Goal: Task Accomplishment & Management: Use online tool/utility

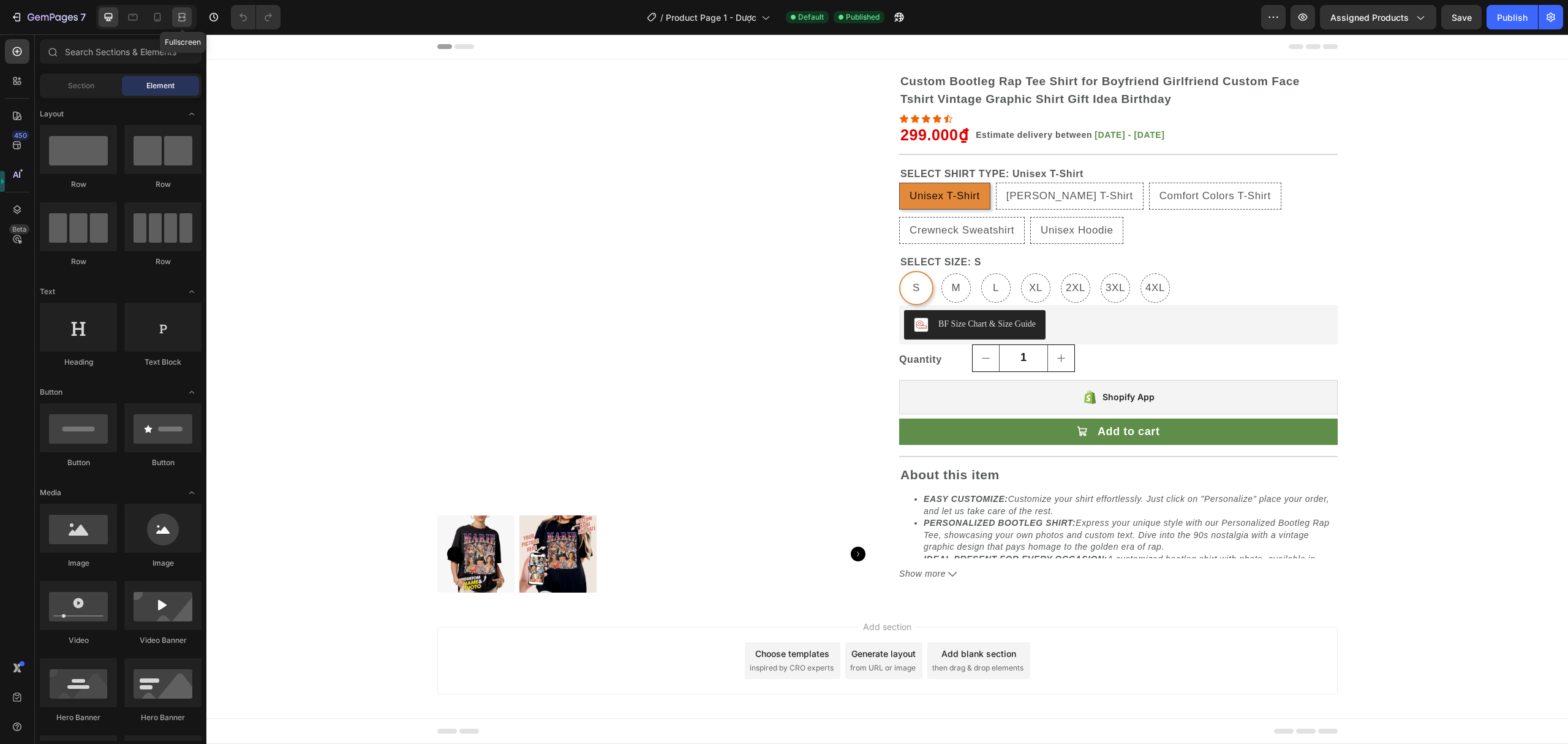
radio input "false"
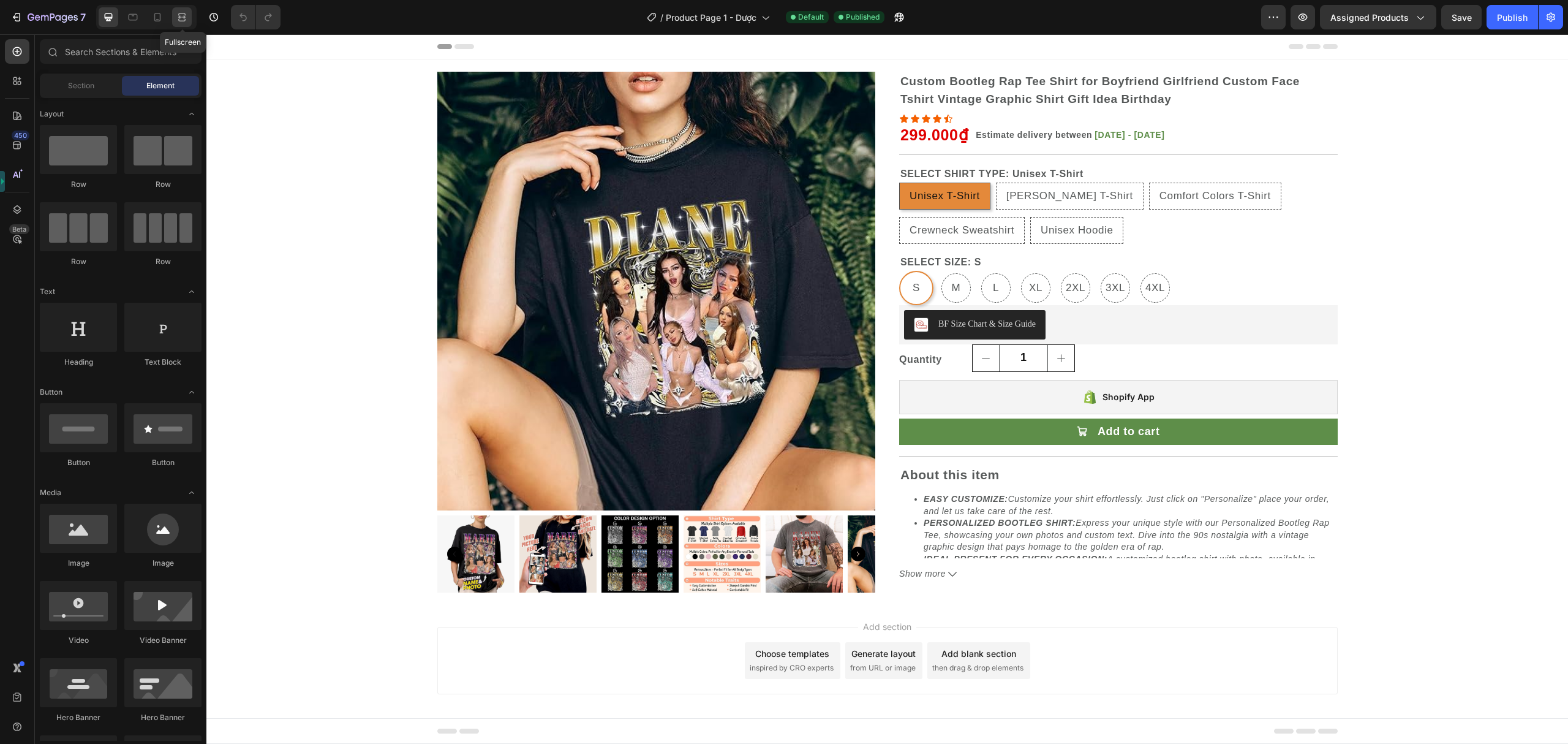
radio input "false"
click at [62, 17] on icon "button" at bounding box center [64, 18] width 6 height 8
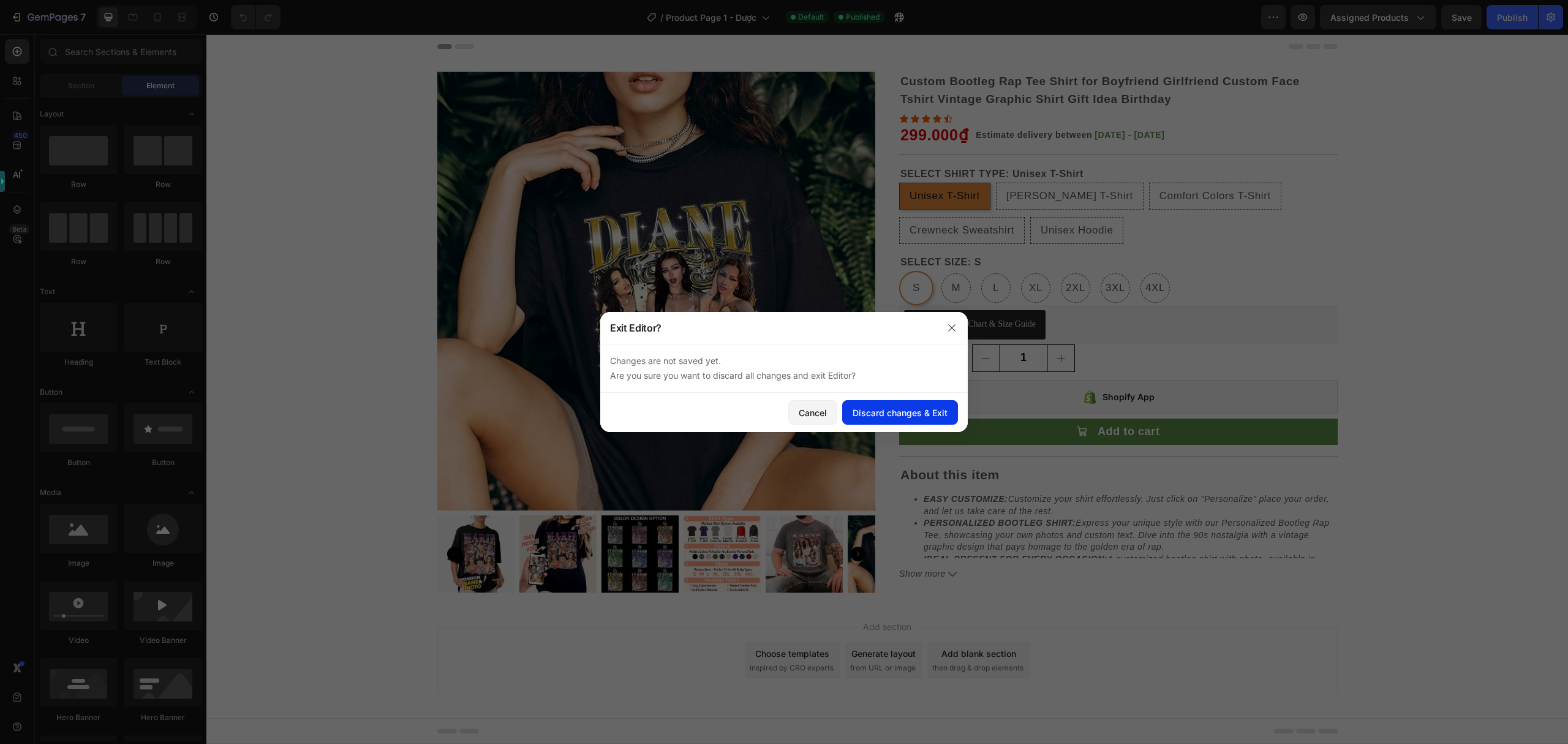
click at [919, 409] on div "Discard changes & Exit" at bounding box center [900, 412] width 95 height 13
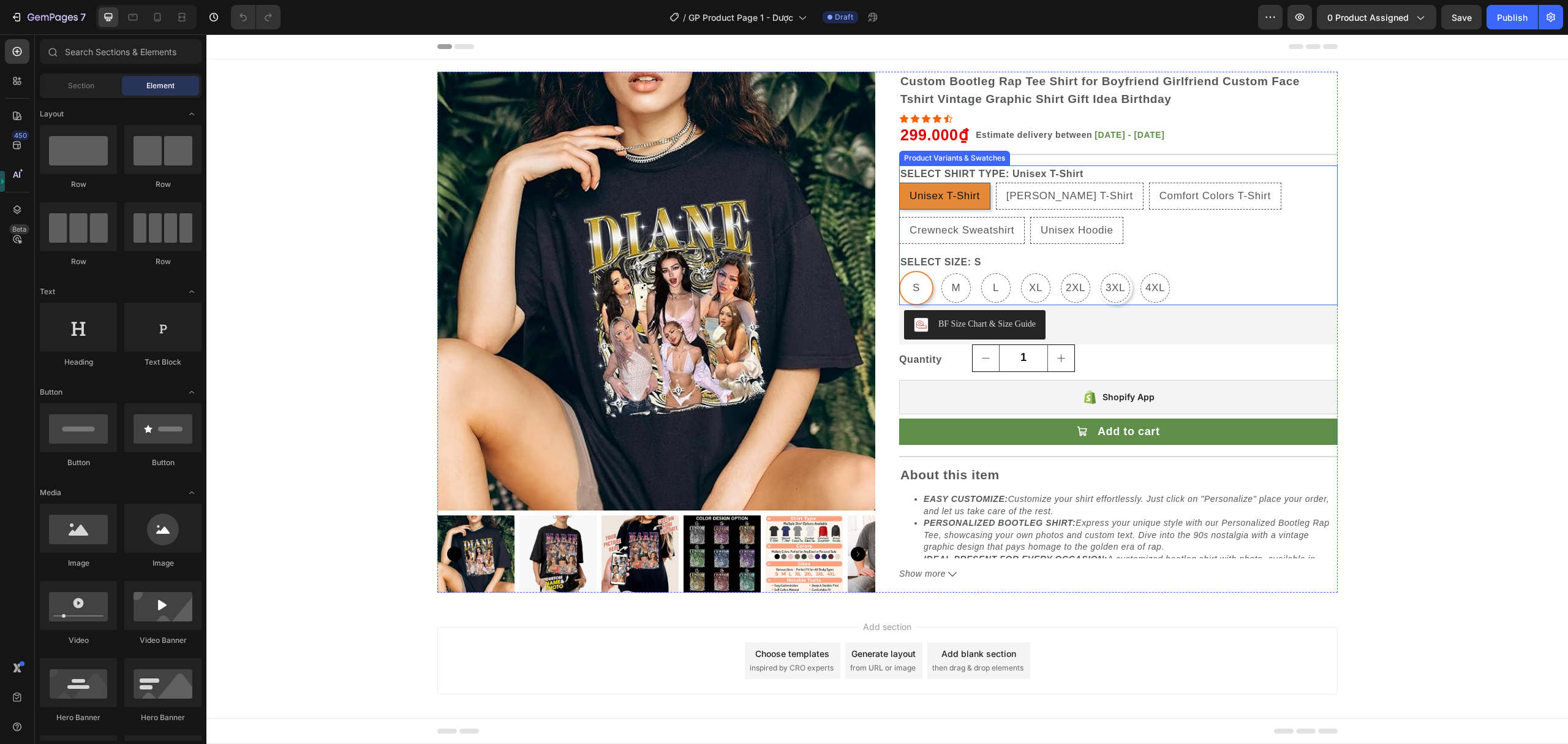
click at [1099, 285] on SIZE-3XL "3XL" at bounding box center [1116, 288] width 35 height 35
click at [1098, 271] on input "3XL 3XL 3XL" at bounding box center [1098, 270] width 1 height 1
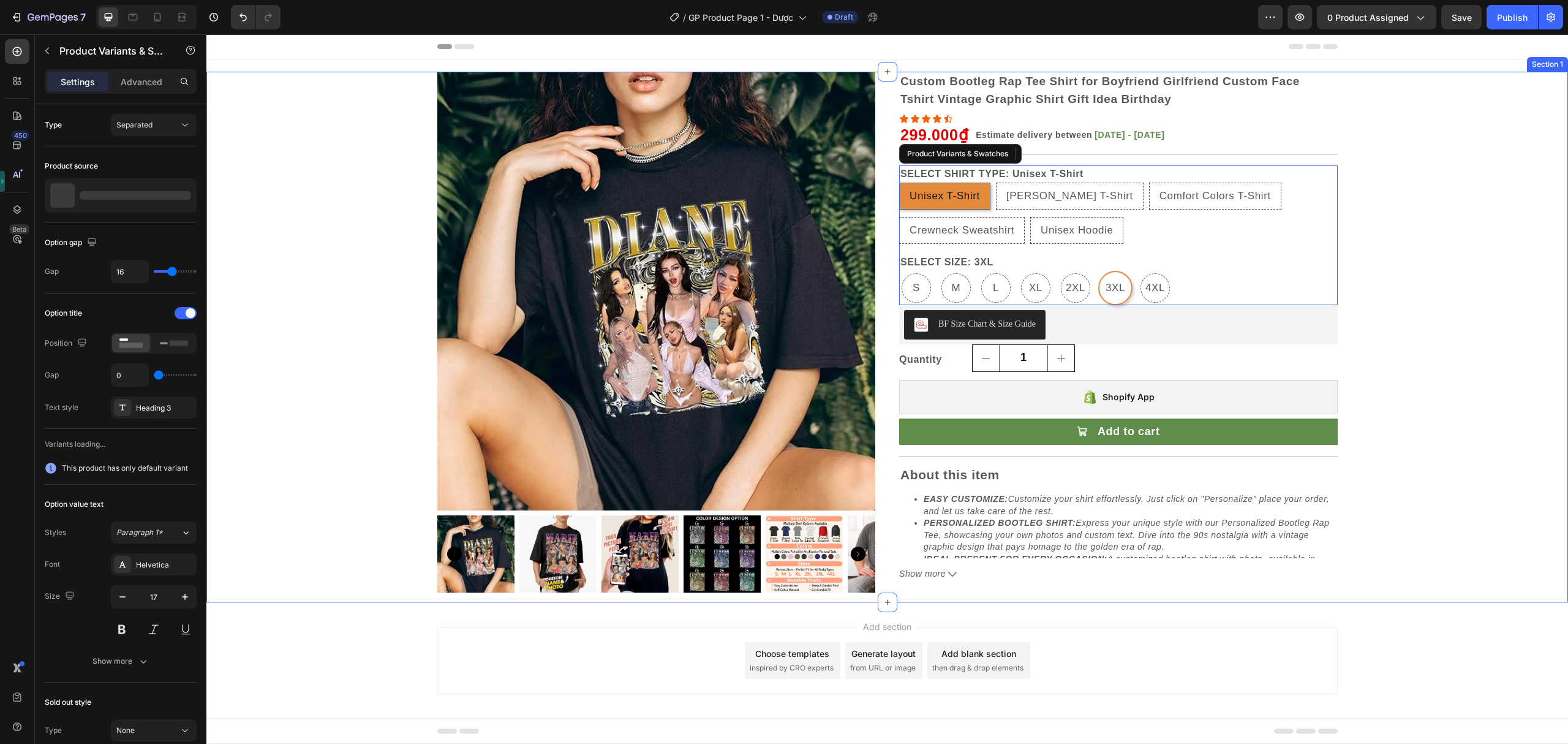
radio input "false"
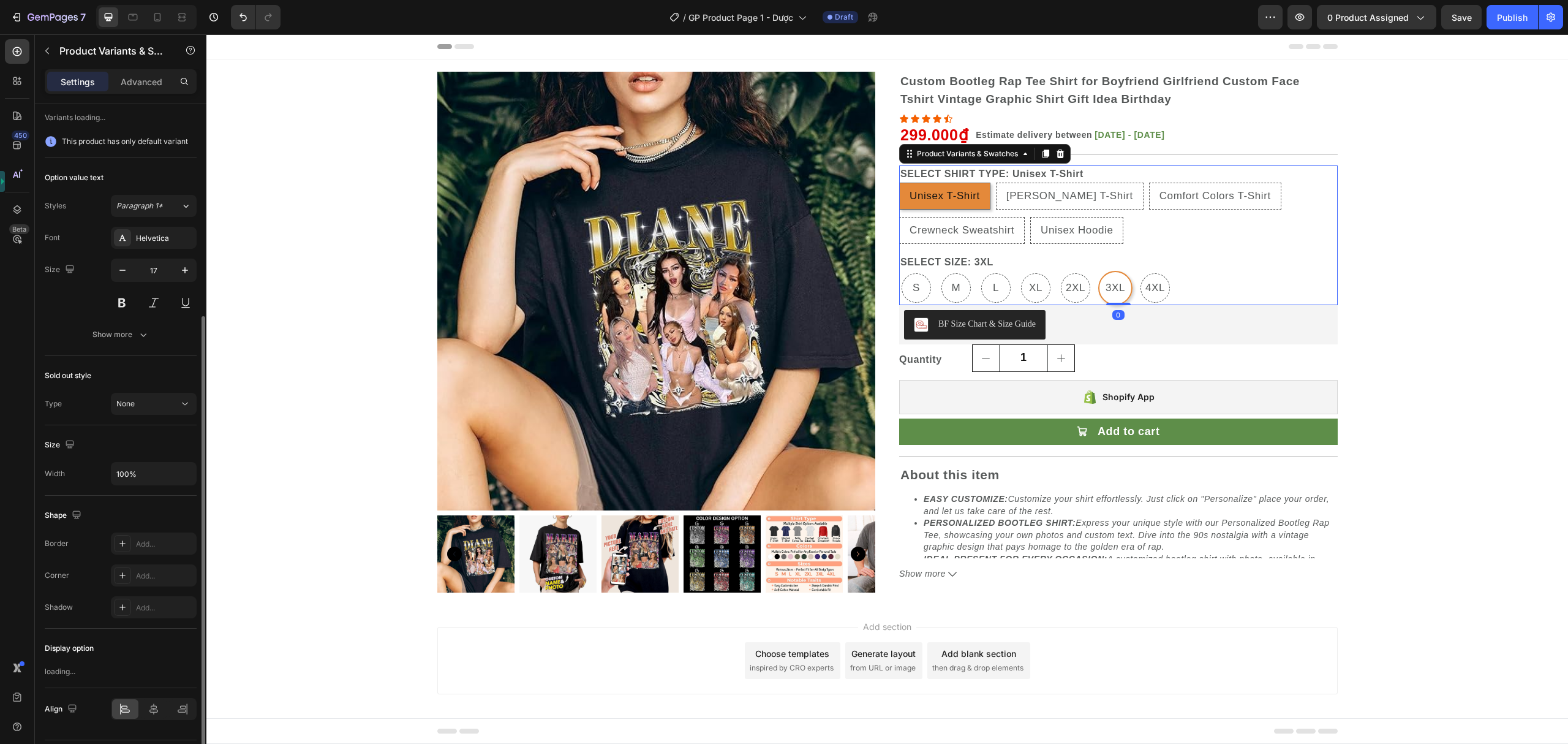
scroll to position [365, 0]
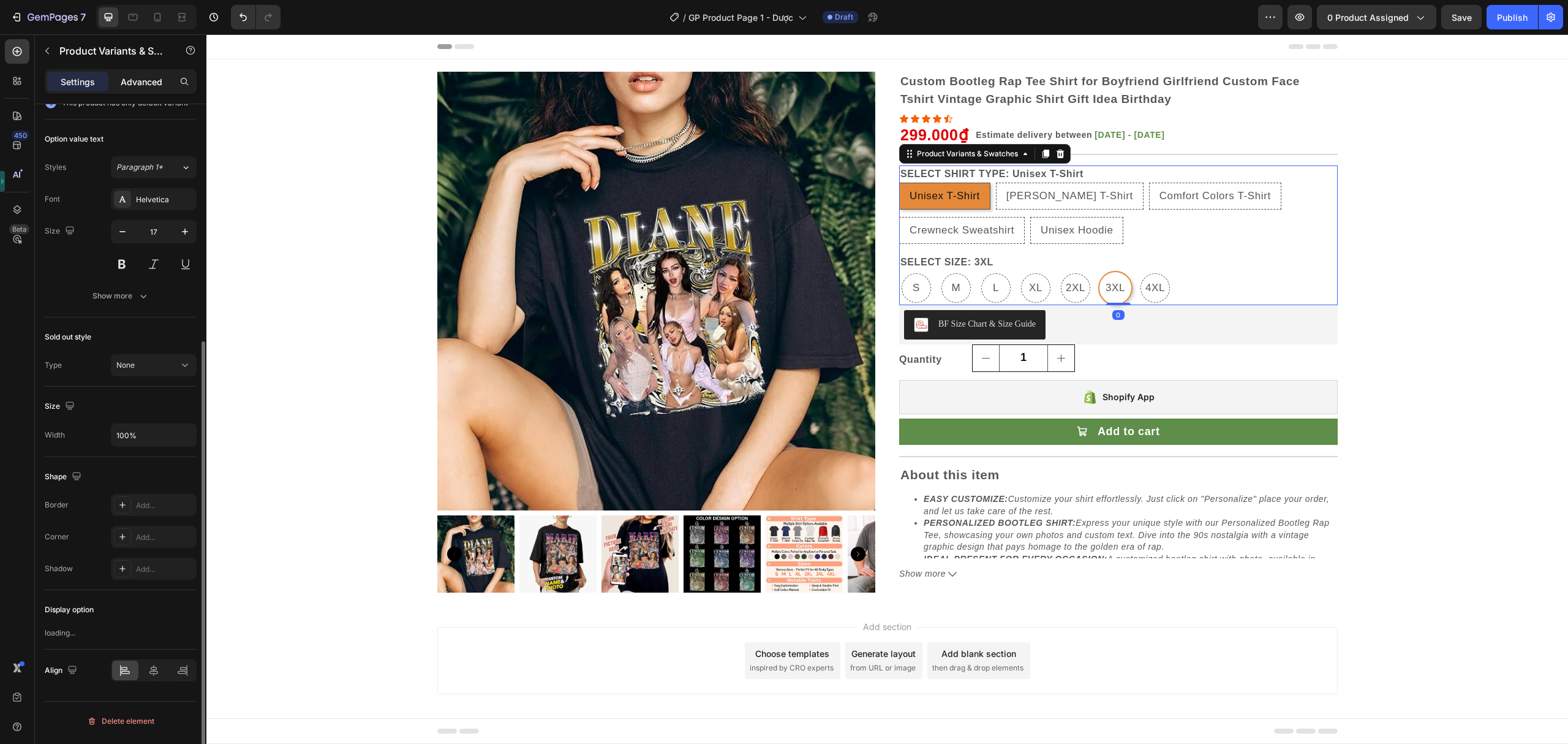
click at [141, 77] on p "Advanced" at bounding box center [142, 82] width 42 height 13
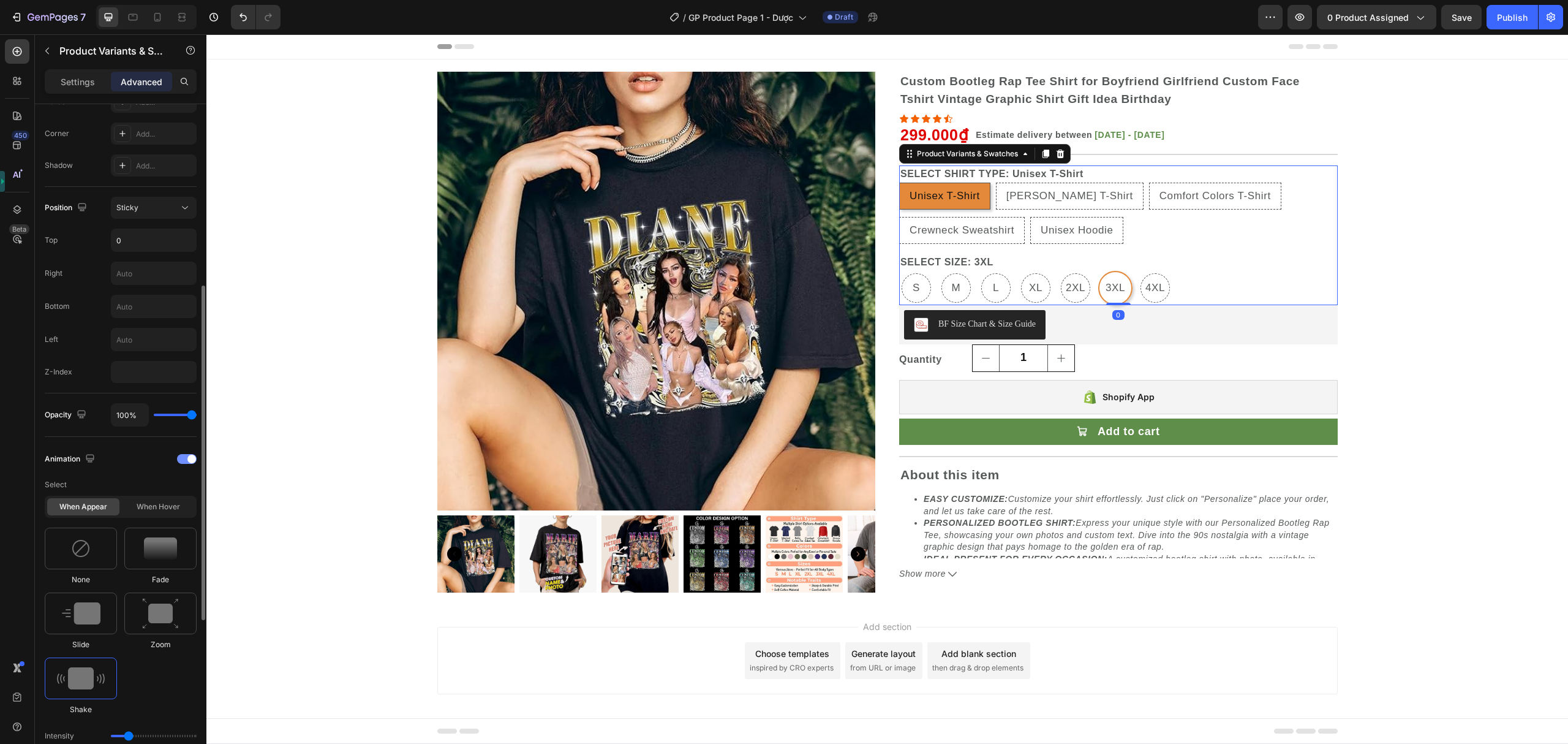
scroll to position [528, 0]
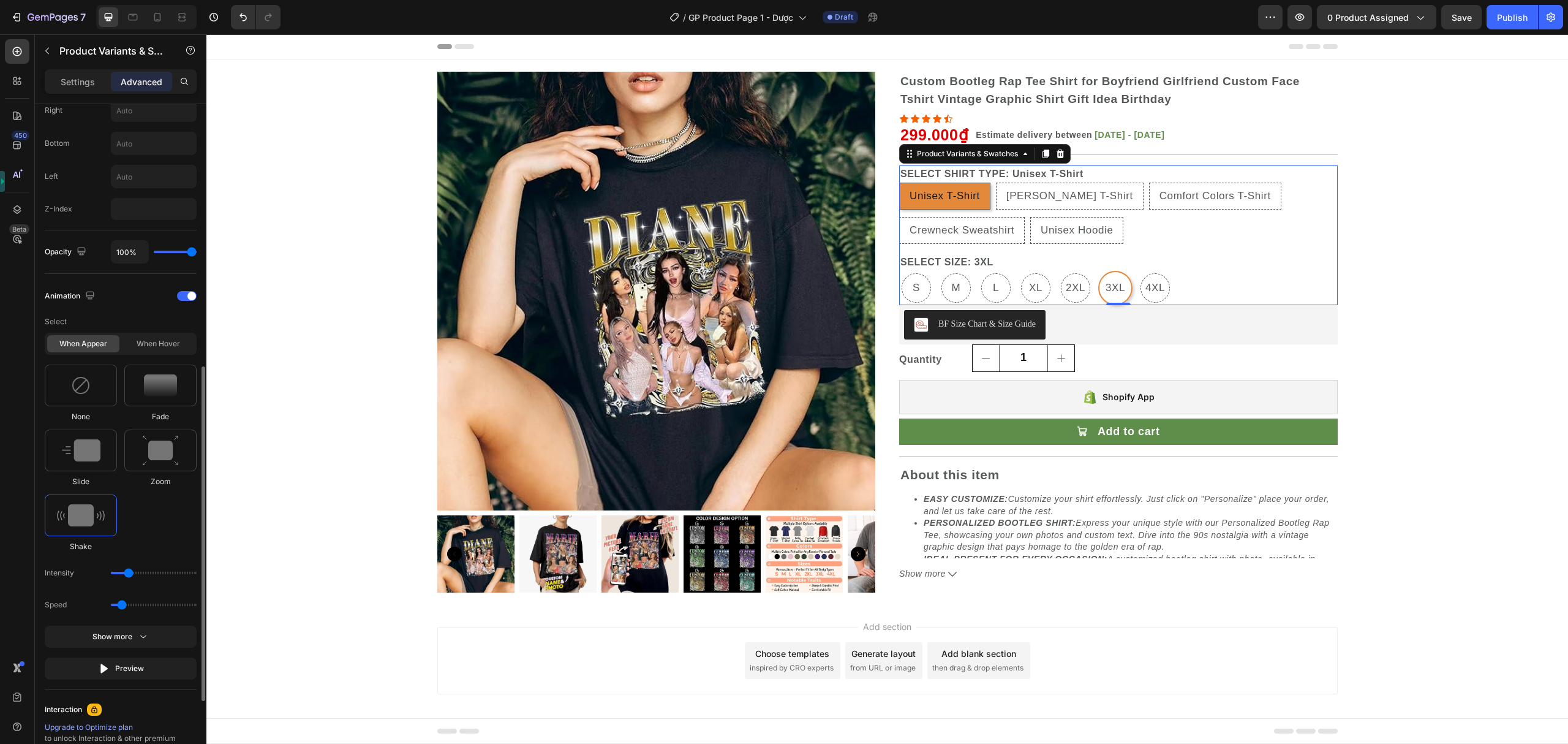
radio input "false"
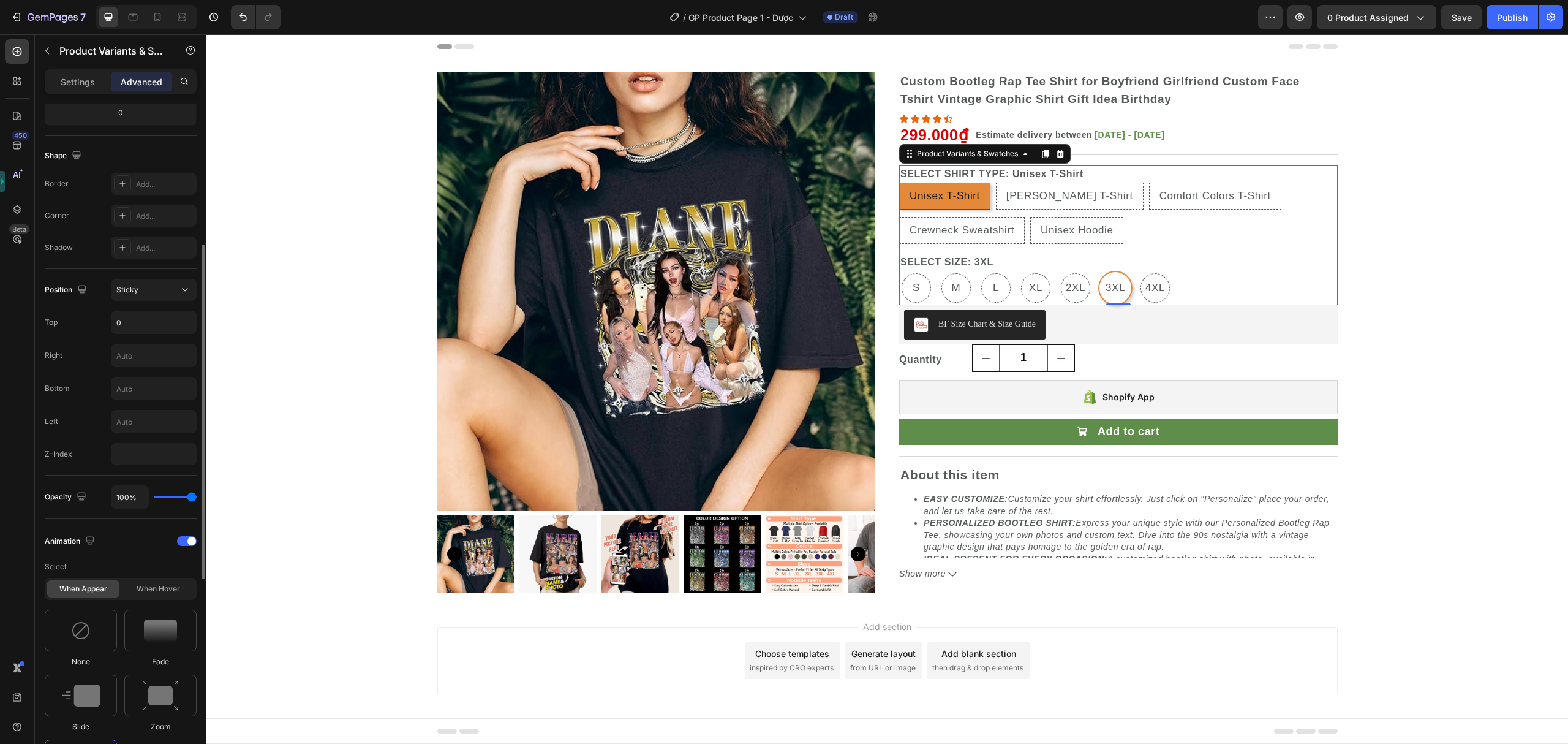
drag, startPoint x: 150, startPoint y: 285, endPoint x: 142, endPoint y: 302, distance: 18.8
click at [150, 286] on div "Sticky" at bounding box center [147, 290] width 62 height 11
click at [132, 322] on span "Static" at bounding box center [126, 320] width 20 height 11
radio input "true"
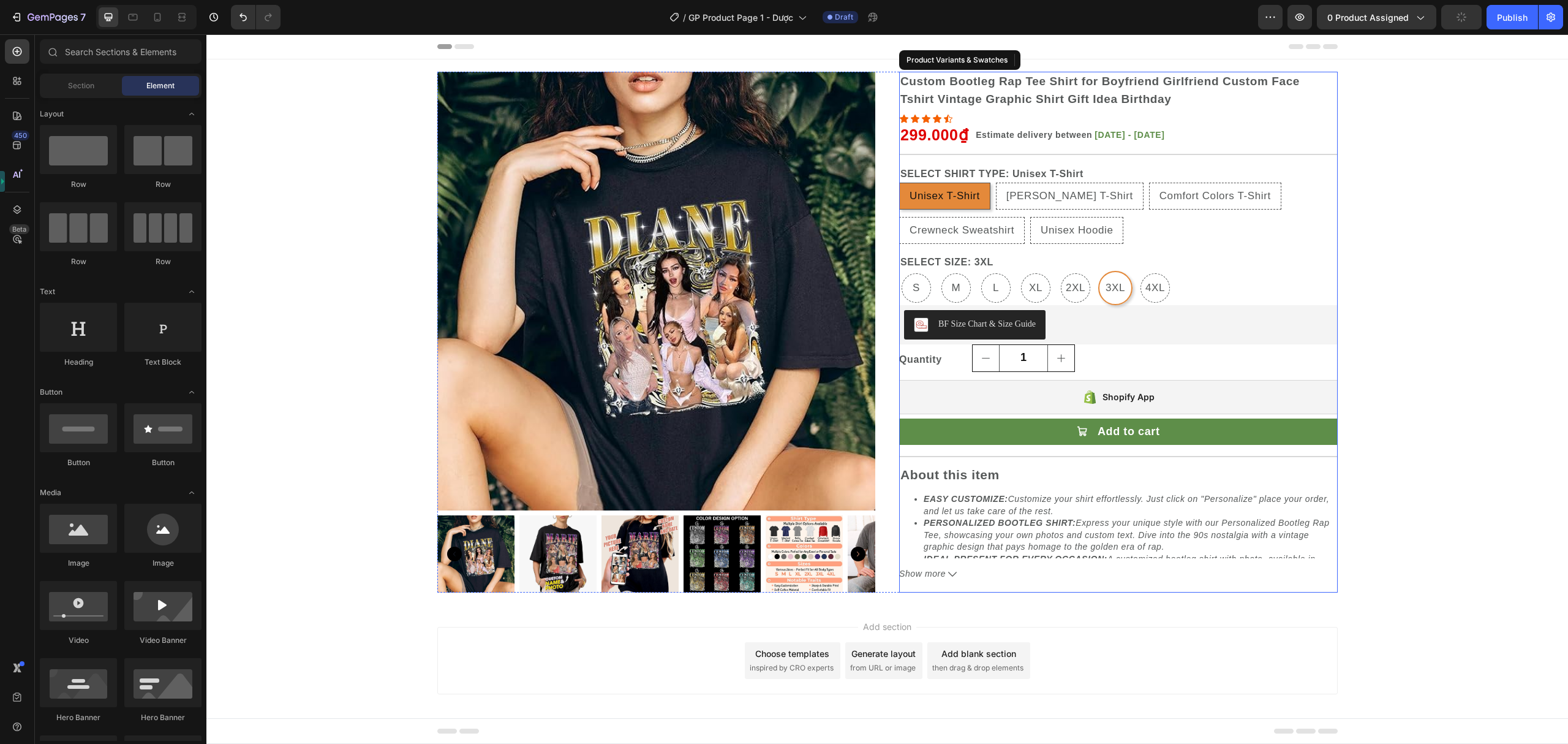
click at [1229, 277] on div "S S S M M M L L L XL XL XL 2XL 2XL 2XL 3XL 3XL 3XL 4XL 4XL 4XL" at bounding box center [1118, 288] width 439 height 35
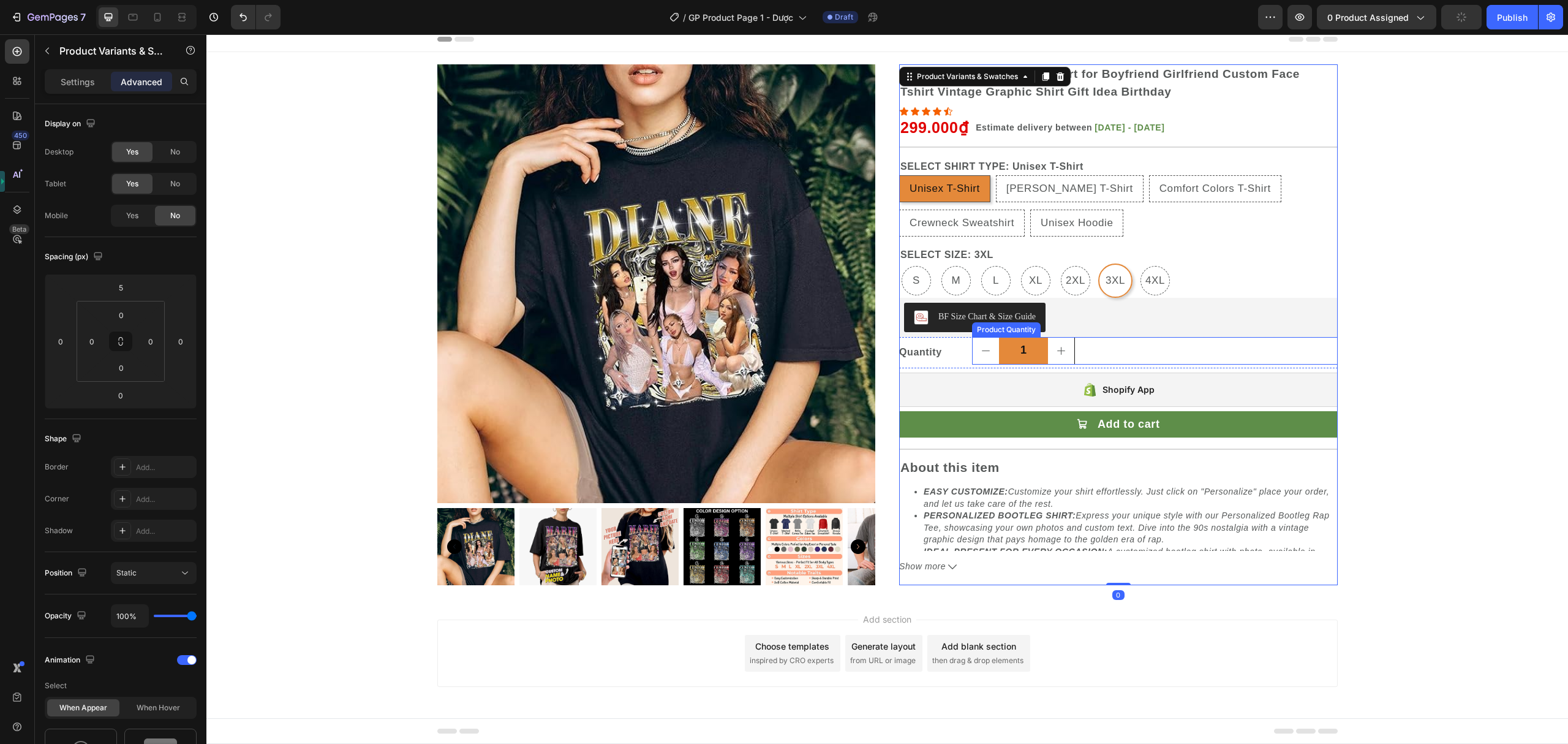
scroll to position [9, 0]
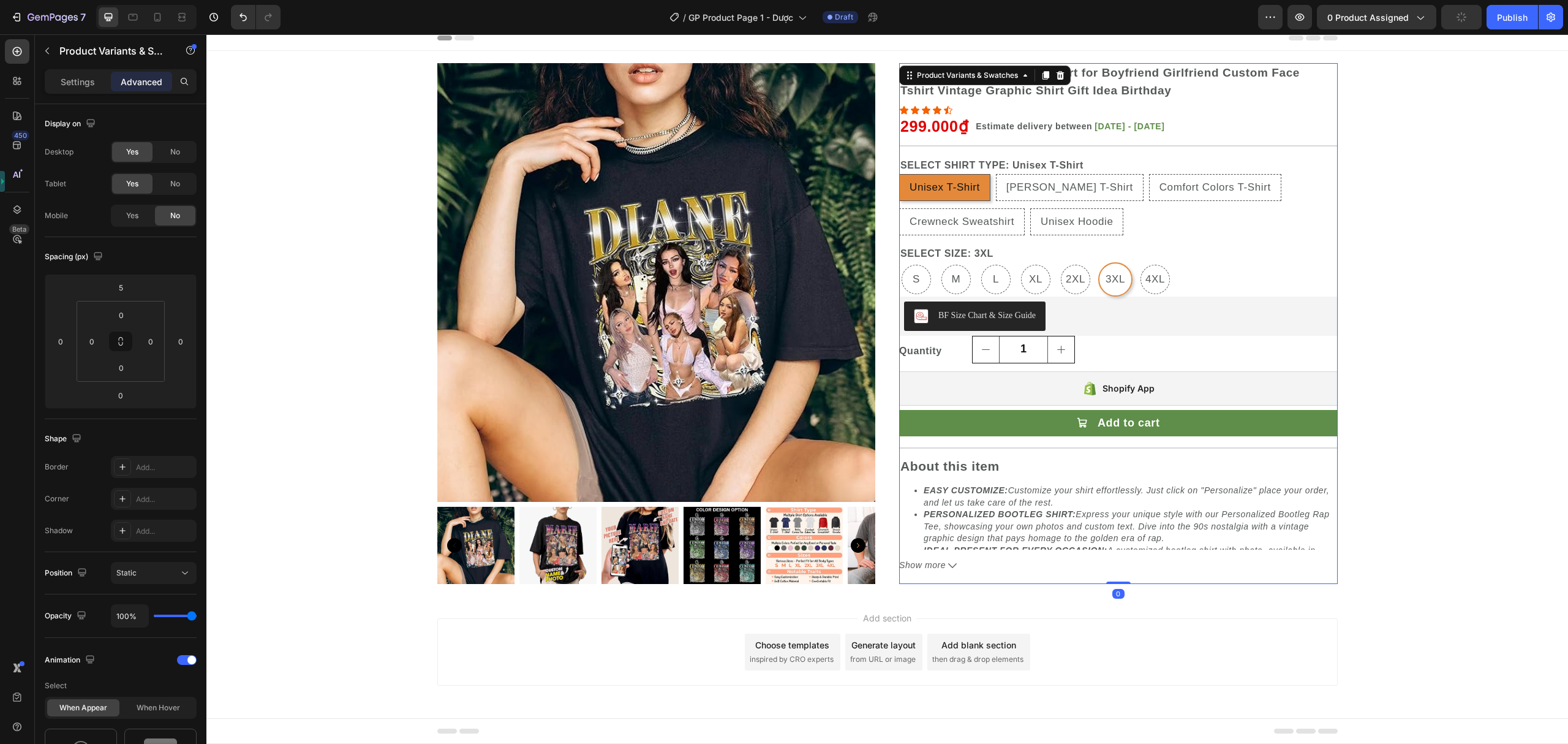
click at [934, 594] on div "Add section Choose templates inspired by CRO experts Generate layout from URL o…" at bounding box center [887, 668] width 1362 height 150
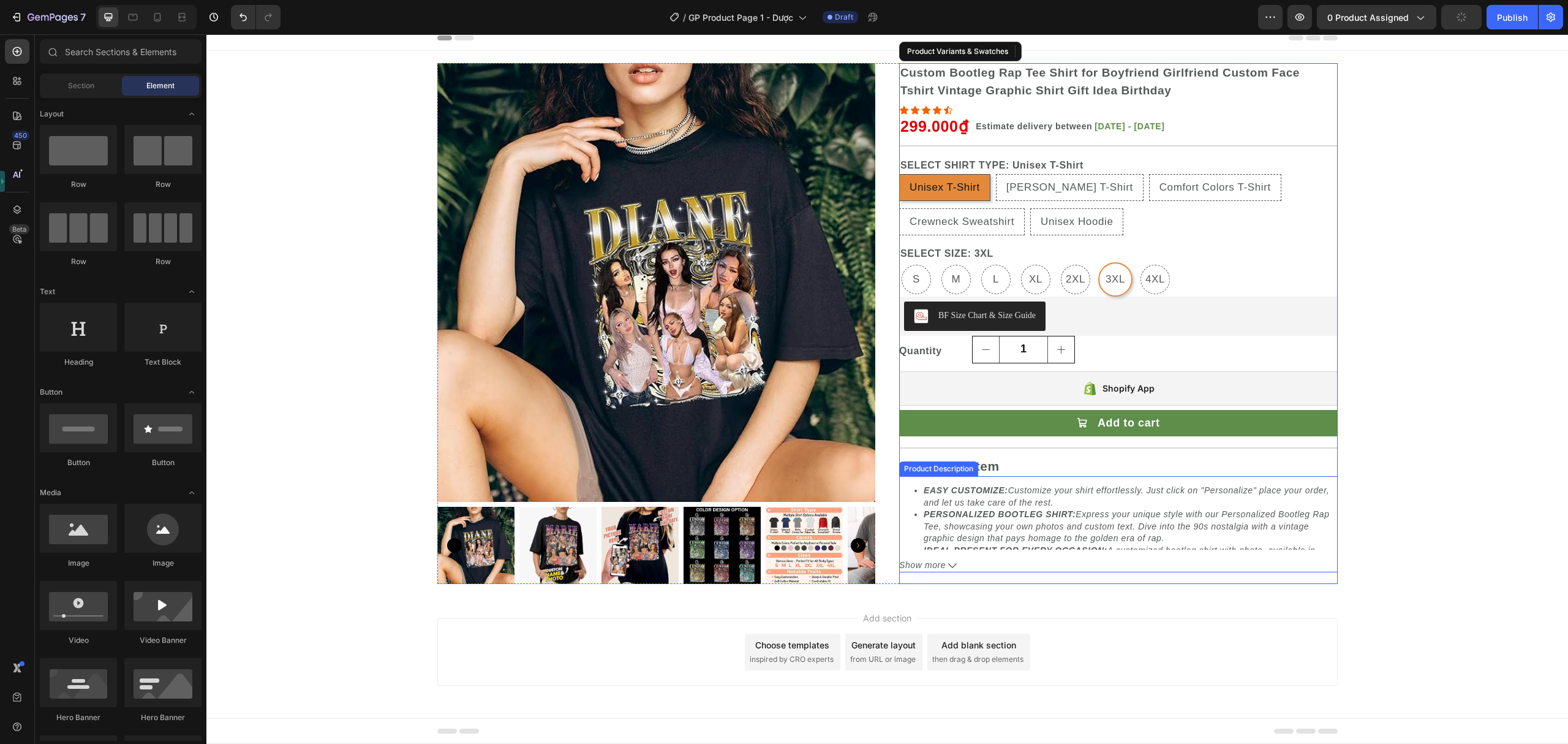
click at [902, 524] on ul "EASY CUSTOMIZE: Customize your shirt effortlessly. Just click on " Personalize …" at bounding box center [1118, 521] width 439 height 72
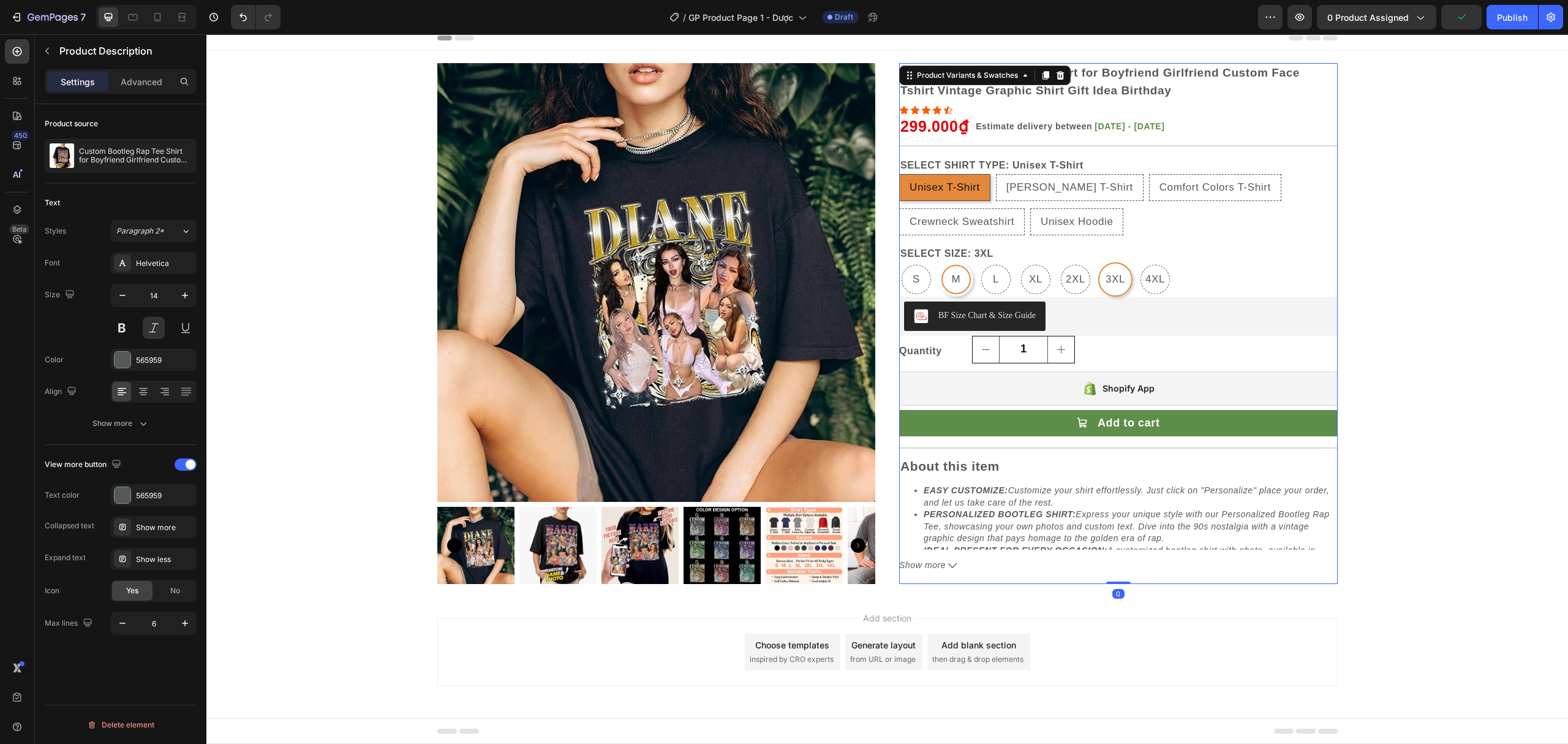
click at [946, 267] on div "M" at bounding box center [956, 279] width 30 height 30
click at [939, 262] on input "M M M" at bounding box center [938, 262] width 1 height 1
radio input "false"
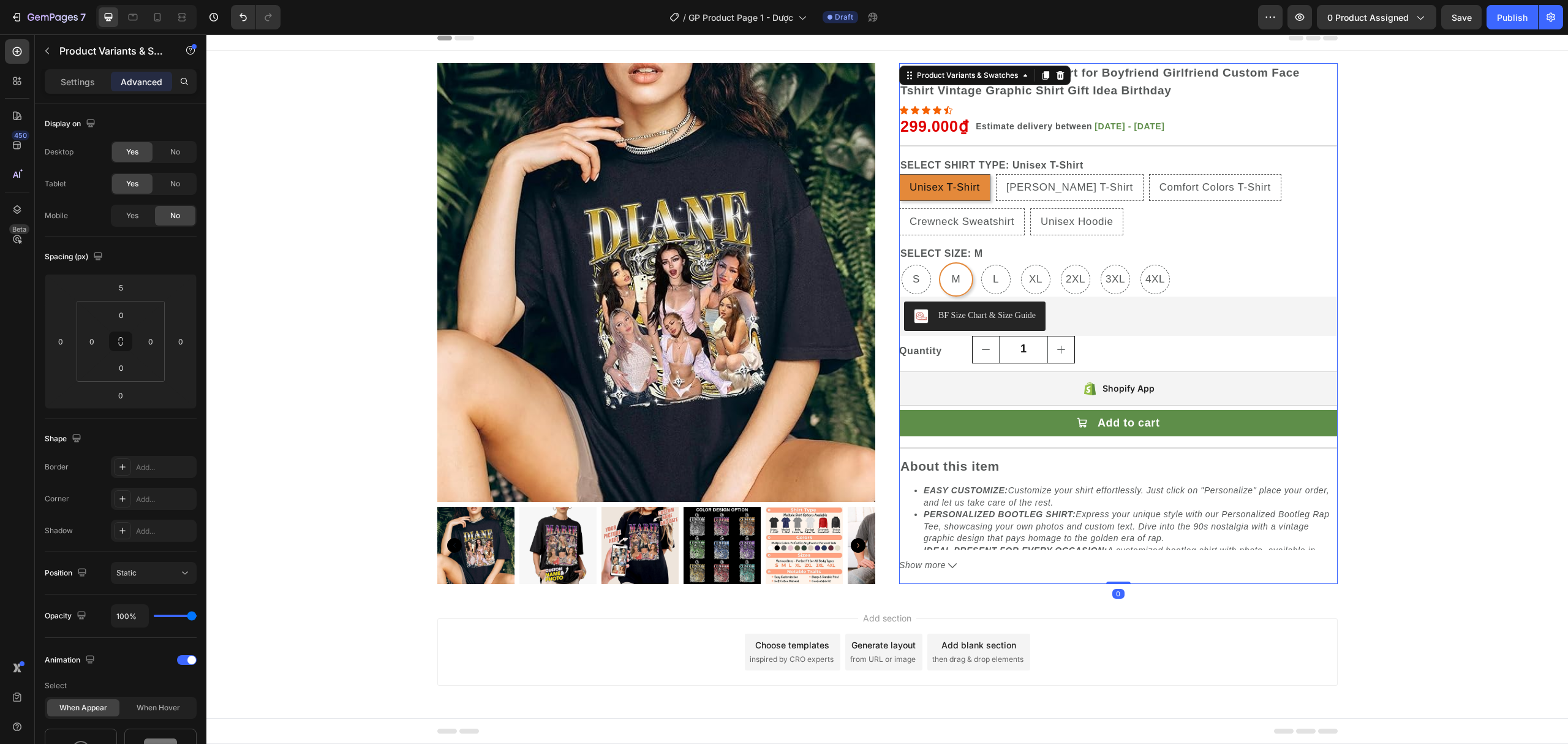
click at [990, 189] on p "Crewneck Sweatshirt" at bounding box center [961, 194] width 62 height 11
click at [899, 208] on input "Crewneck Sweatshirt Crewneck Sweatshirt Crewneck Sweatshirt" at bounding box center [899, 208] width 1 height 1
radio input "false"
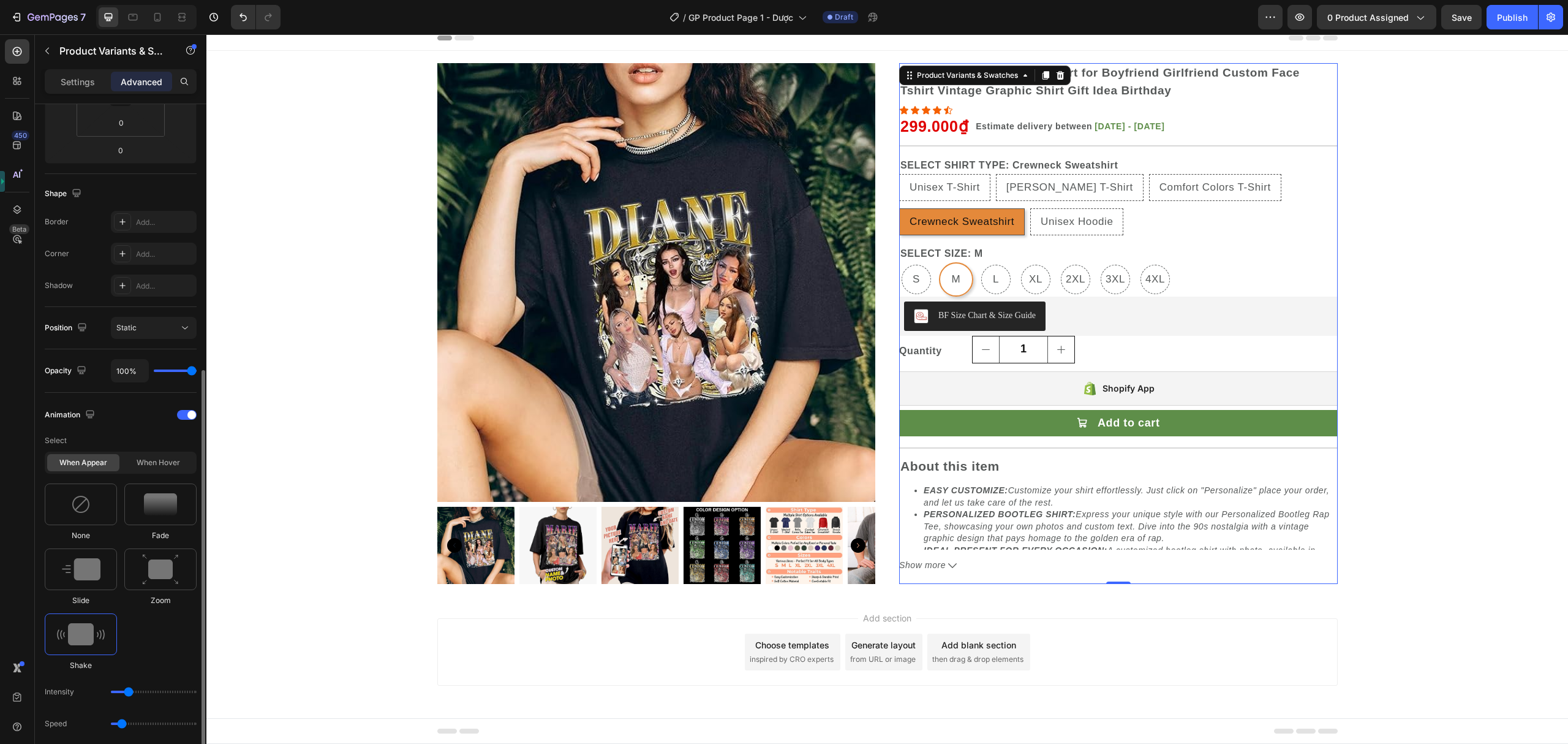
scroll to position [327, 0]
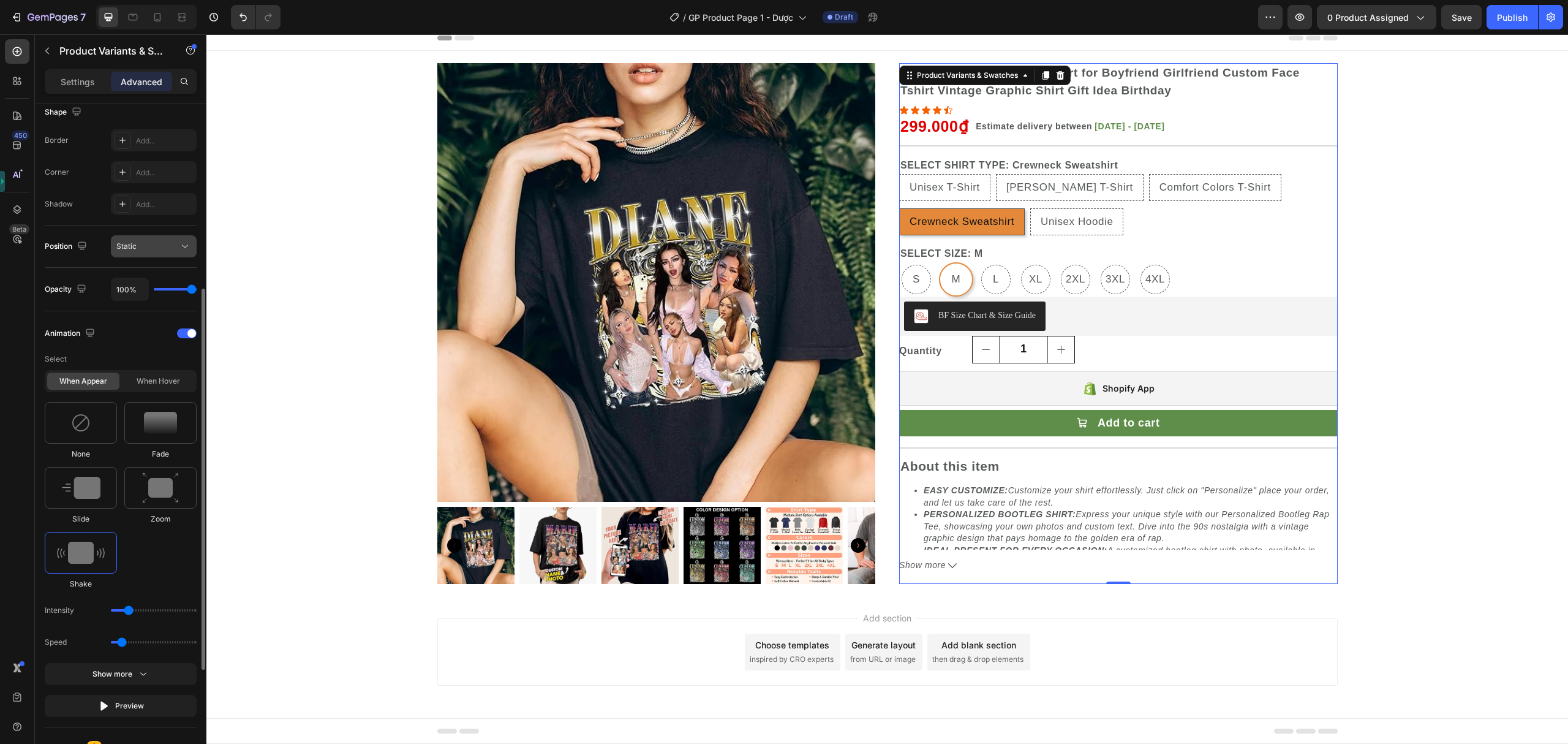
click at [168, 243] on div "Static" at bounding box center [147, 247] width 62 height 11
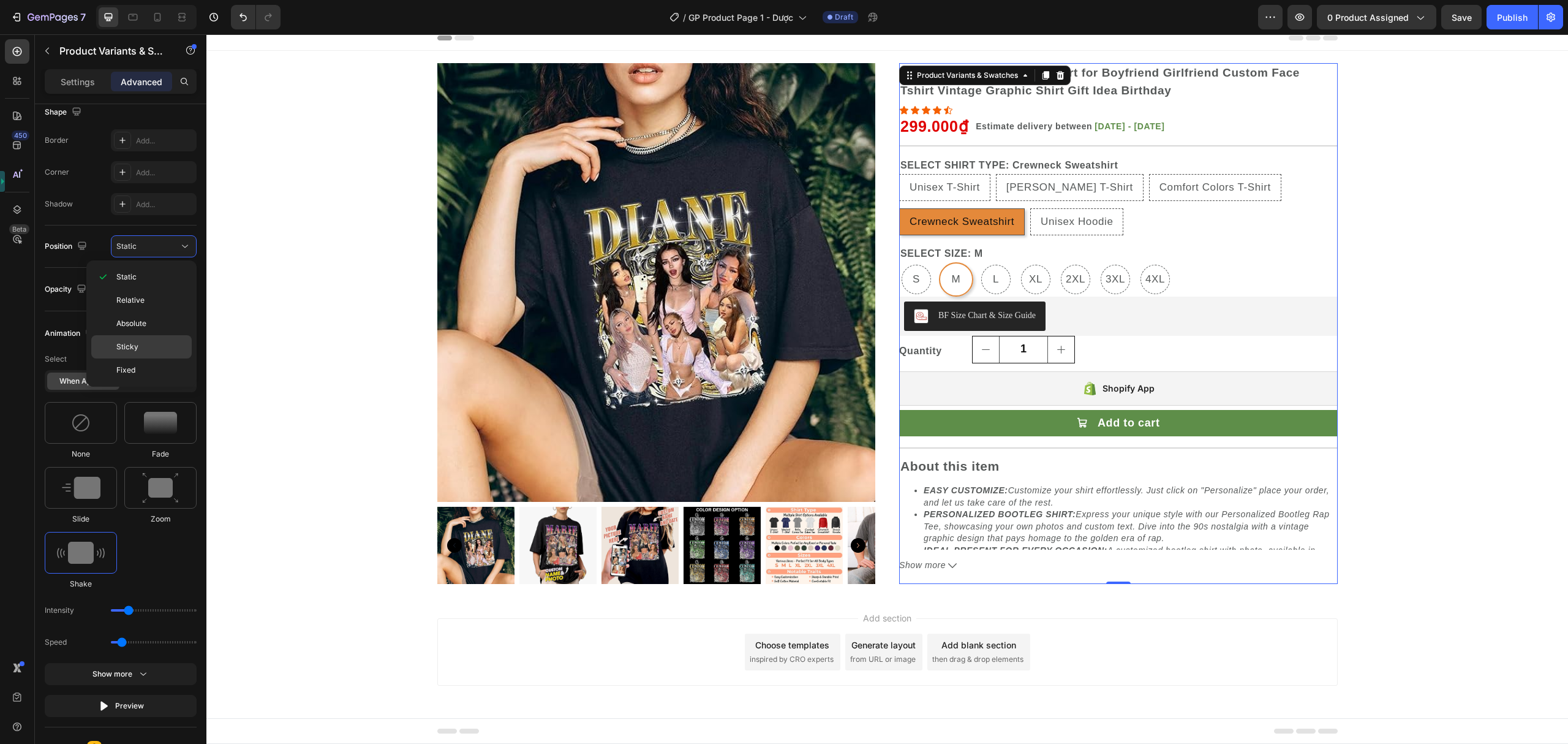
click at [135, 352] on span "Sticky" at bounding box center [127, 347] width 22 height 11
radio input "true"
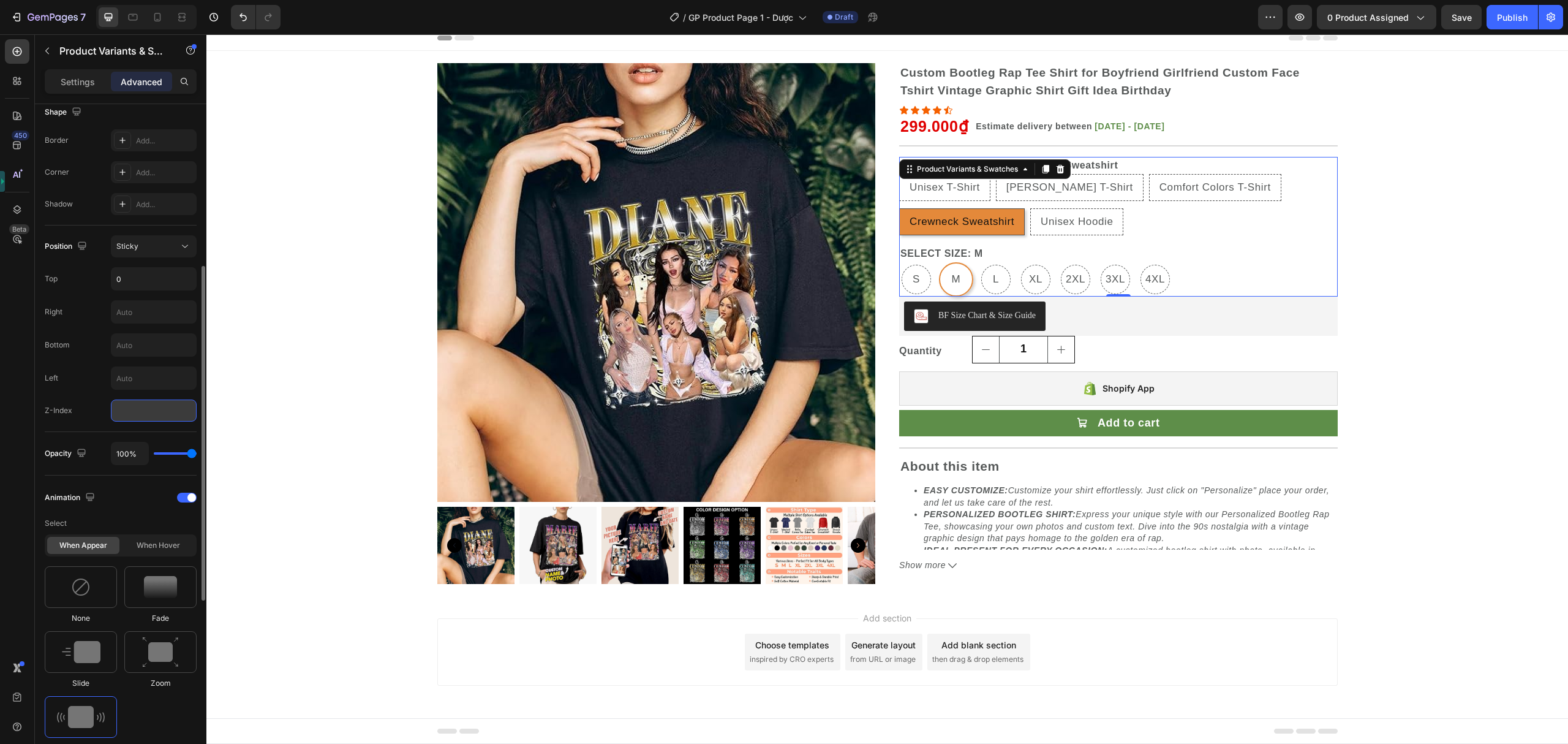
click at [138, 419] on input "number" at bounding box center [154, 410] width 86 height 22
click at [160, 235] on div "Position Sticky Top 0 Right Bottom Left Z-Index" at bounding box center [120, 329] width 152 height 206
click at [159, 248] on div "Sticky" at bounding box center [147, 247] width 62 height 11
click at [148, 276] on p "Static" at bounding box center [151, 277] width 70 height 11
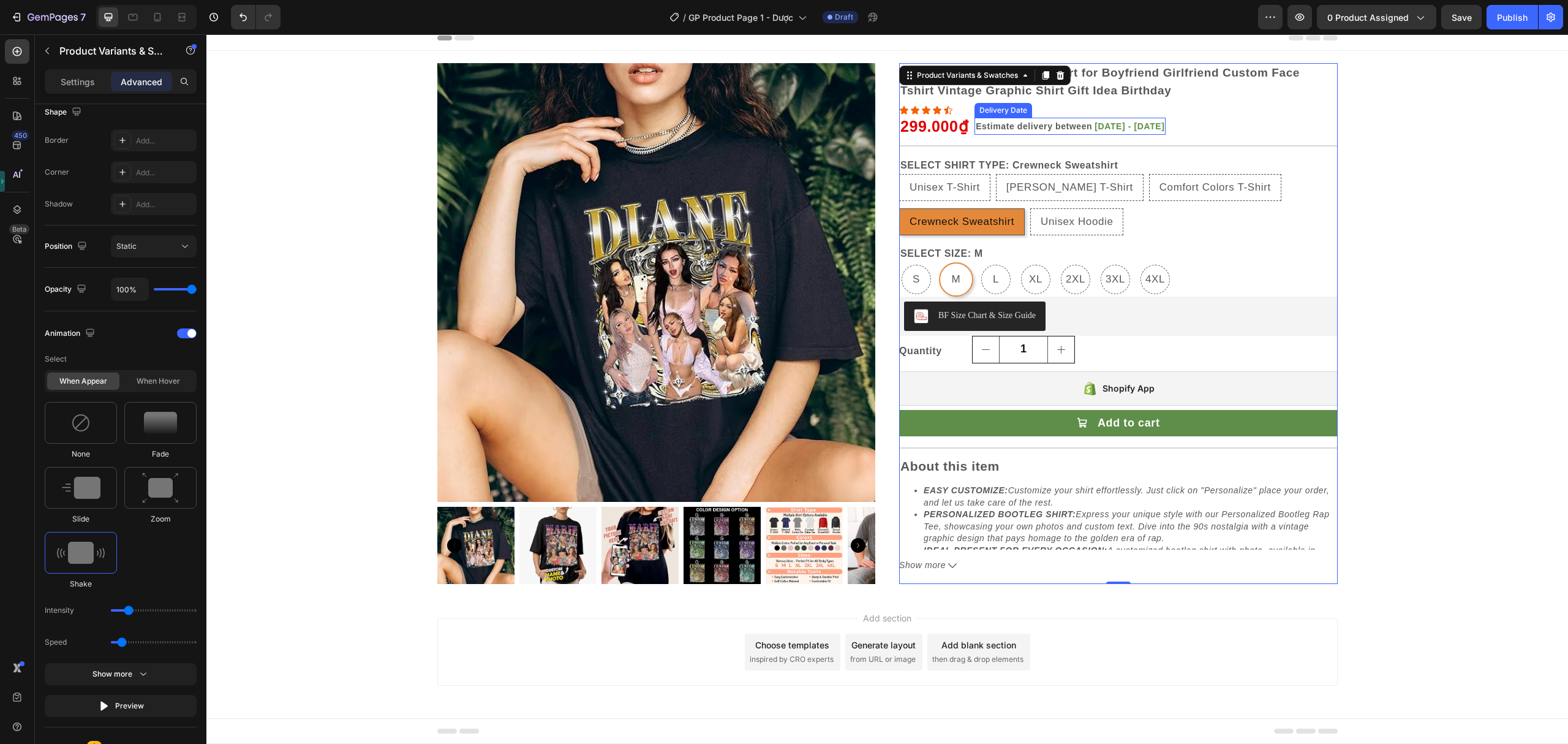
click at [1014, 128] on span "Estimate delivery between" at bounding box center [1034, 127] width 116 height 10
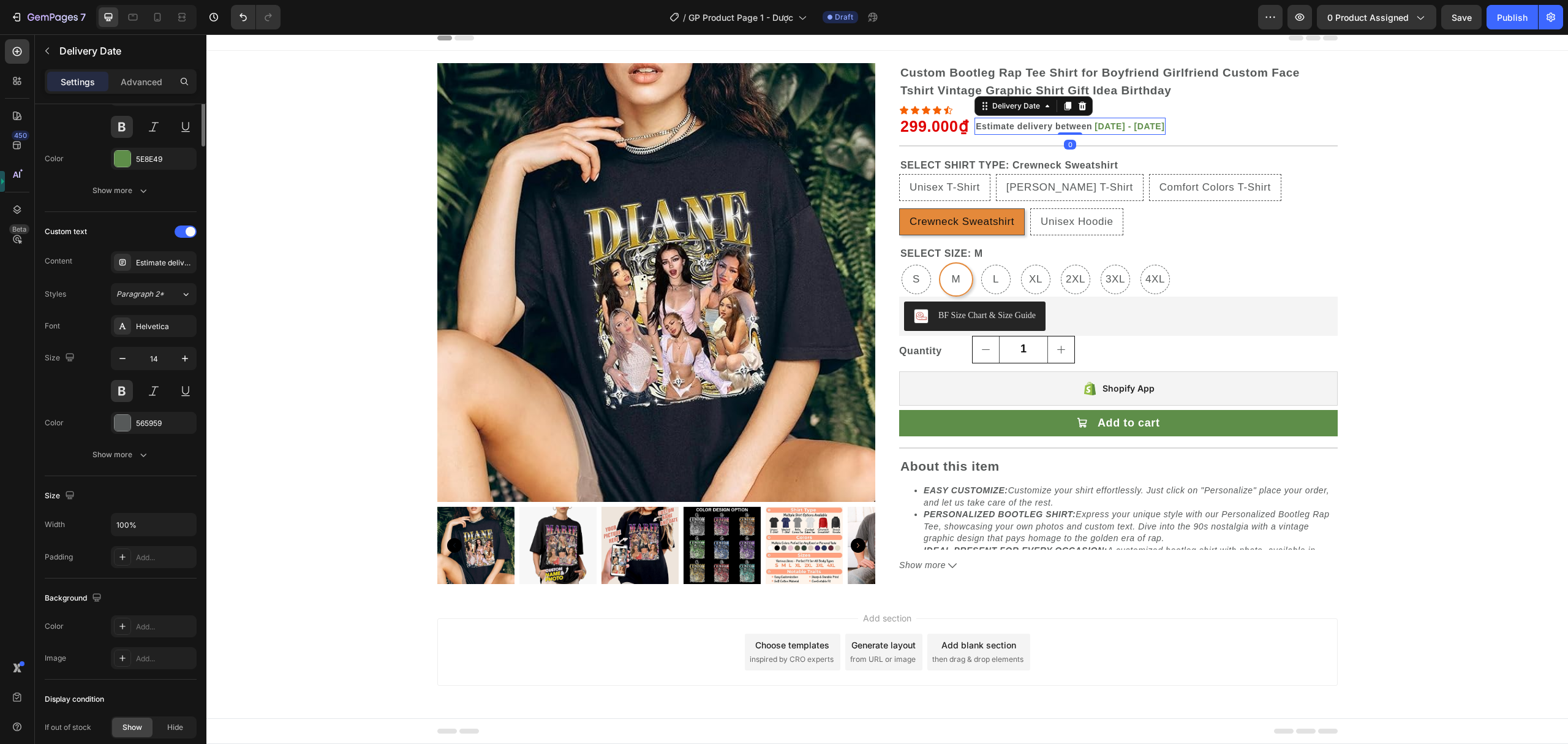
scroll to position [0, 0]
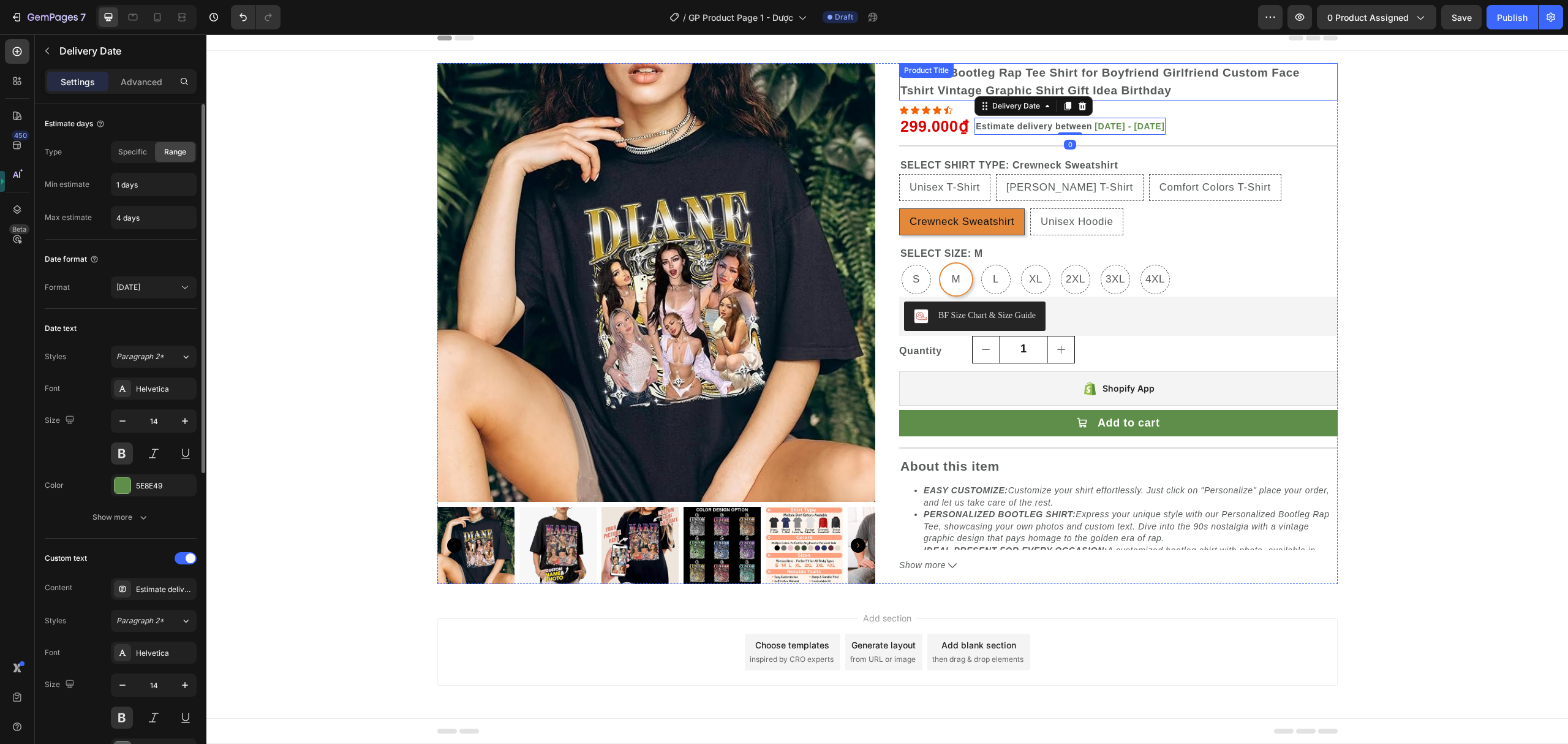
drag, startPoint x: 941, startPoint y: 80, endPoint x: 921, endPoint y: 165, distance: 87.3
click at [941, 81] on div "Custom Bootleg Rap Tee Shirt for Boyfriend Girlfriend Custom Face Tshirt Vintag…" at bounding box center [1118, 81] width 439 height 37
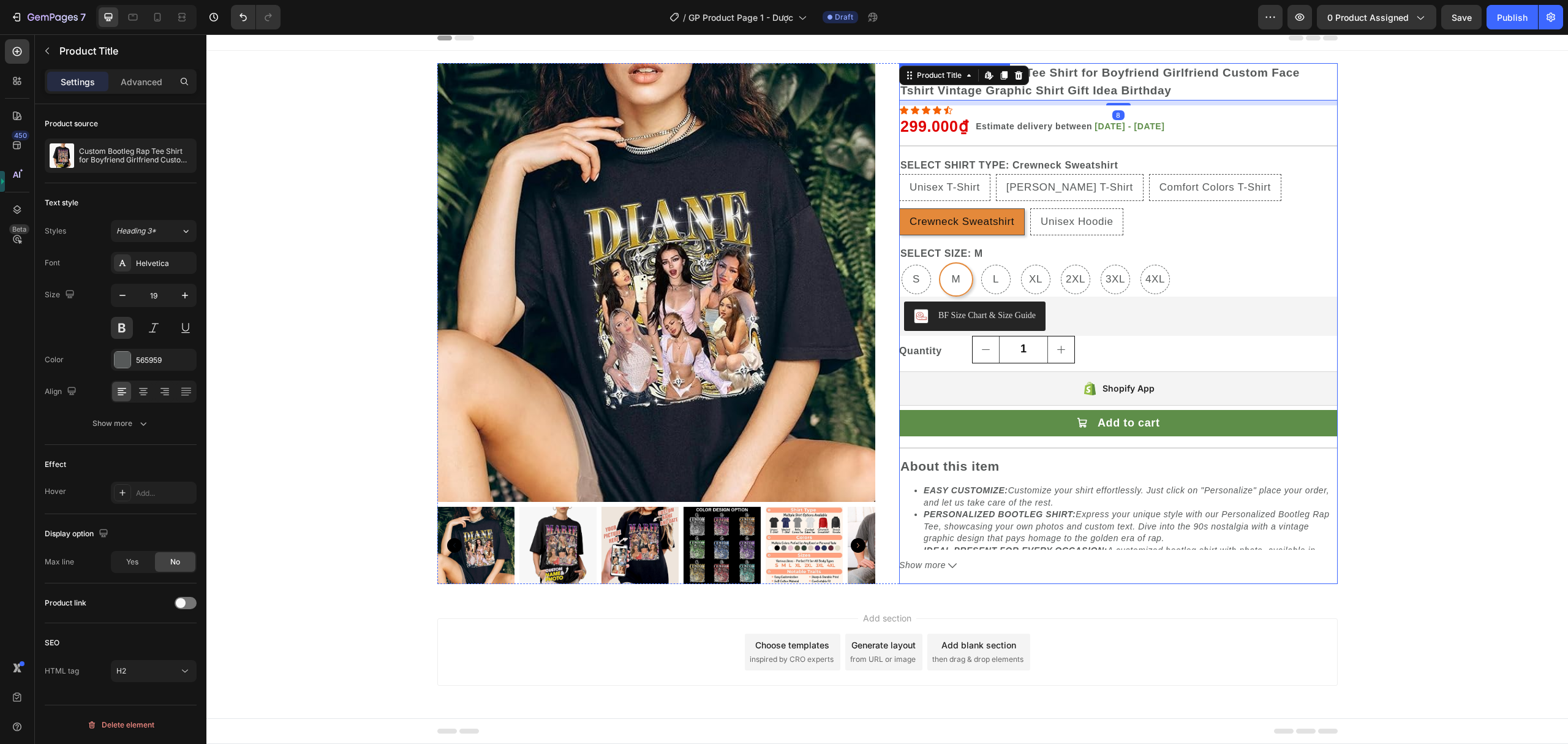
click at [922, 167] on legend "SELECT SHIRT TYPE: Crewneck Sweatshirt" at bounding box center [1009, 165] width 220 height 17
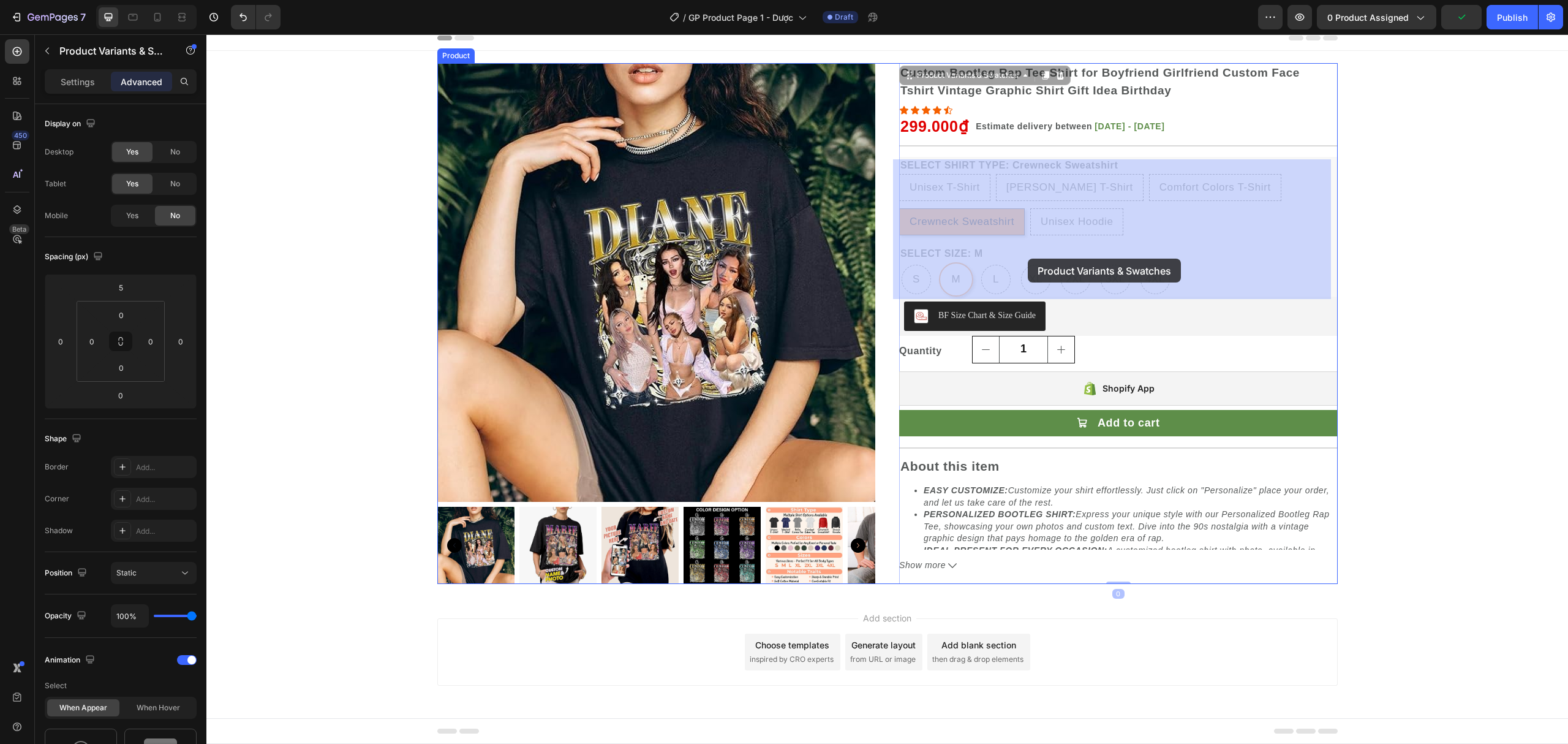
drag, startPoint x: 942, startPoint y: 79, endPoint x: 1028, endPoint y: 259, distance: 199.5
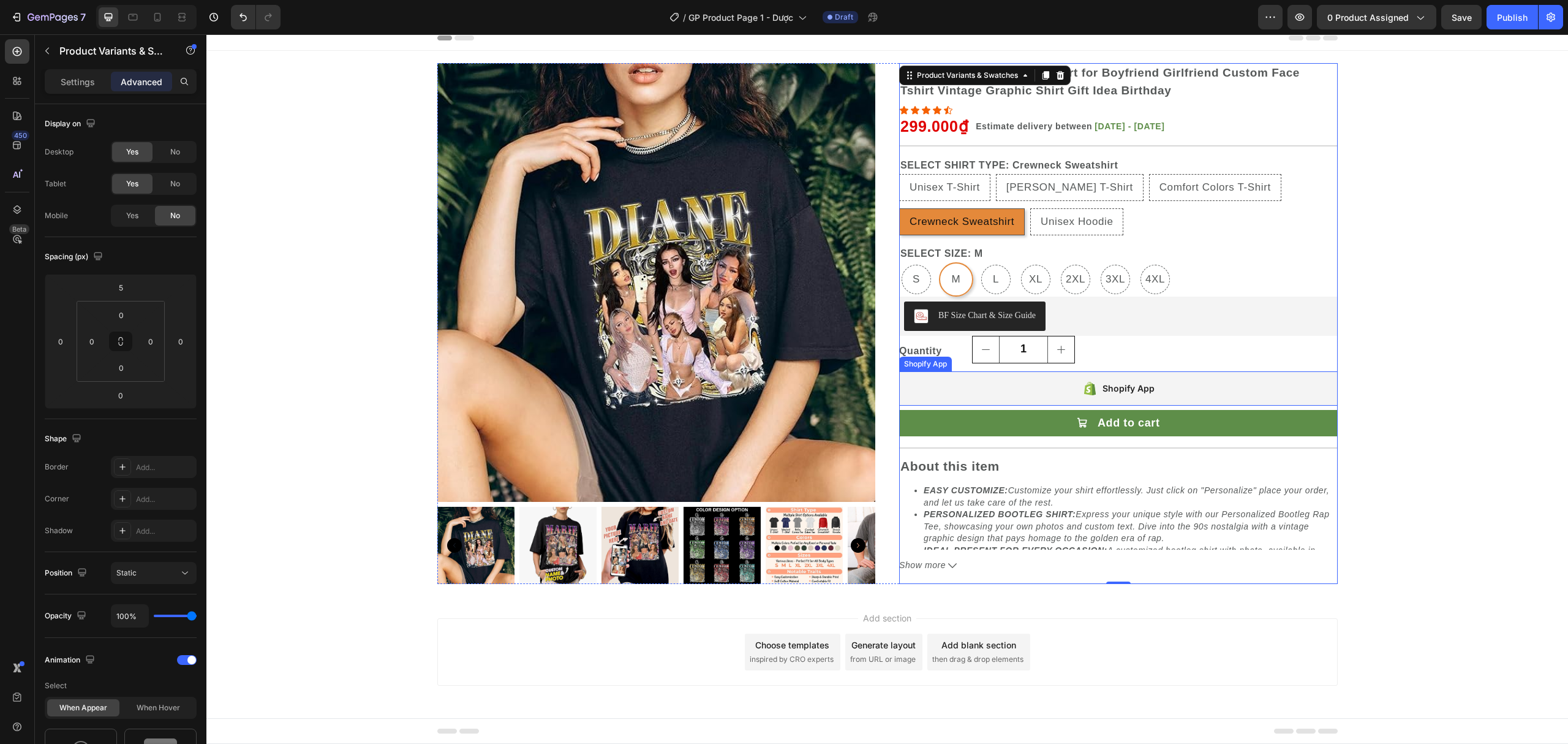
click at [1414, 461] on div "Product Images Product Images Custom Bootleg Rap Tee Shirt for Boyfriend Girlfr…" at bounding box center [887, 328] width 1362 height 531
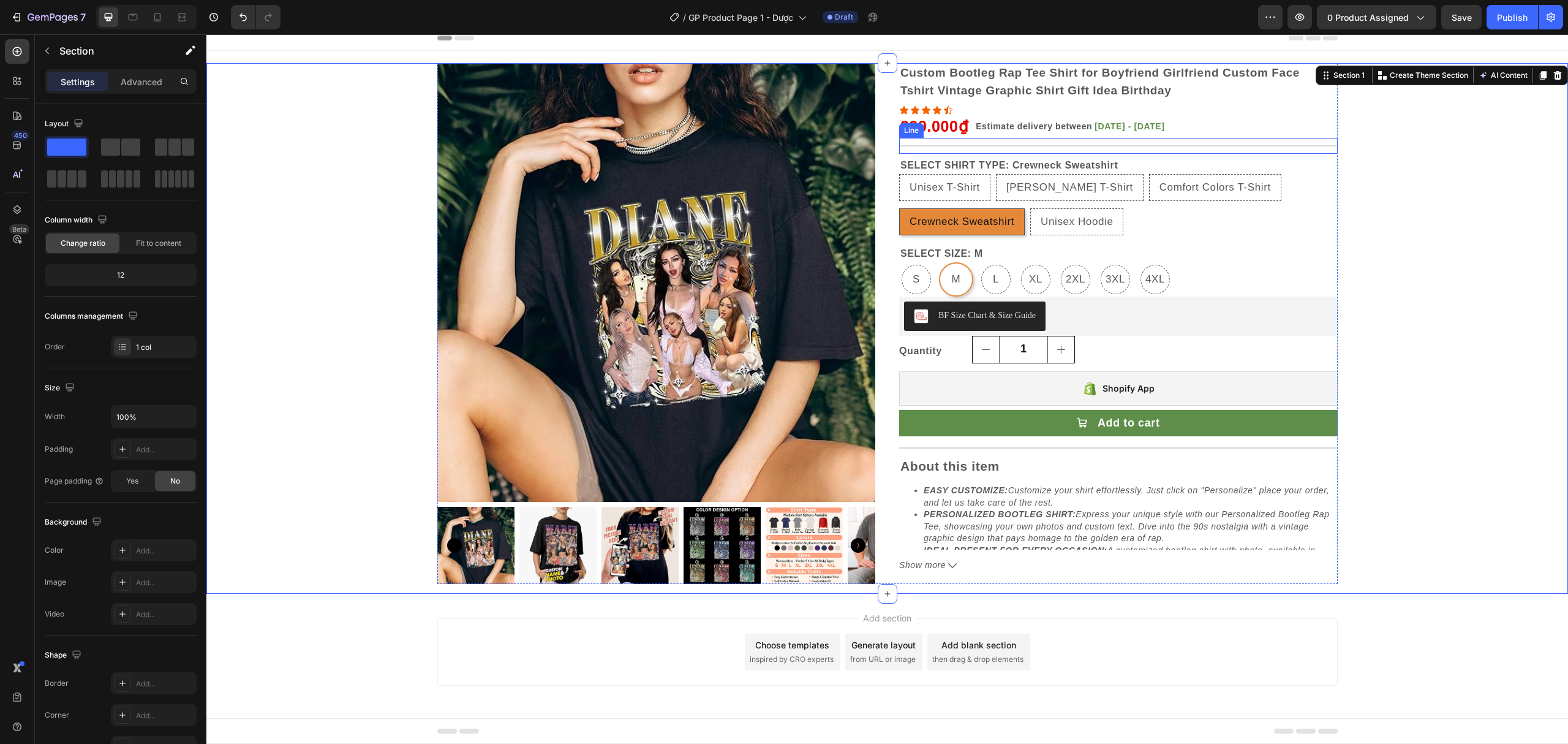
click at [988, 123] on span "Estimate delivery between" at bounding box center [1034, 127] width 116 height 10
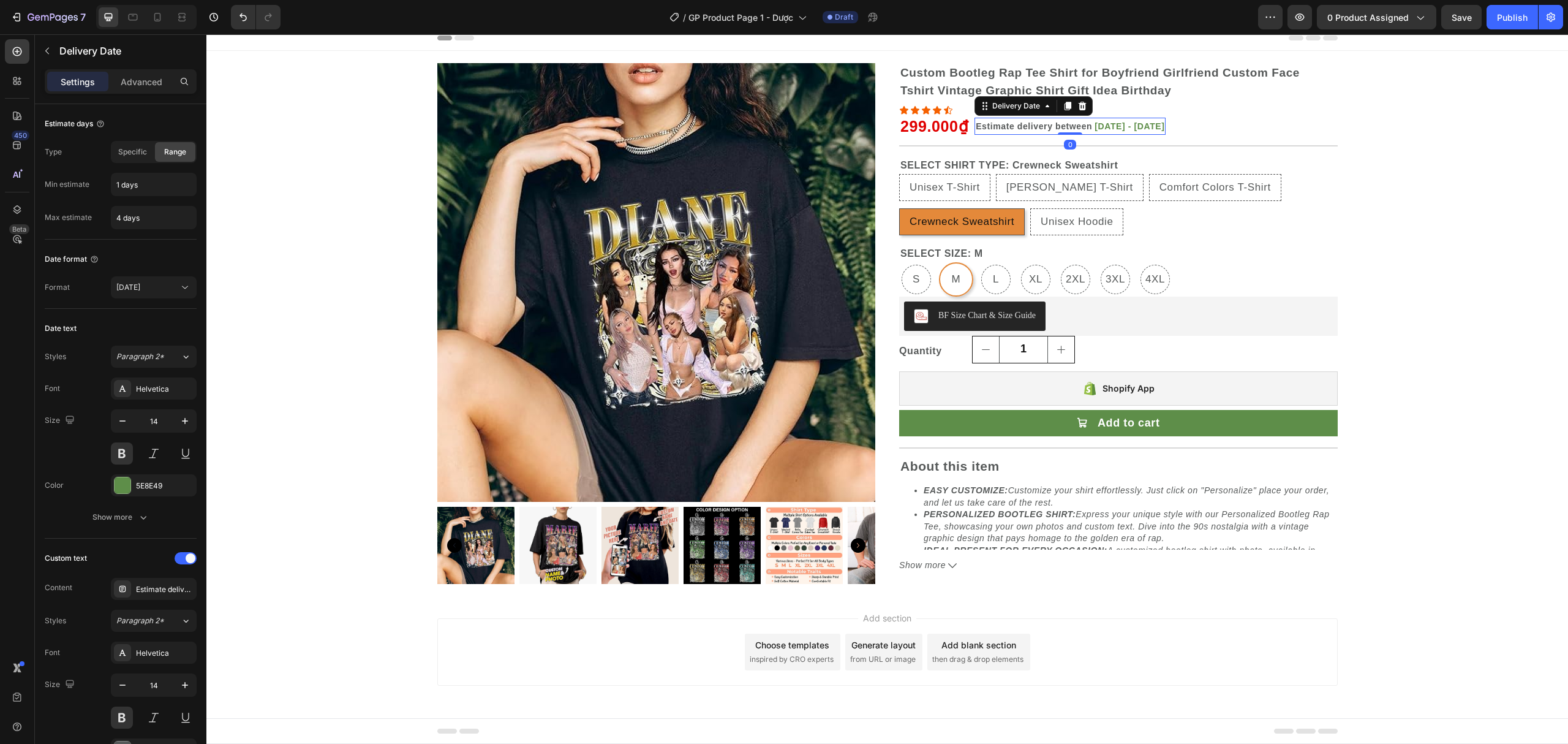
click at [953, 81] on div "Custom Bootleg Rap Tee Shirt for Boyfriend Girlfriend Custom Face Tshirt Vintag…" at bounding box center [1118, 81] width 439 height 37
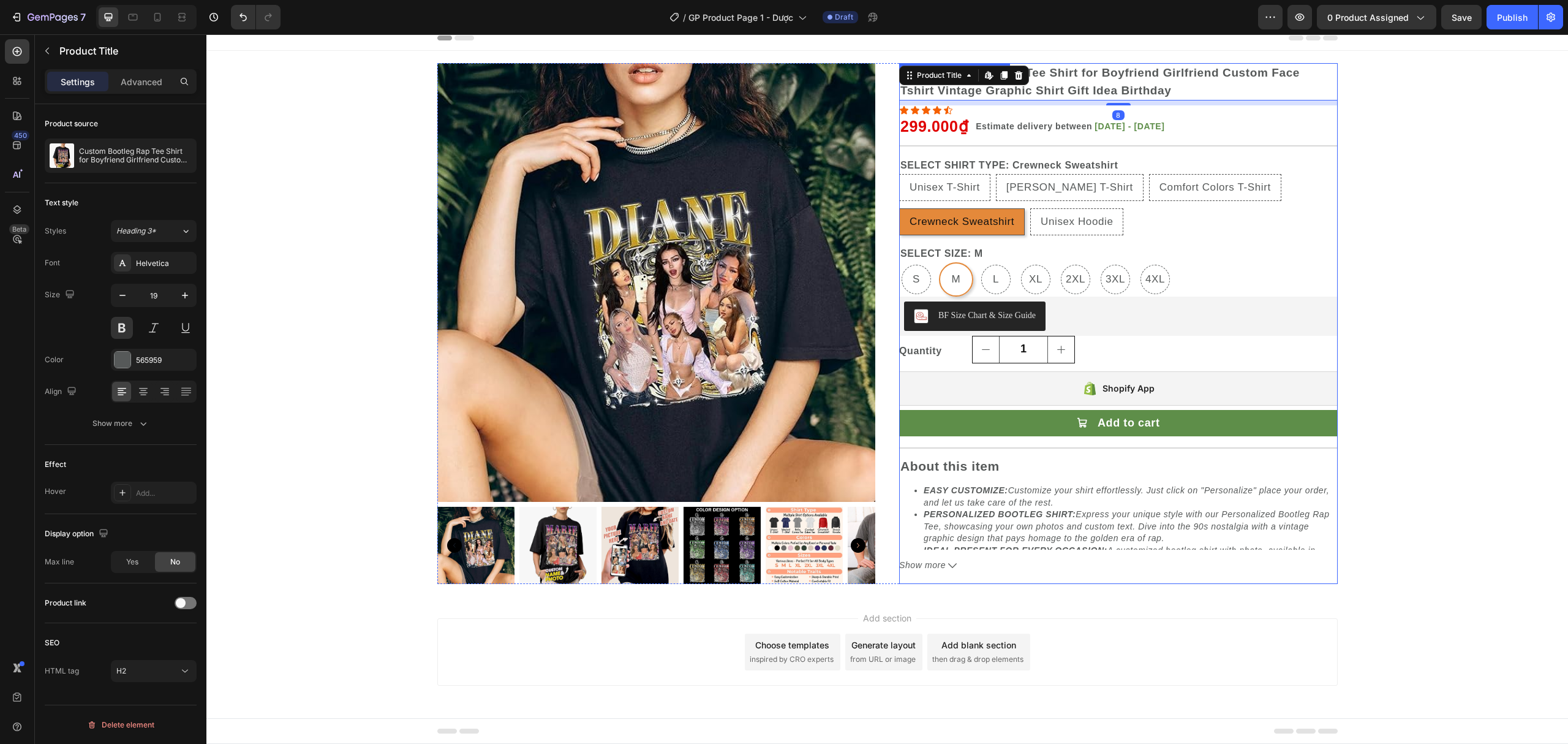
click at [957, 152] on div "Unisex T-Shirt" at bounding box center [944, 159] width 53 height 16
click at [899, 174] on input "Unisex T-Shirt Unisex T-Shirt Unisex T-Shirt" at bounding box center [899, 174] width 1 height 1
radio input "false"
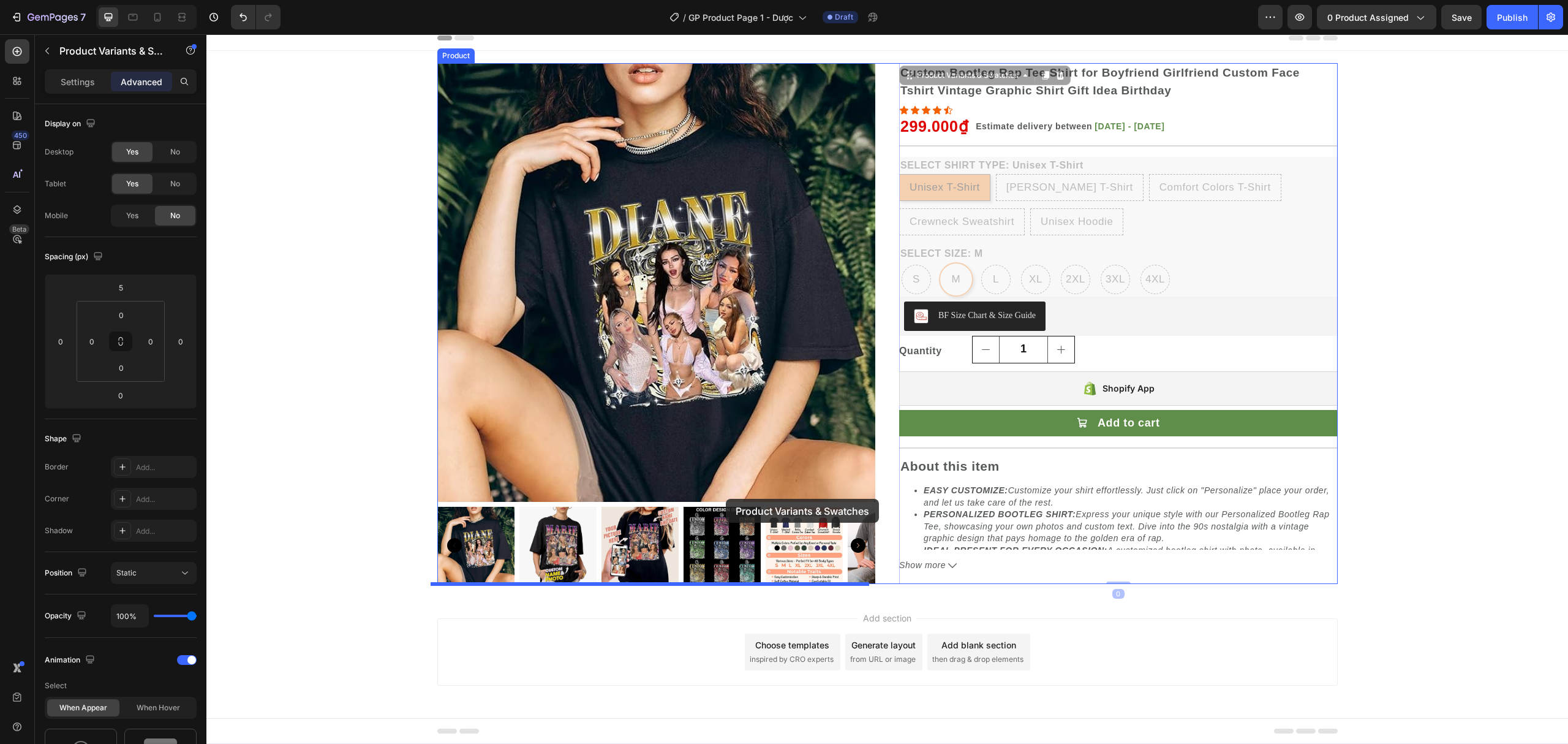
drag, startPoint x: 956, startPoint y: 77, endPoint x: 718, endPoint y: 509, distance: 493.2
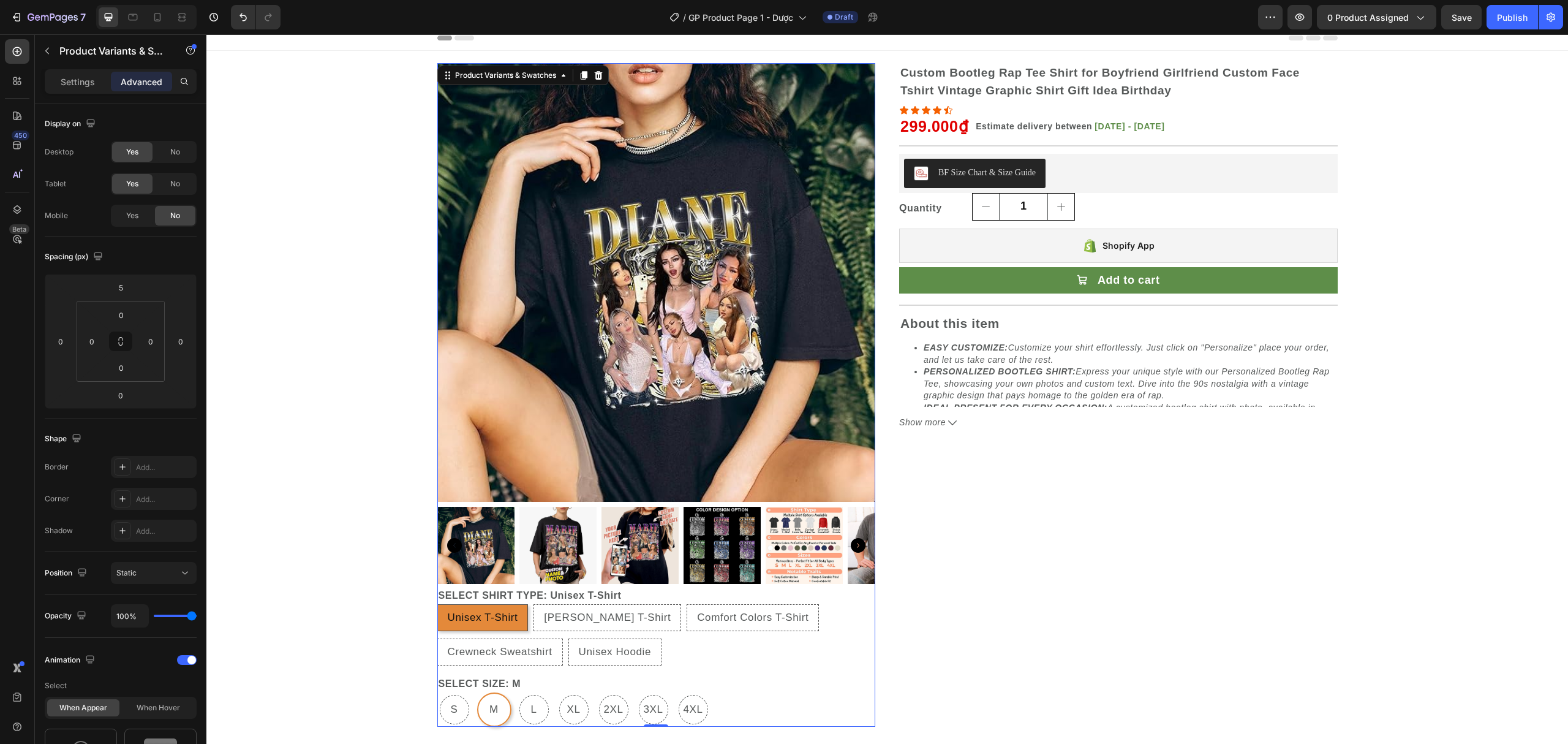
click at [669, 589] on div "SELECT SHIRT TYPE: Unisex T-Shirt Unisex T-Shirt Unisex T-Shirt Unisex T-Shirt …" at bounding box center [656, 626] width 439 height 79
click at [636, 594] on div "SELECT SHIRT TYPE: Unisex T-Shirt Unisex T-Shirt Unisex T-Shirt Unisex T-Shirt …" at bounding box center [656, 626] width 439 height 79
click at [84, 59] on div "Product Variants & Swatches" at bounding box center [104, 50] width 140 height 32
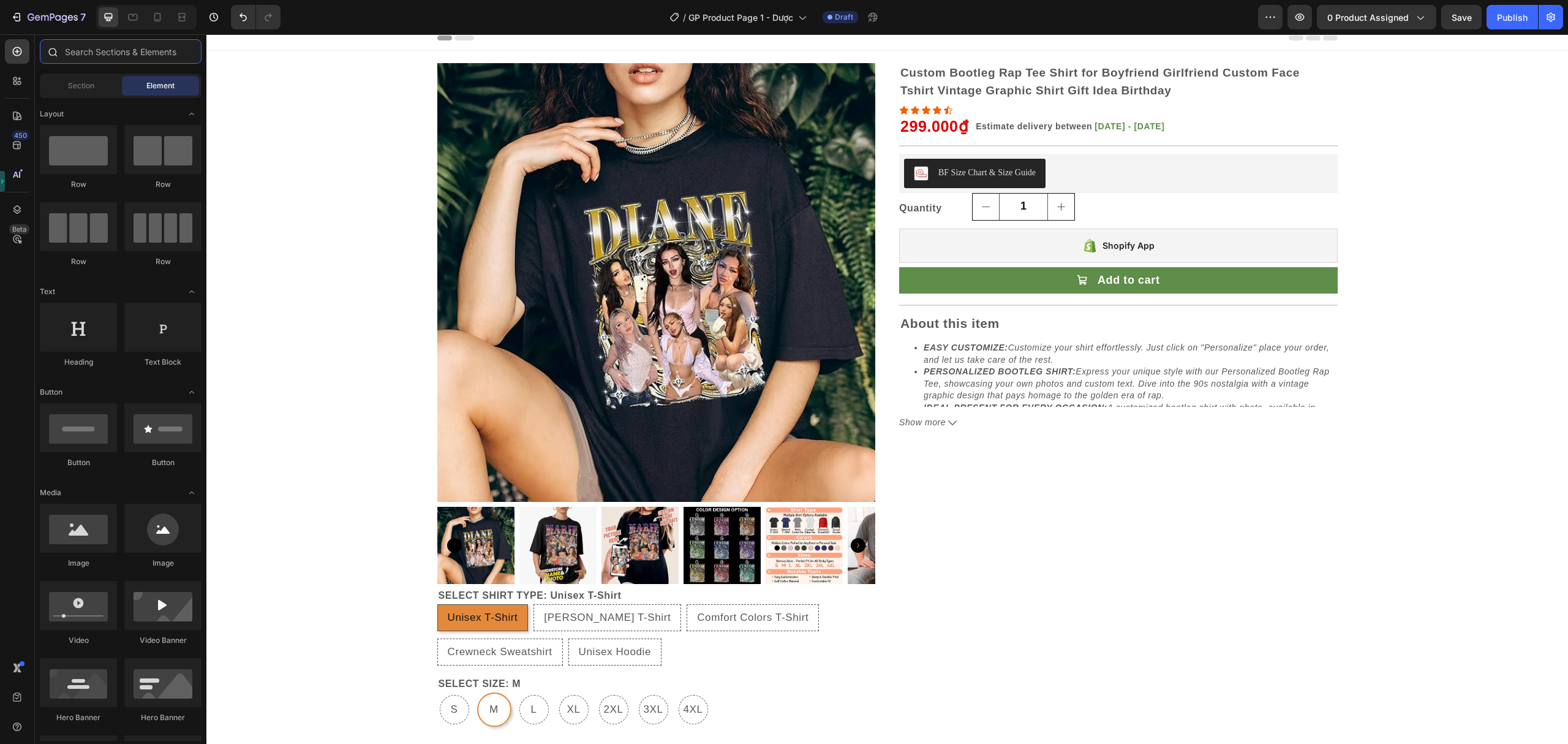
click at [118, 53] on input "text" at bounding box center [120, 51] width 162 height 25
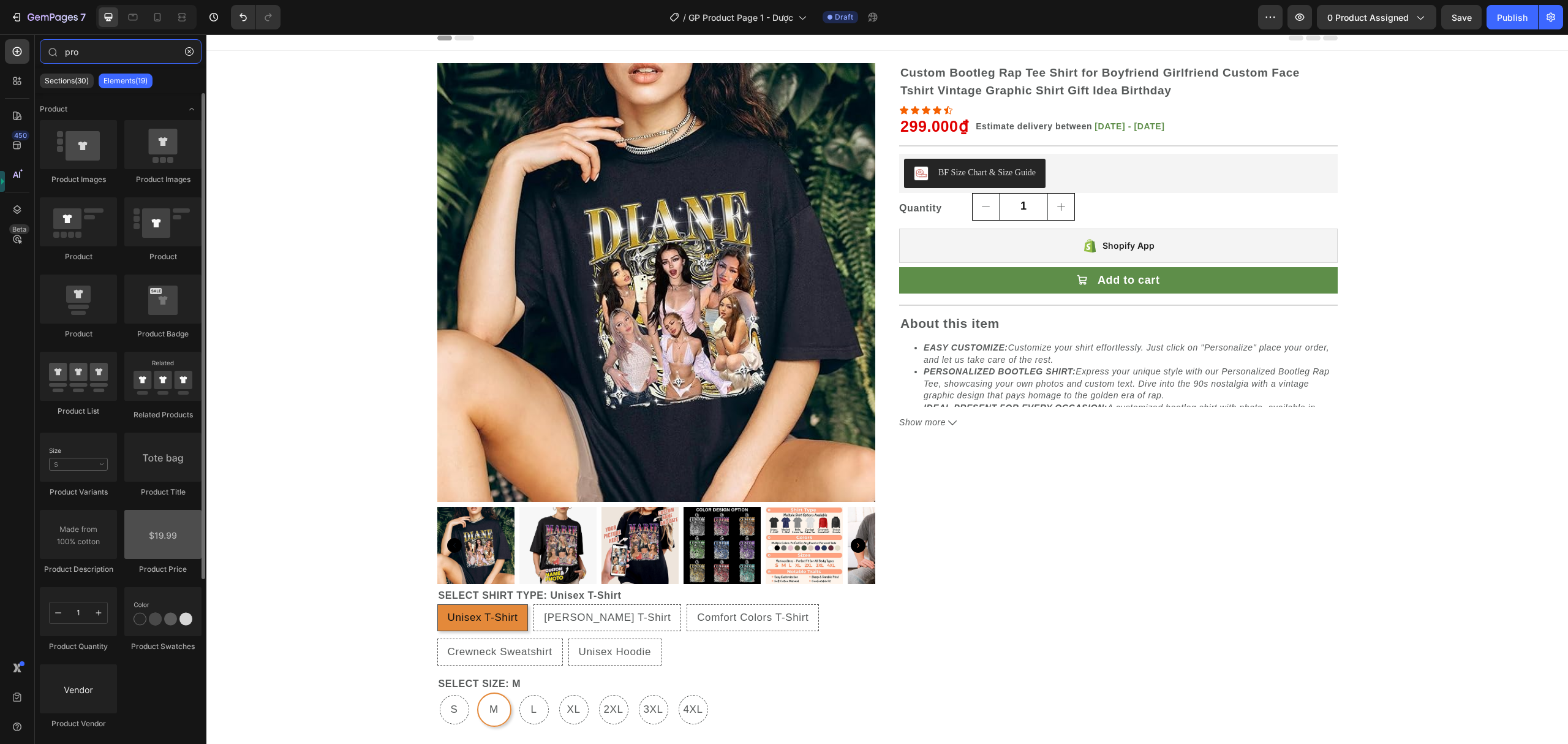
scroll to position [81, 0]
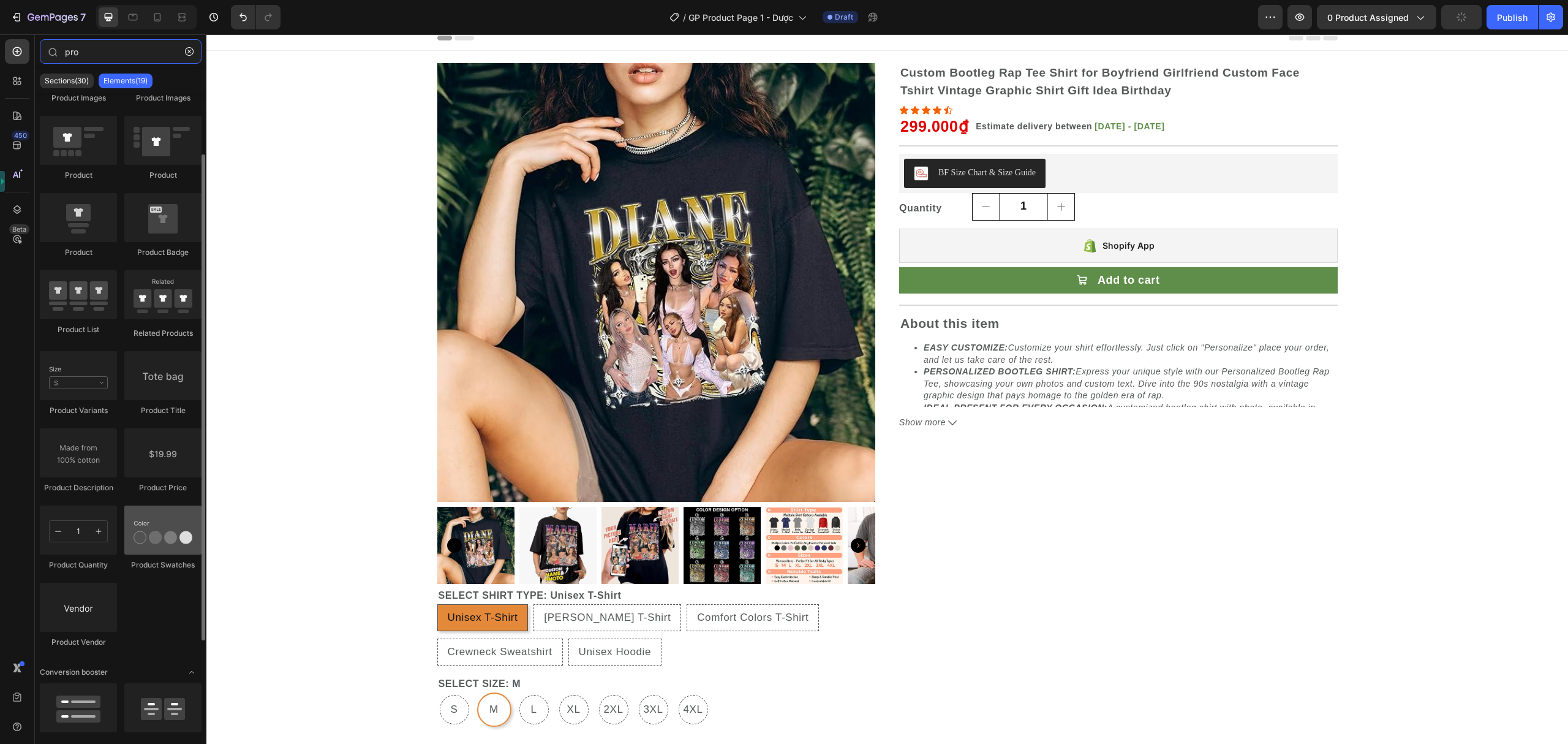
type input "pro"
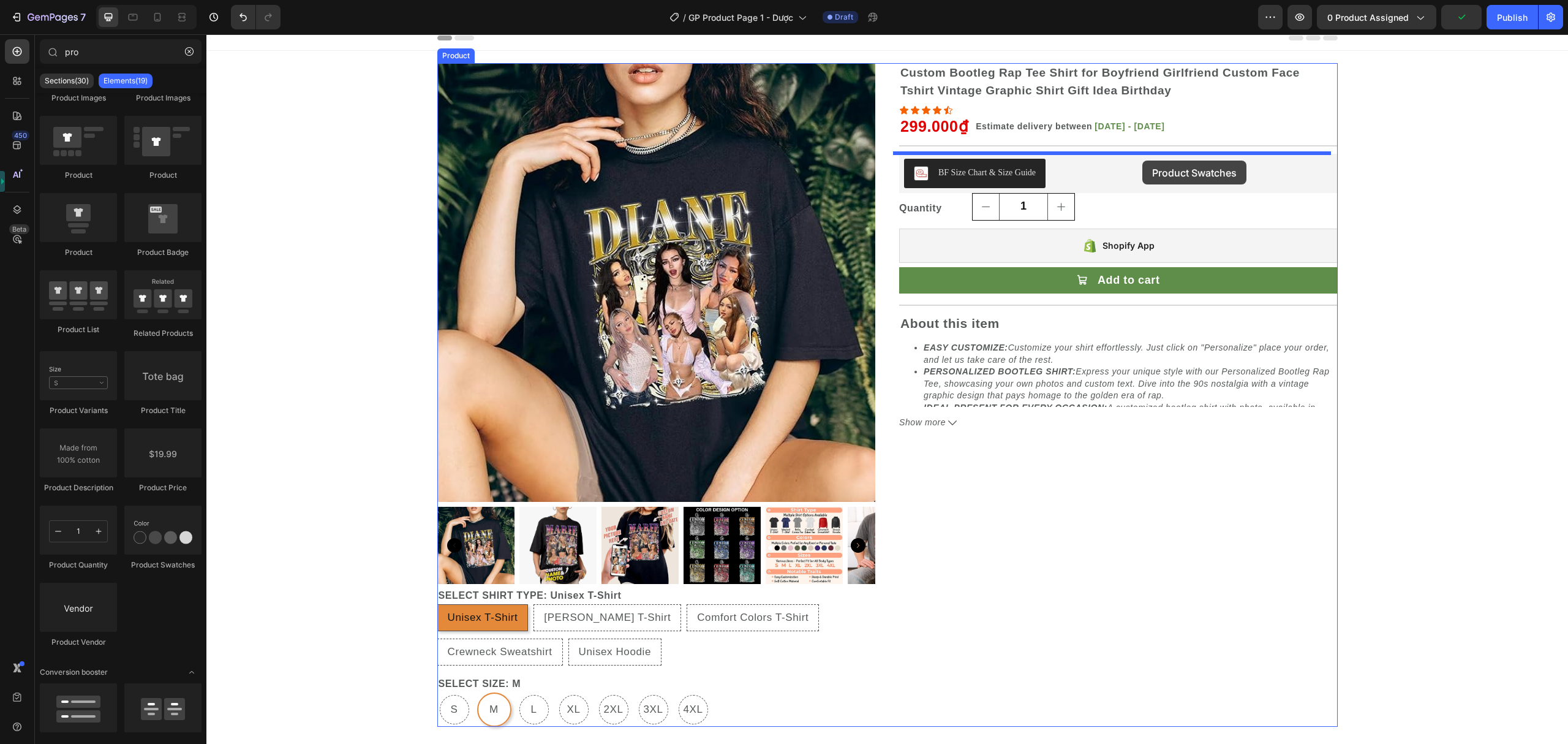
drag, startPoint x: 381, startPoint y: 580, endPoint x: 1143, endPoint y: 161, distance: 869.6
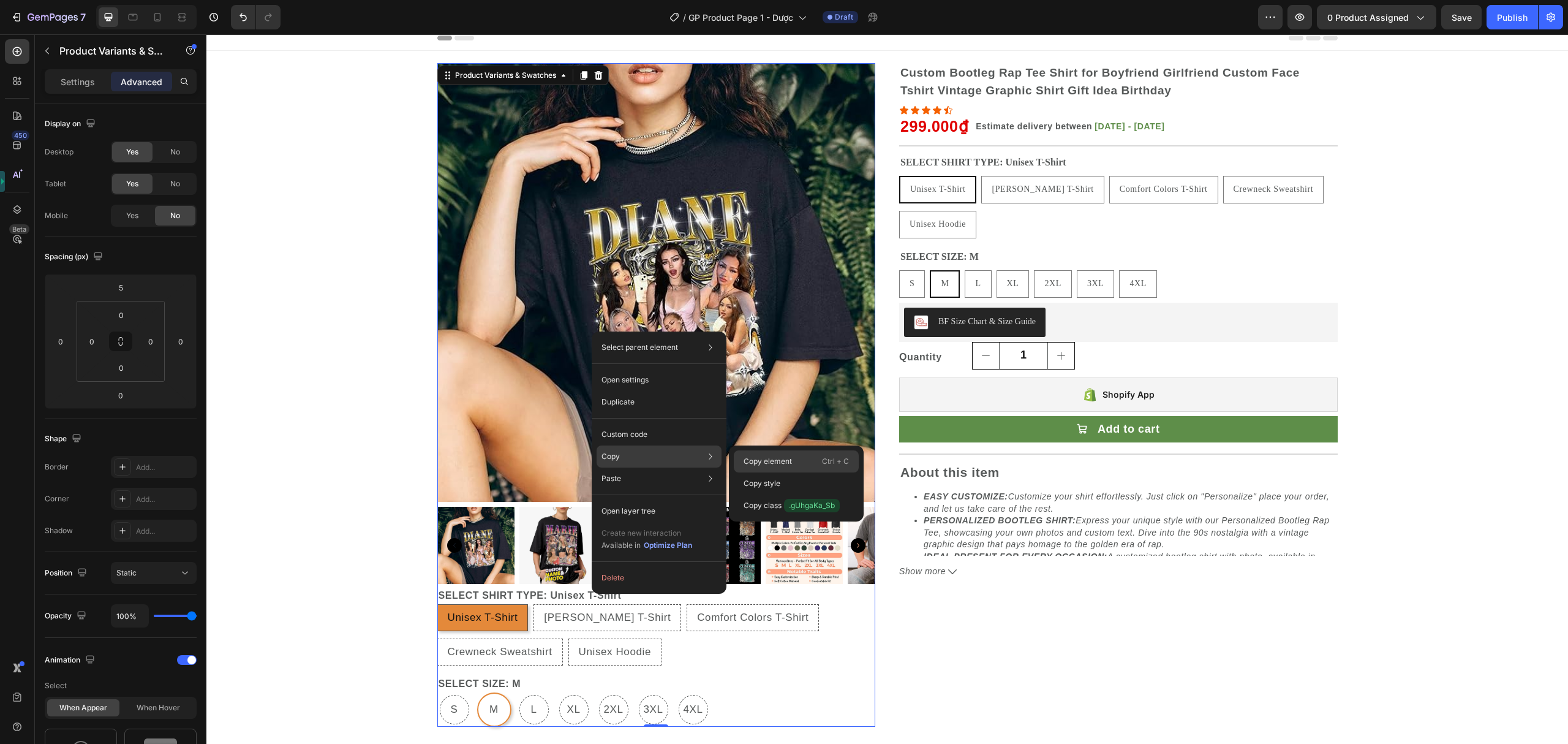
drag, startPoint x: 776, startPoint y: 464, endPoint x: 773, endPoint y: 341, distance: 123.0
click at [776, 464] on p "Copy element" at bounding box center [768, 461] width 48 height 11
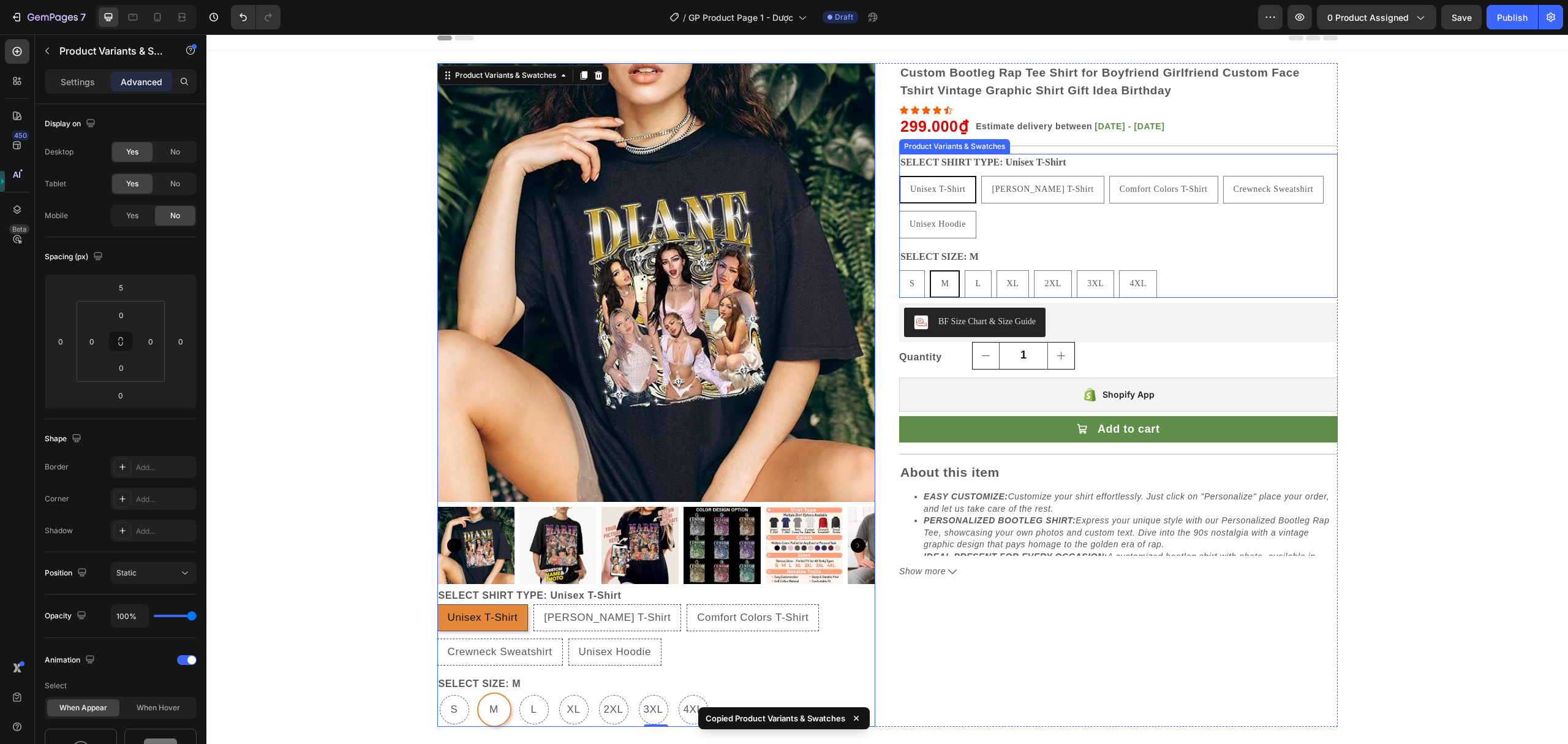
click at [1076, 252] on div "SELECT SIZE: M S S S M M M L L L XL XL XL 2XL 2XL 2XL 3XL 3XL 3XL 4XL 4XL 4XL" at bounding box center [1118, 273] width 439 height 50
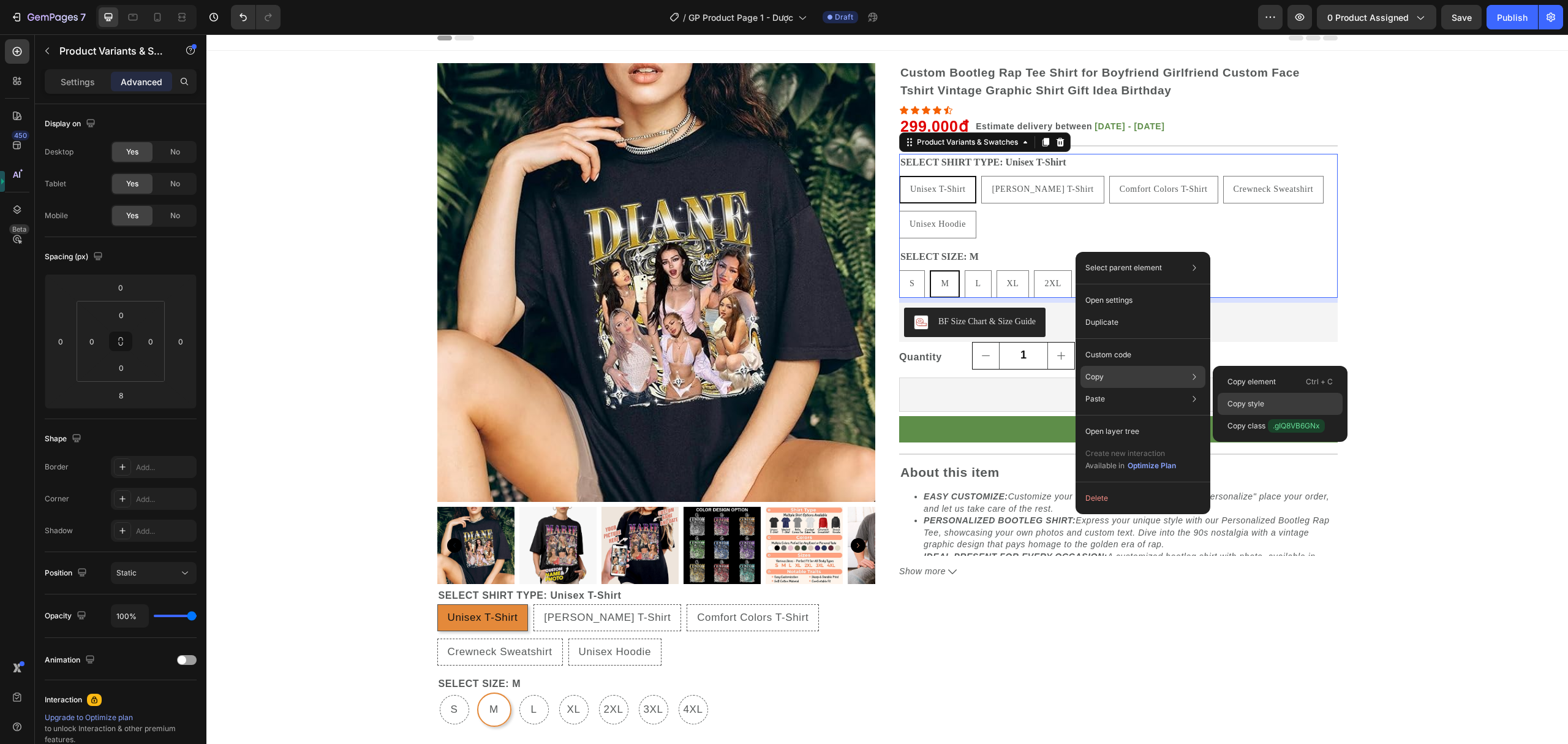
click at [1248, 403] on p "Copy style" at bounding box center [1246, 404] width 36 height 11
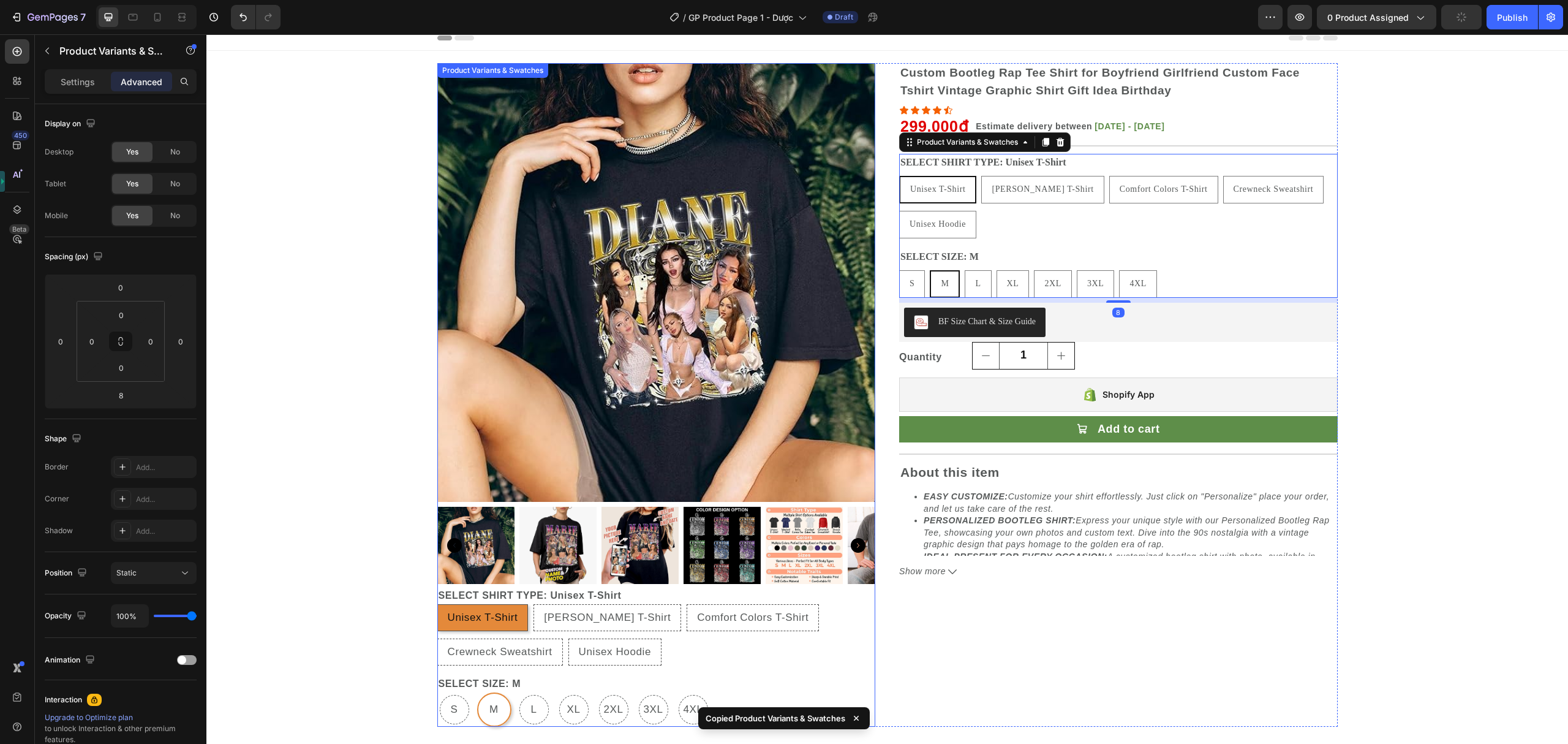
click at [663, 593] on div "SELECT SHIRT TYPE: Unisex T-Shirt Unisex T-Shirt Unisex T-Shirt Unisex T-Shirt …" at bounding box center [656, 626] width 439 height 79
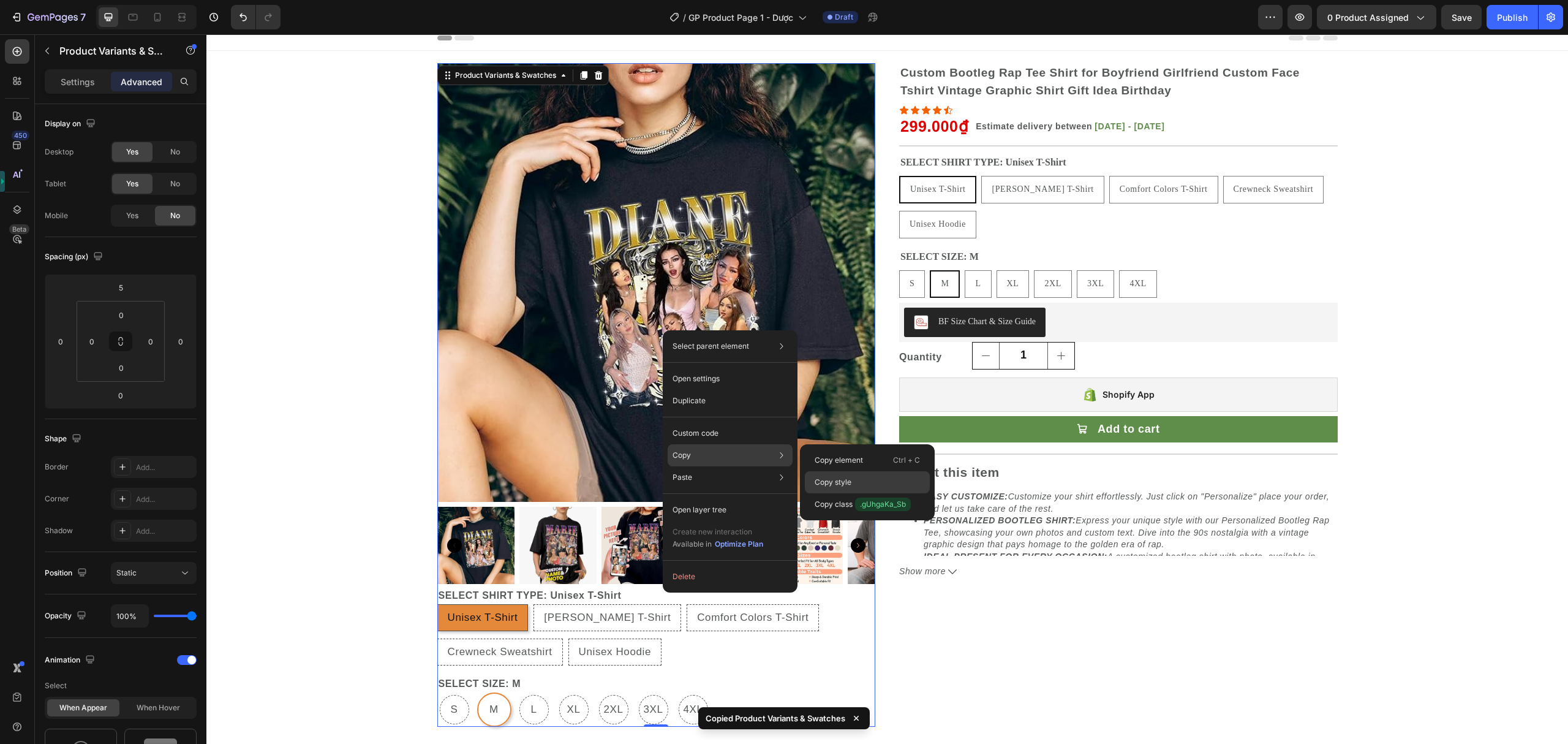
click at [837, 476] on p "Copy style" at bounding box center [833, 482] width 36 height 11
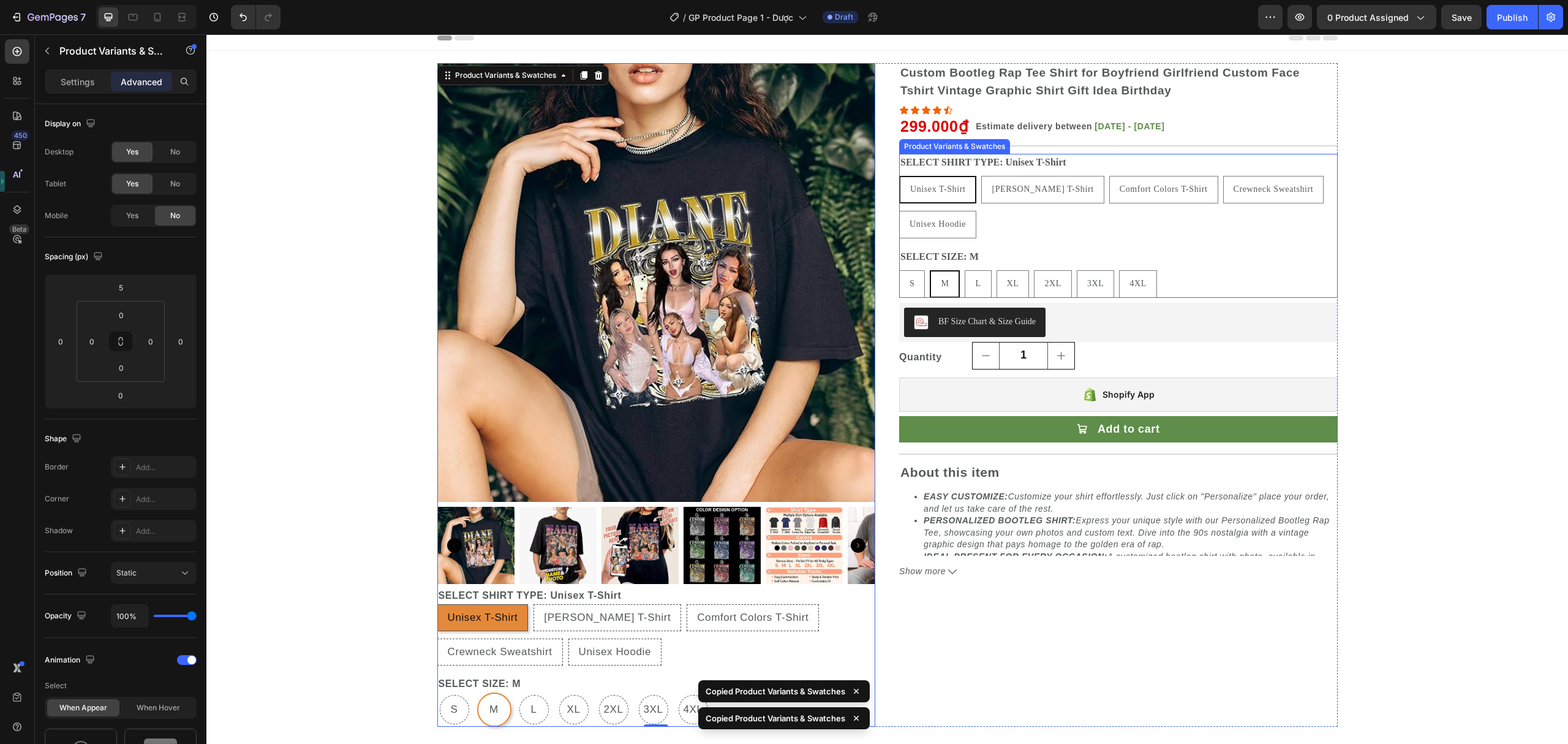
click at [1039, 237] on div "Unisex T-Shirt Unisex T-Shirt Unisex T-Shirt Bella Canvas T-Shirt Bella Canvas …" at bounding box center [1118, 206] width 439 height 62
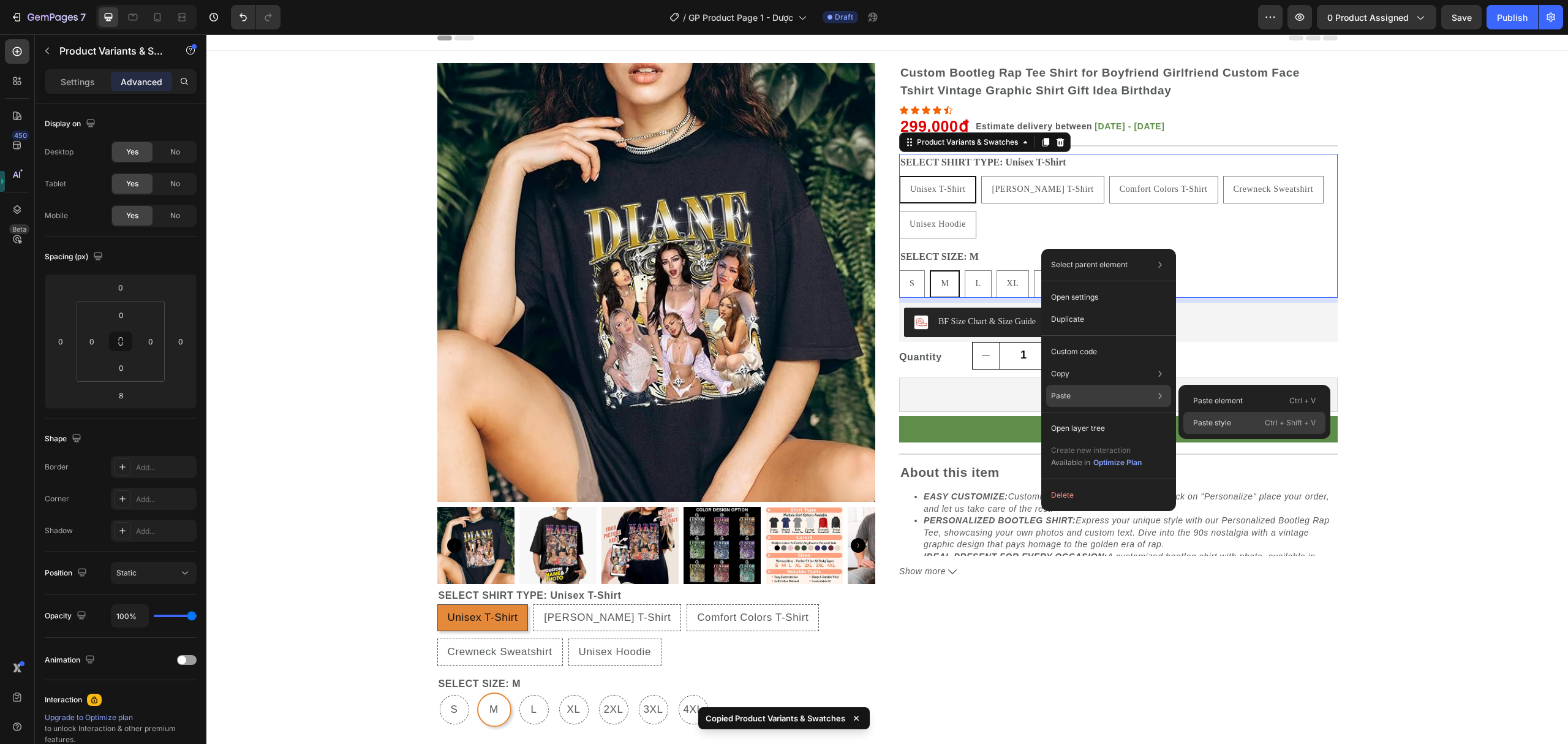
click at [1214, 422] on p "Paste style" at bounding box center [1212, 423] width 38 height 11
type input "5"
type input "0"
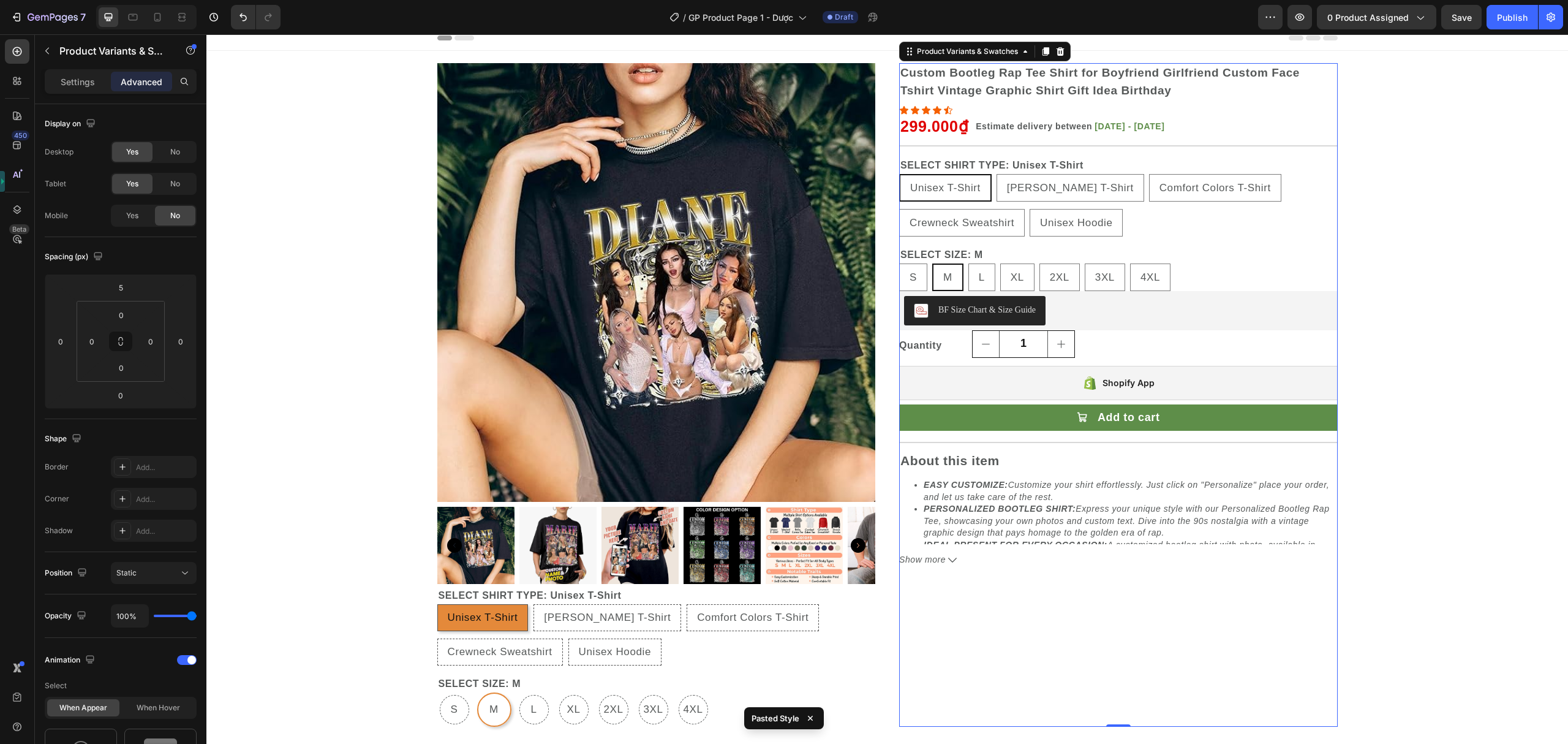
click at [959, 187] on div "Crewneck Sweatshirt" at bounding box center [961, 194] width 72 height 16
click at [899, 208] on input "Crewneck Sweatshirt Crewneck Sweatshirt Crewneck Sweatshirt" at bounding box center [899, 208] width 1 height 1
radio input "false"
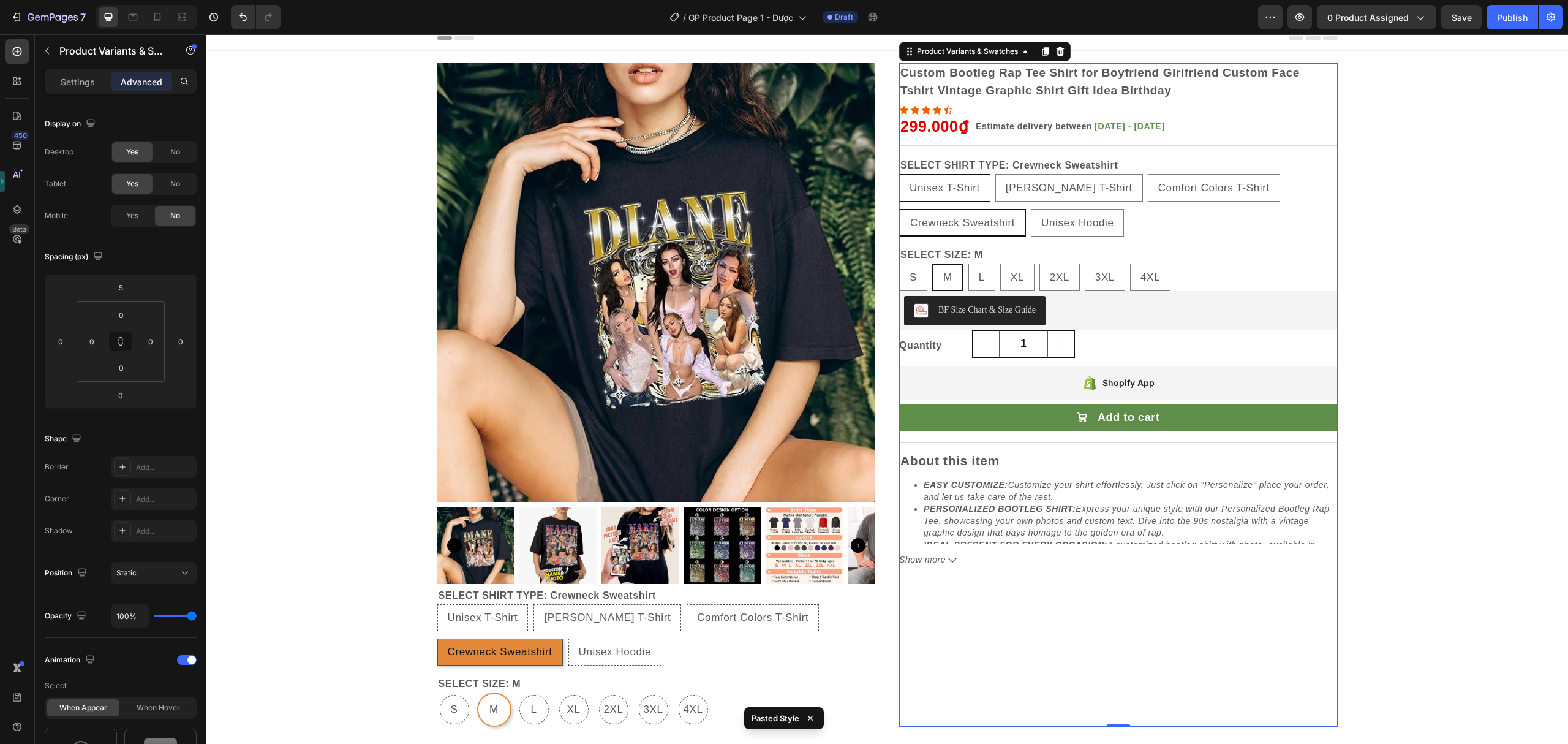
click at [943, 178] on div "Unisex T-Shirt" at bounding box center [944, 188] width 90 height 20
click at [899, 174] on input "Unisex T-Shirt Unisex T-Shirt Unisex T-Shirt" at bounding box center [899, 174] width 1 height 1
radio input "false"
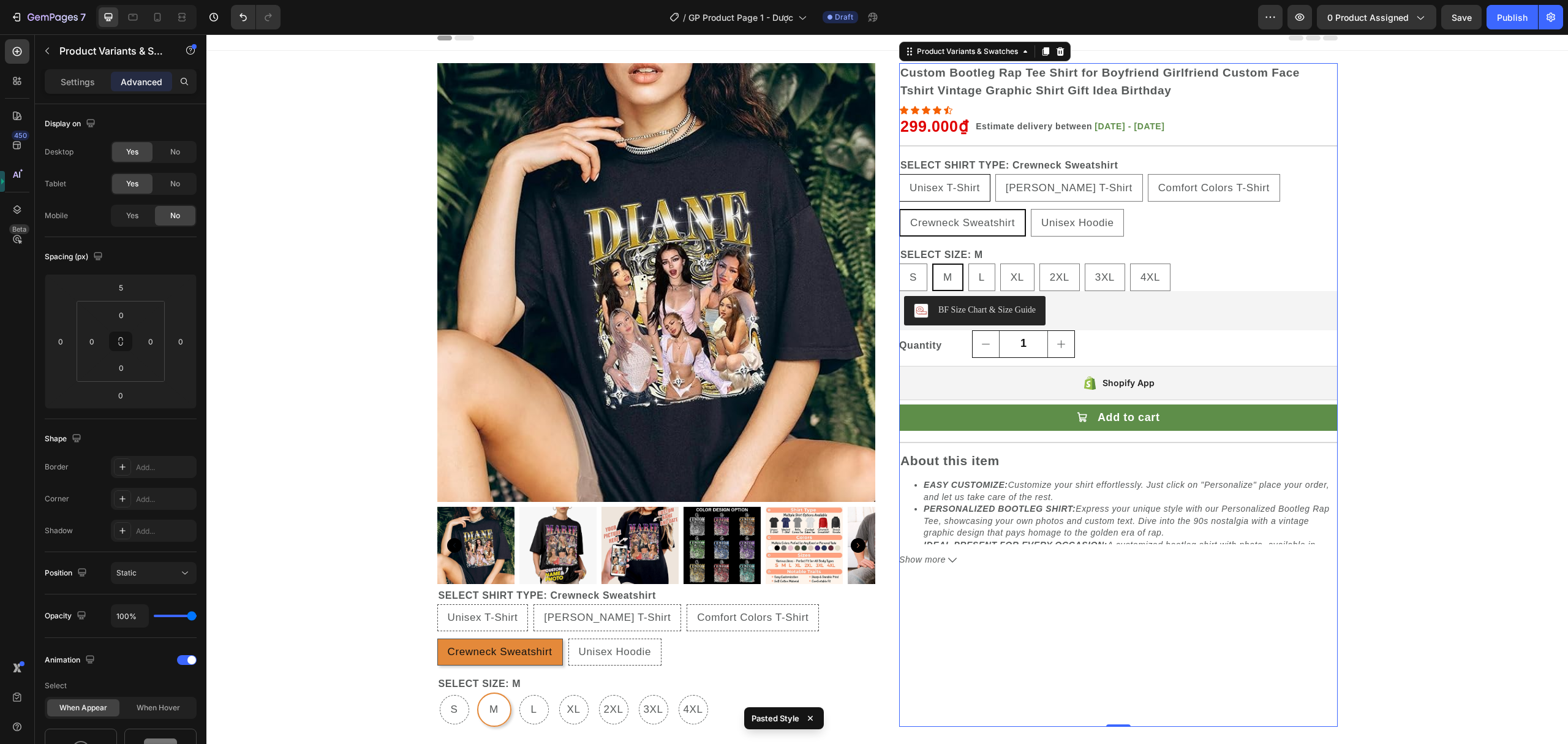
radio input "false"
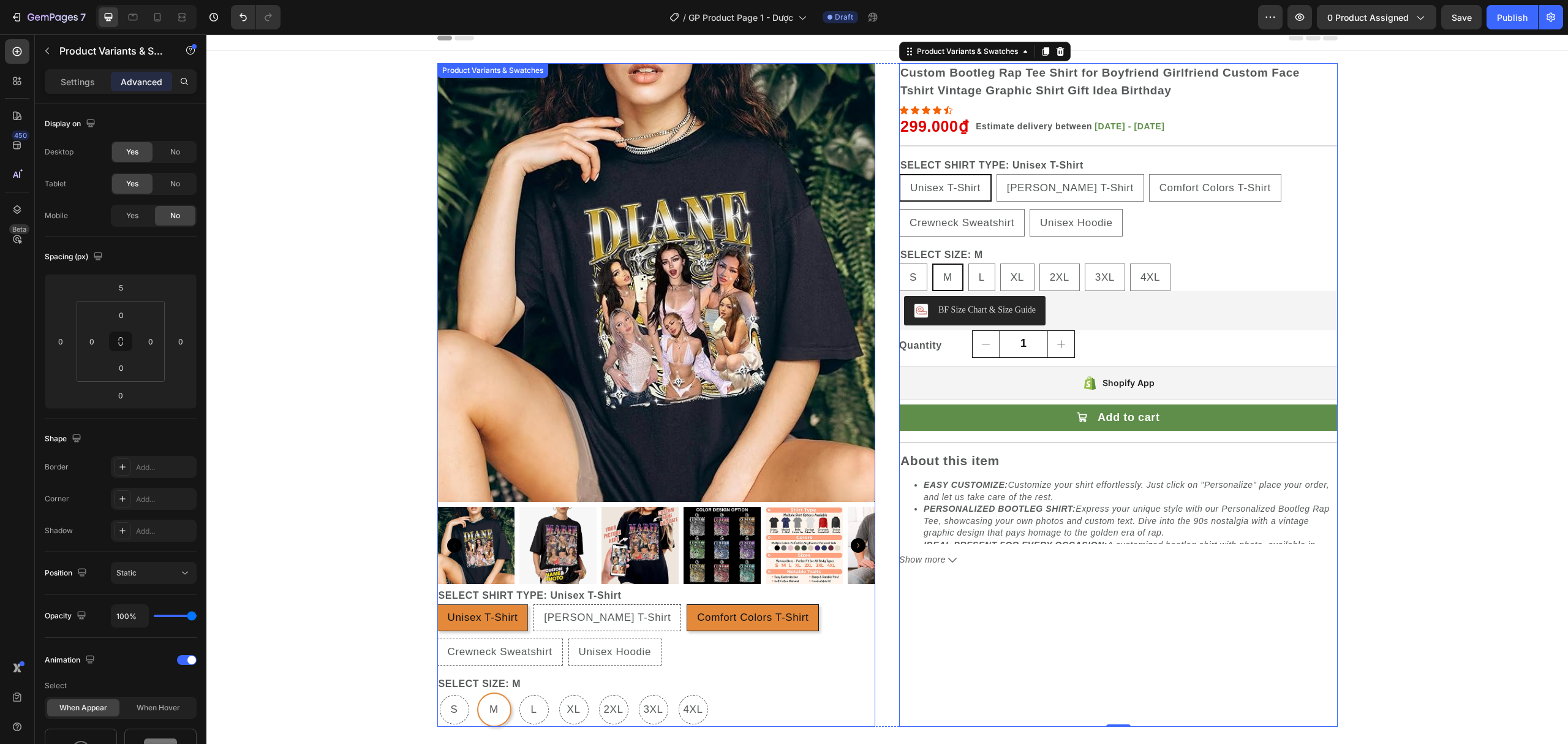
type input "0"
type input "8"
radio input "true"
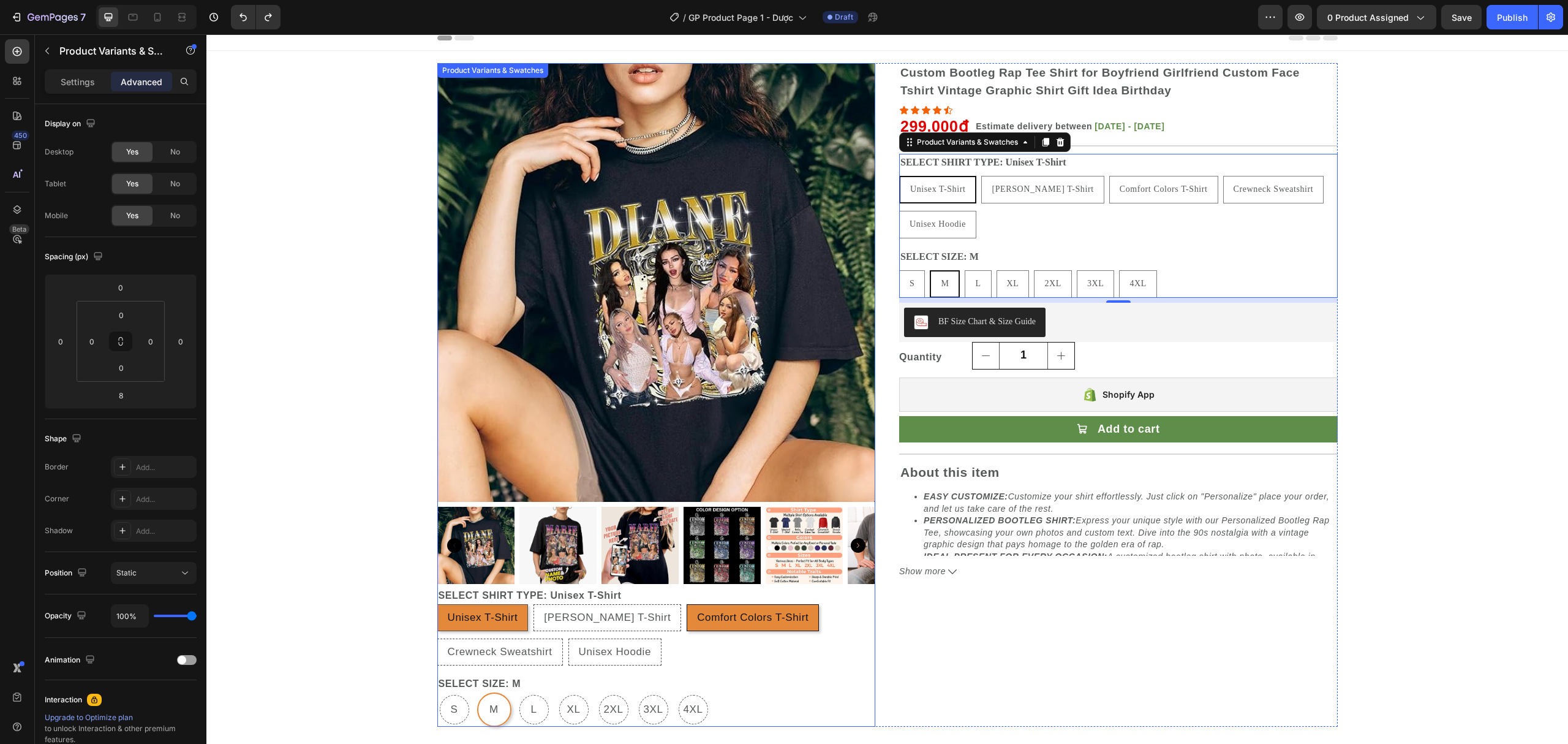
click at [687, 623] on div "Comfort Colors T-Shirt" at bounding box center [753, 617] width 131 height 20
click at [686, 604] on input "Comfort Colors T-Shirt Comfort Colors T-Shirt Comfort Colors T-Shirt" at bounding box center [686, 604] width 1 height 1
radio input "false"
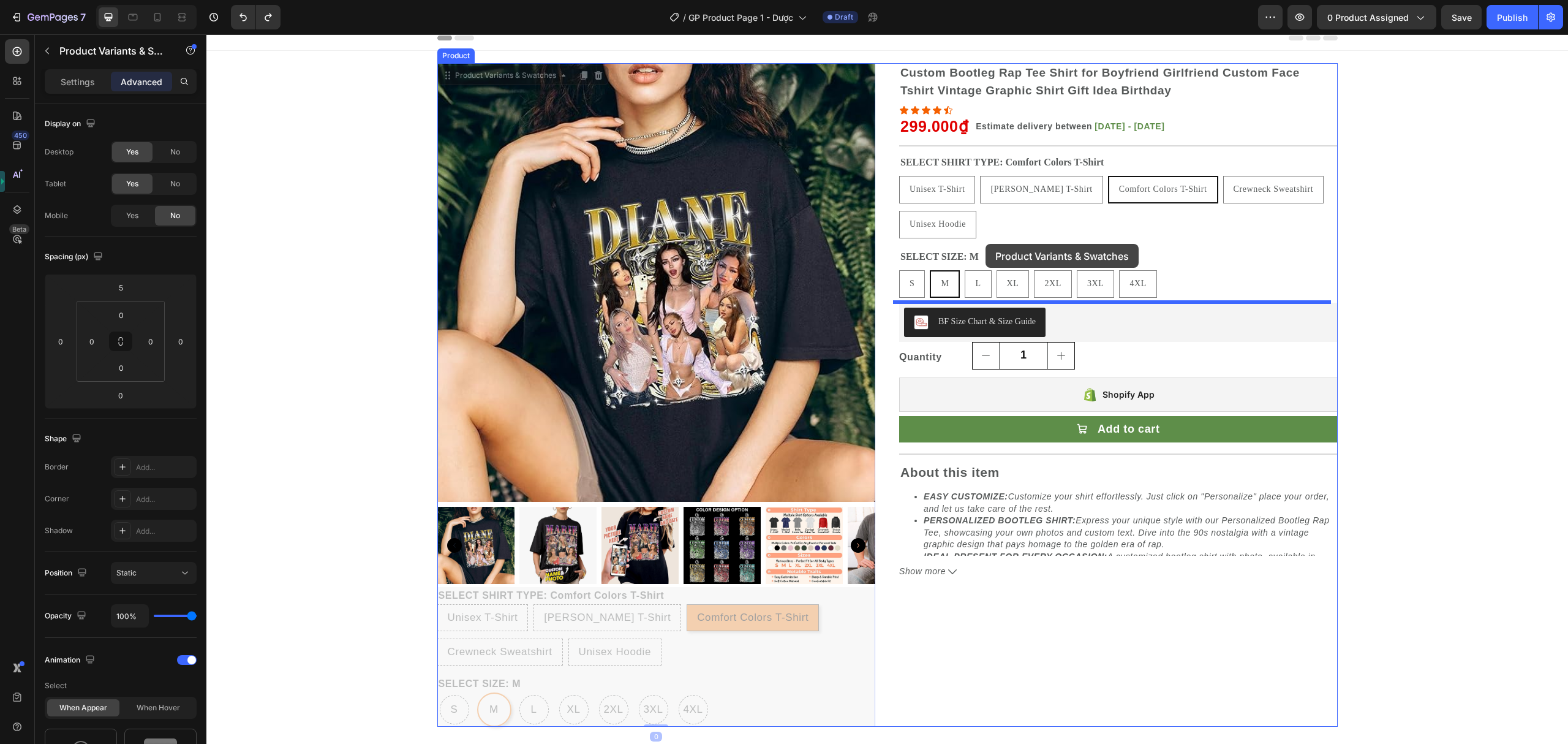
drag, startPoint x: 511, startPoint y: 77, endPoint x: 985, endPoint y: 244, distance: 502.6
type input "8"
radio input "false"
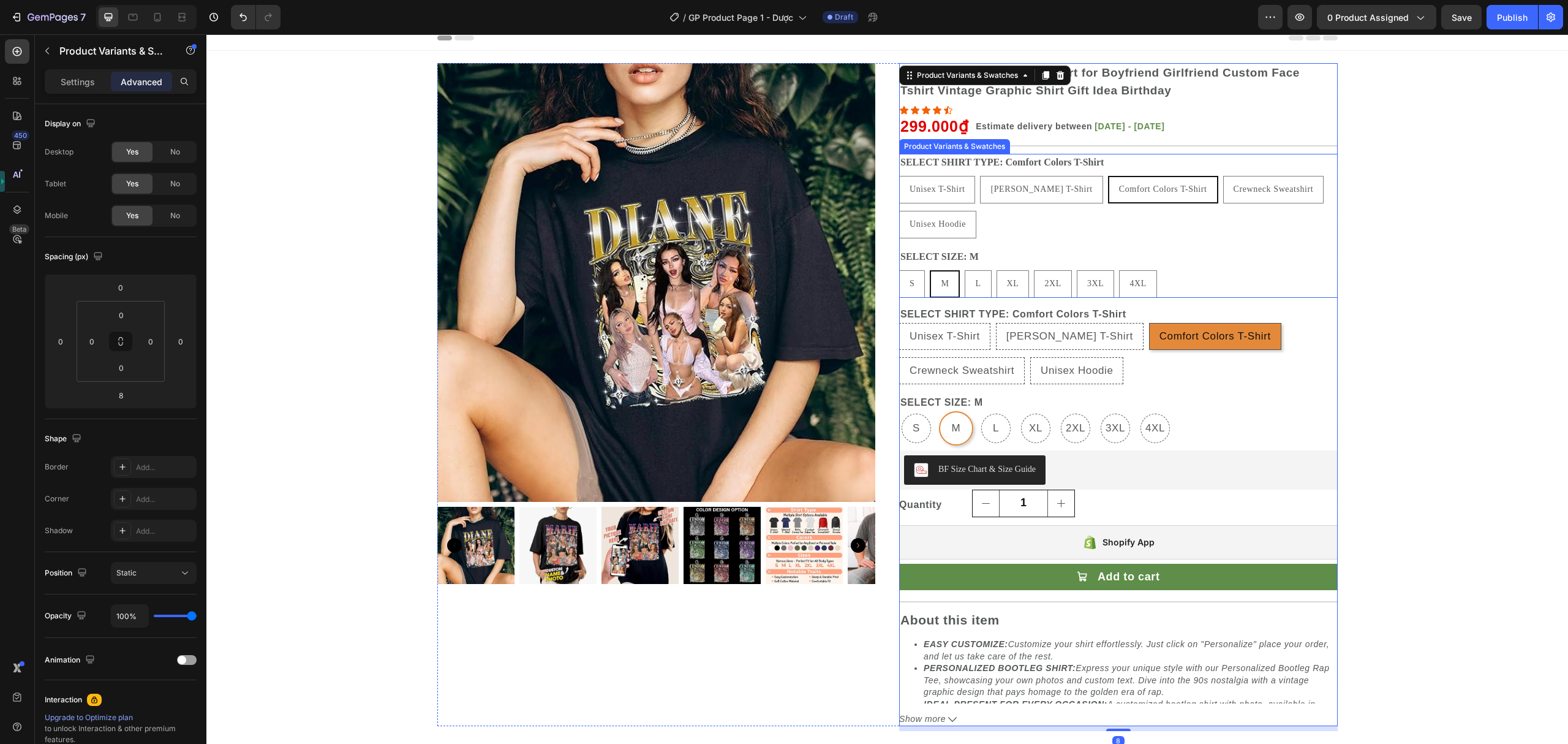
click at [990, 217] on div "Unisex T-Shirt Unisex T-Shirt Unisex T-Shirt Bella Canvas T-Shirt Bella Canvas …" at bounding box center [1118, 206] width 439 height 62
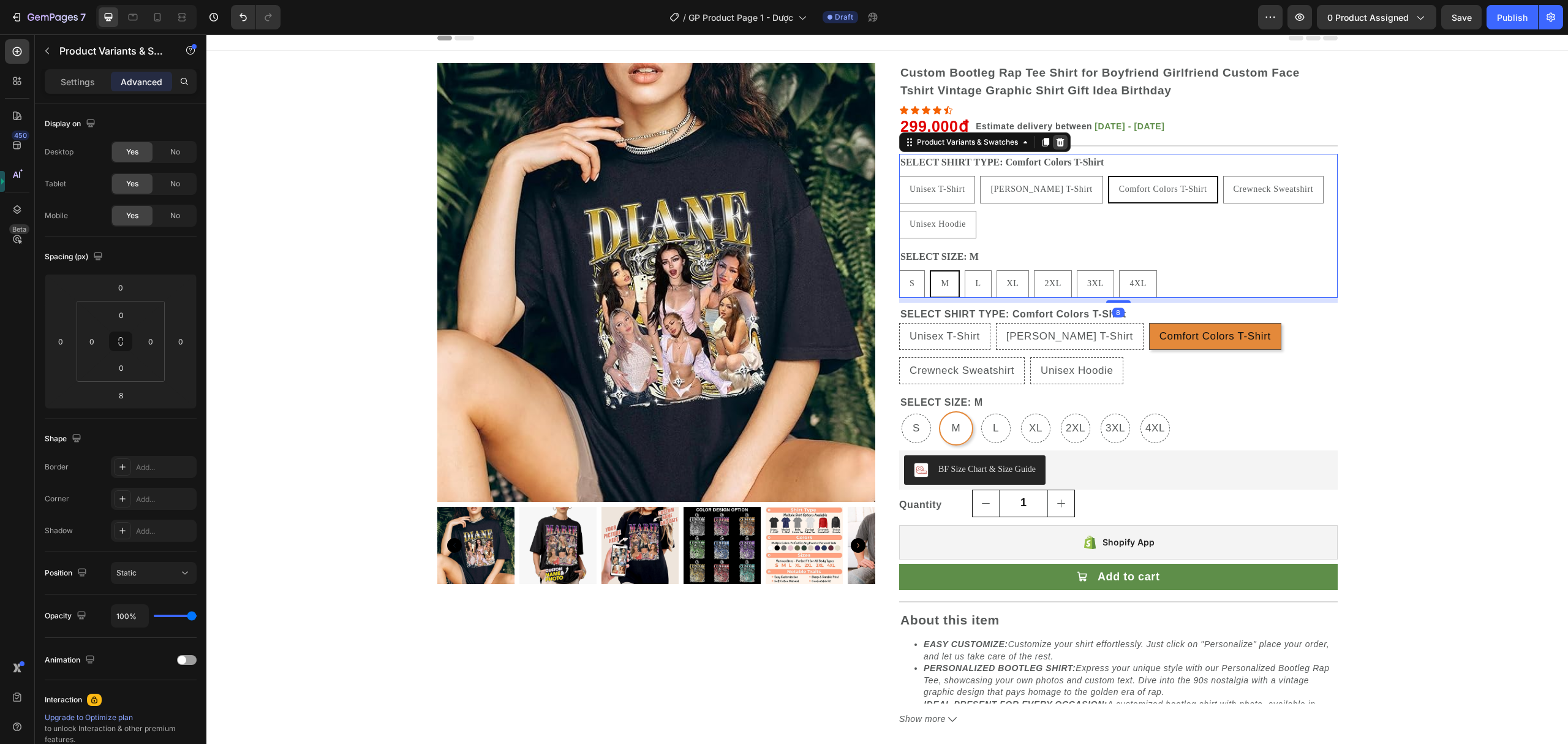
click at [1057, 137] on icon at bounding box center [1060, 142] width 10 height 10
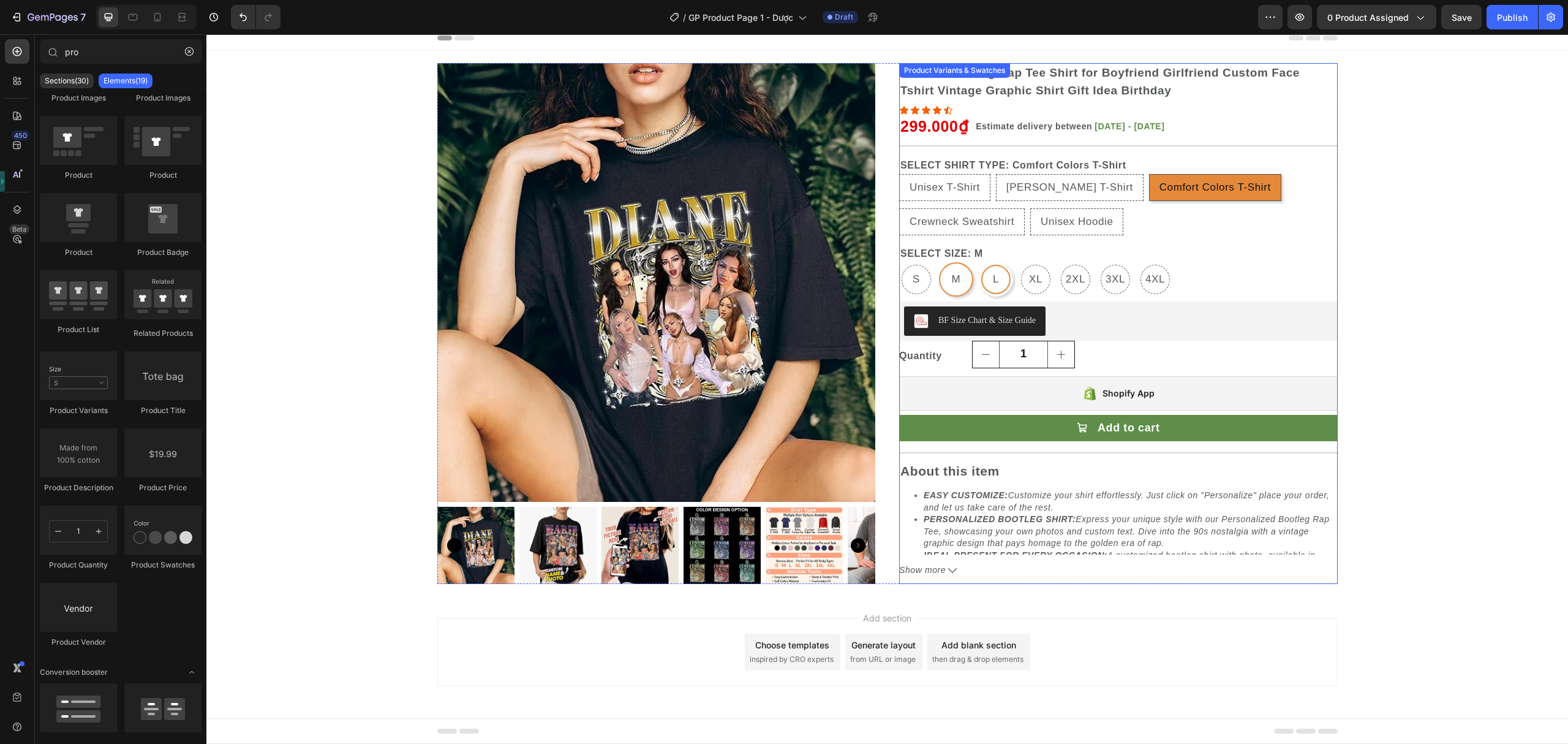
click at [990, 277] on span "L" at bounding box center [996, 279] width 11 height 11
click at [979, 262] on input "L L L" at bounding box center [978, 262] width 1 height 1
radio input "false"
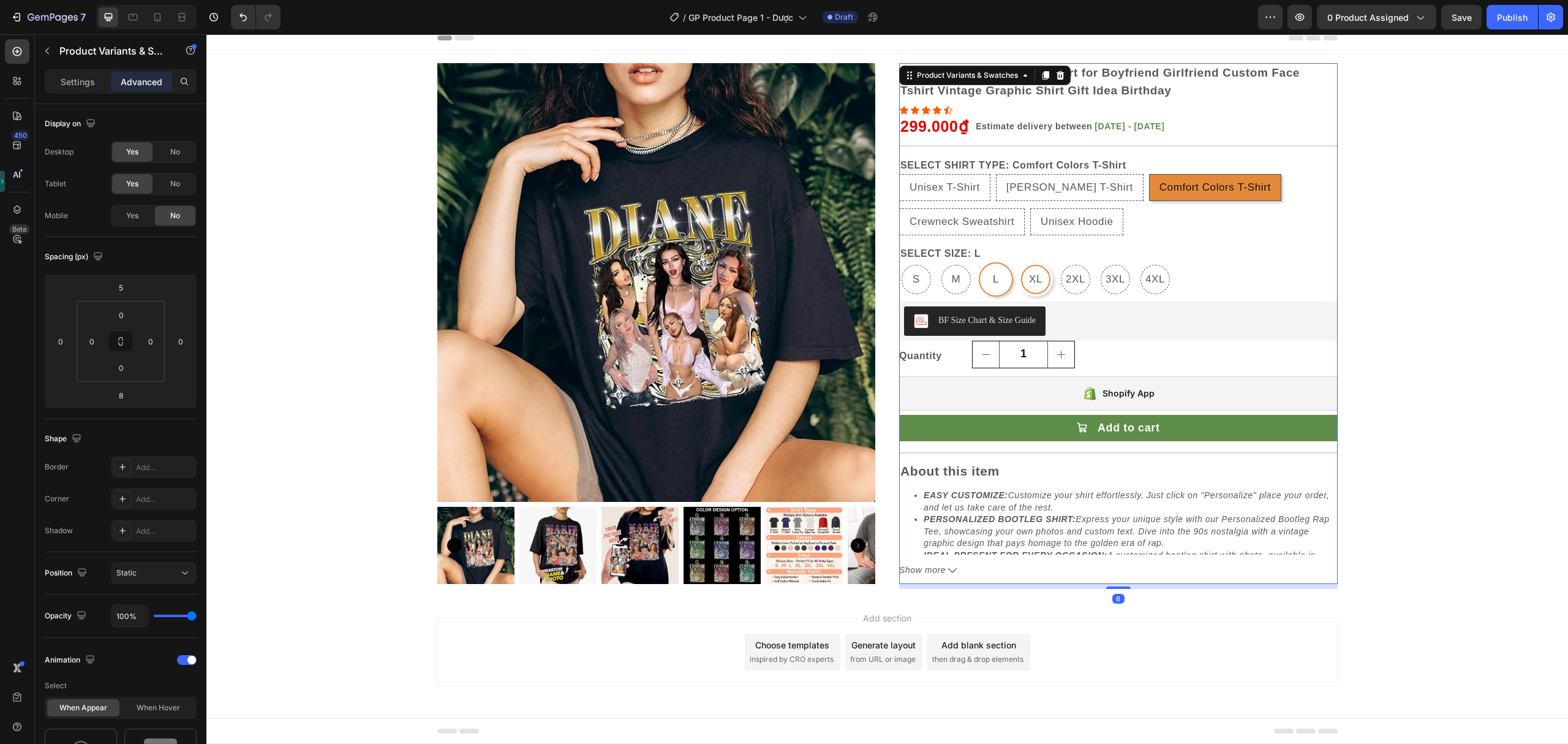
click at [1031, 274] on span "XL" at bounding box center [1036, 279] width 18 height 11
click at [1019, 262] on input "XL XL XL" at bounding box center [1018, 262] width 1 height 1
radio input "false"
click at [937, 476] on div "Product Description" at bounding box center [939, 473] width 79 height 14
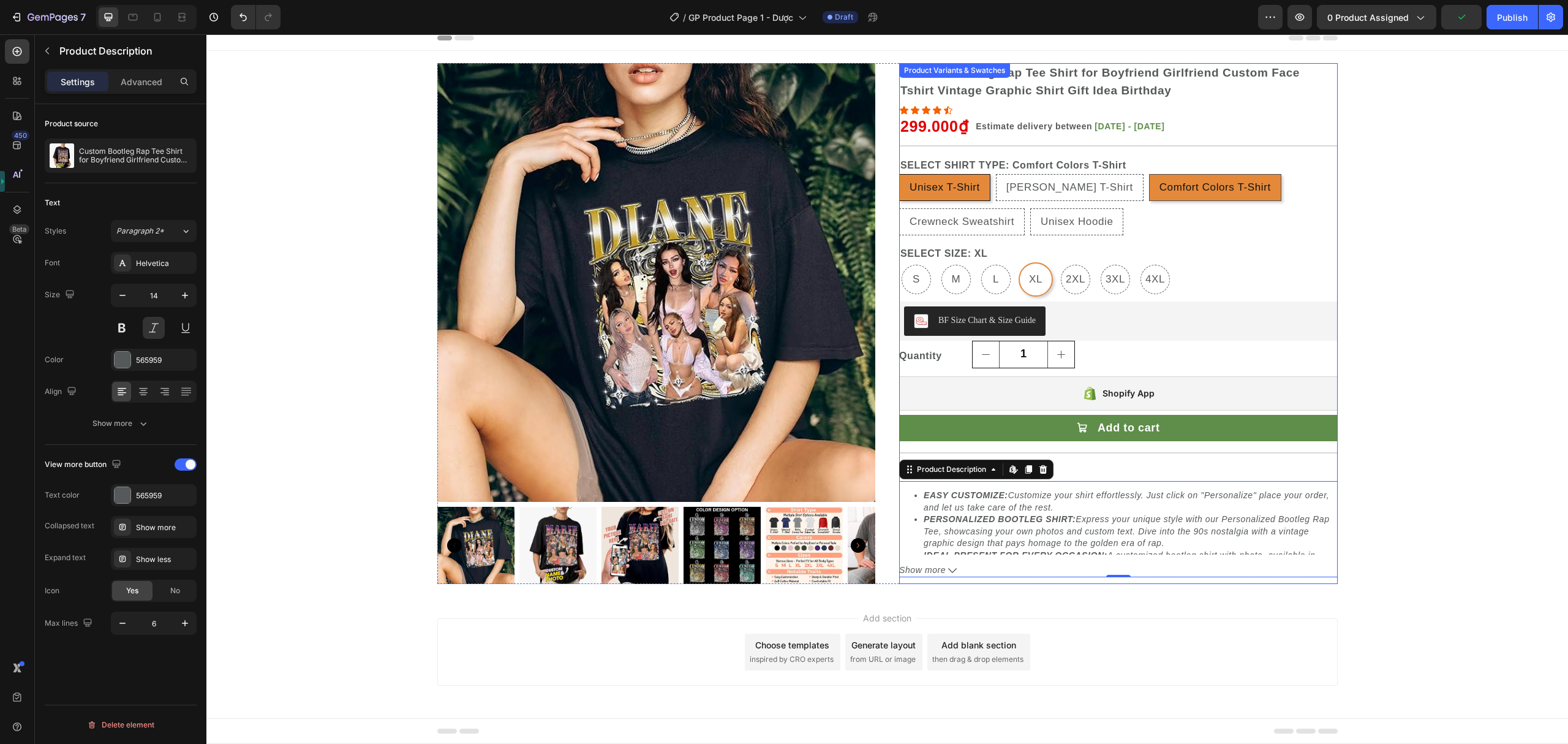
click at [983, 184] on div "Unisex T-Shirt" at bounding box center [944, 187] width 90 height 20
click at [899, 174] on input "Unisex T-Shirt Unisex T-Shirt Unisex T-Shirt" at bounding box center [899, 174] width 1 height 1
radio input "false"
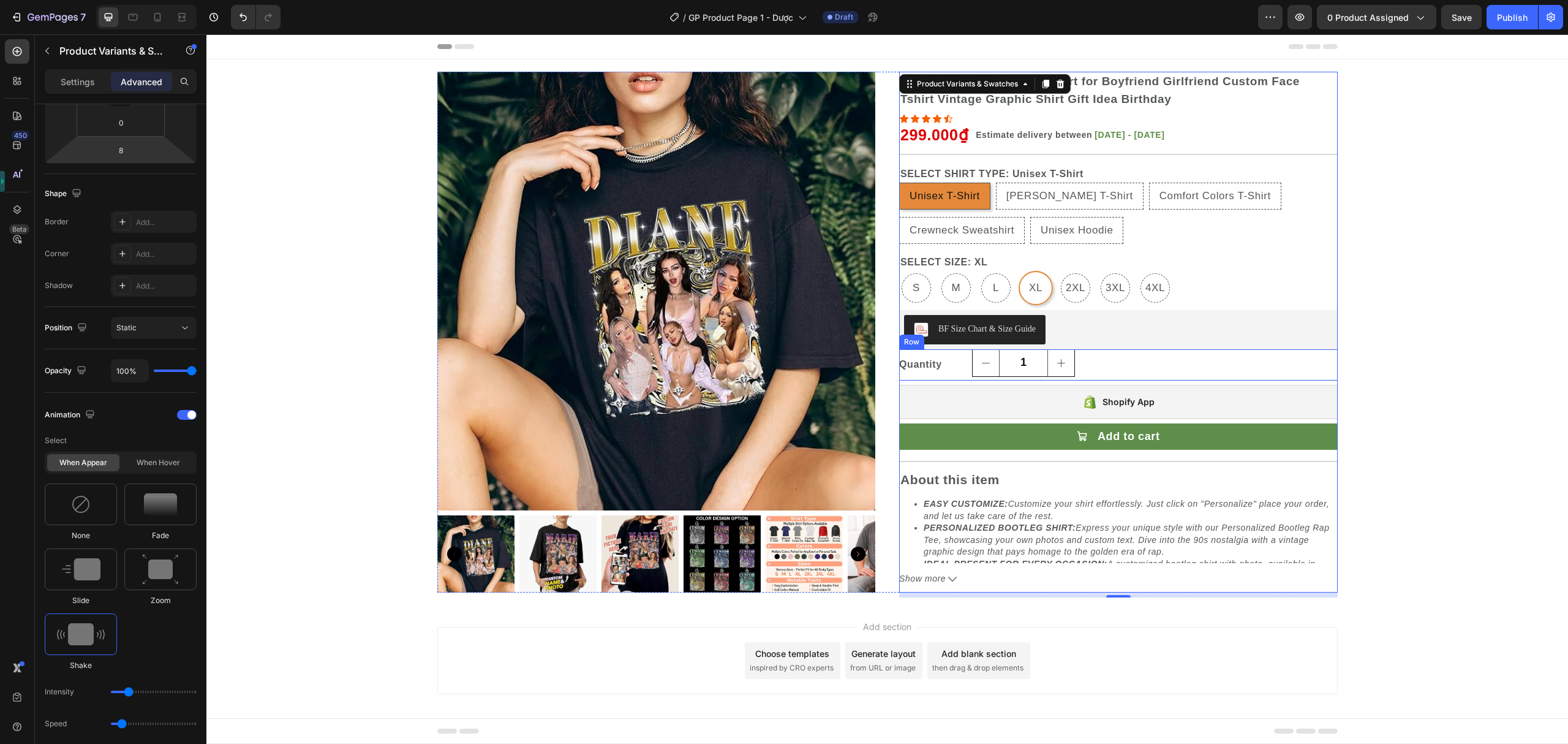
scroll to position [9, 0]
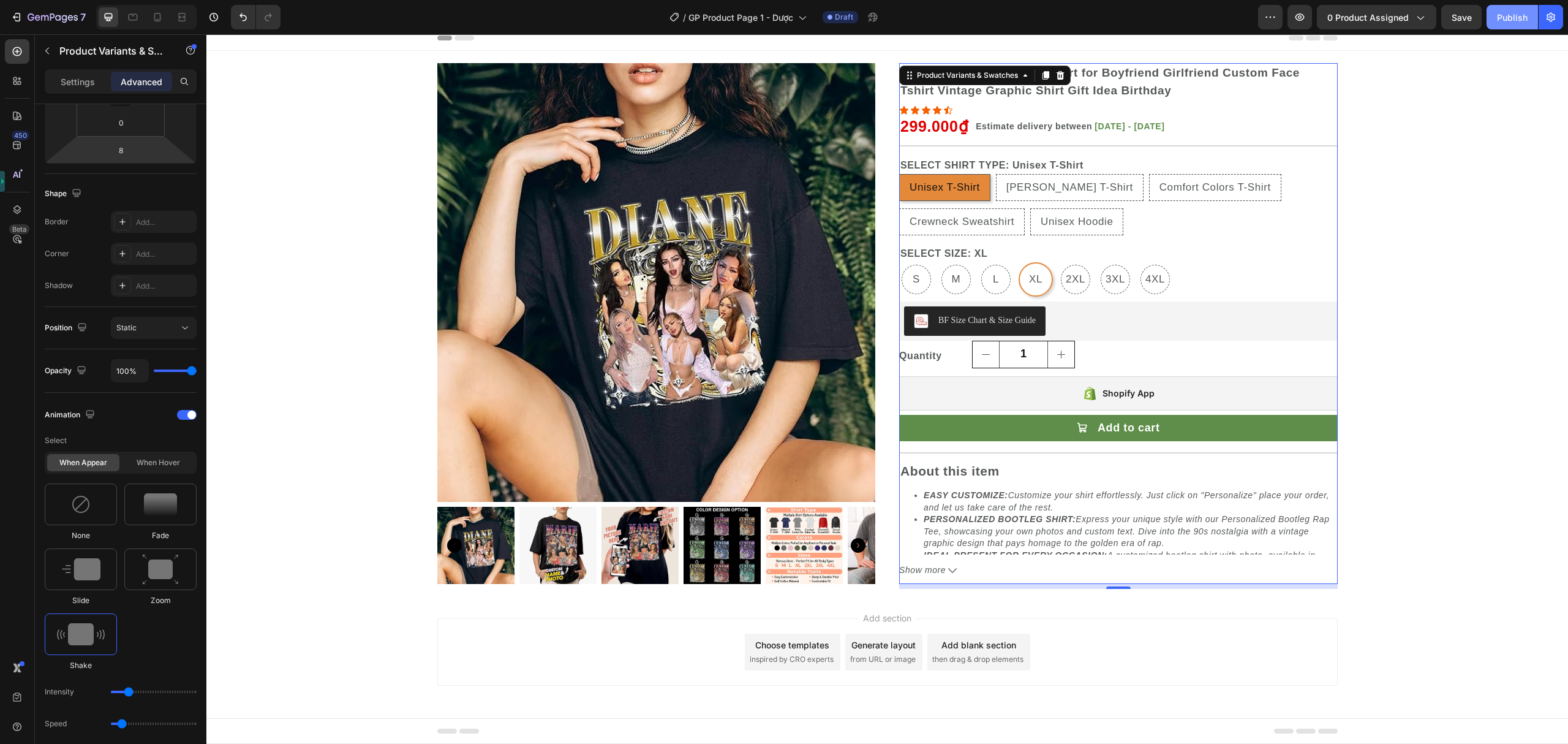
click at [1508, 21] on div "Publish" at bounding box center [1512, 18] width 31 height 13
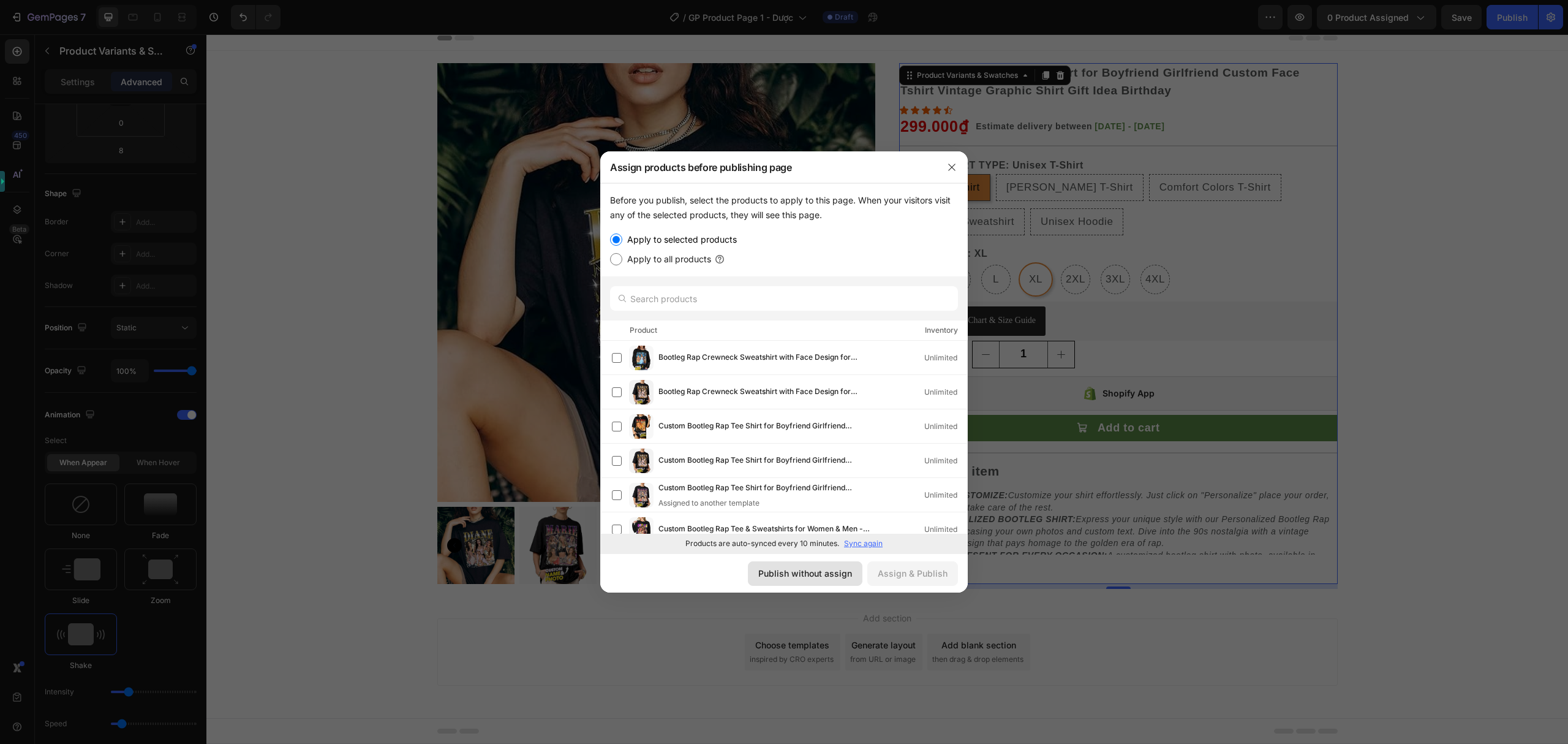
click at [790, 572] on div "Publish without assign" at bounding box center [805, 573] width 94 height 13
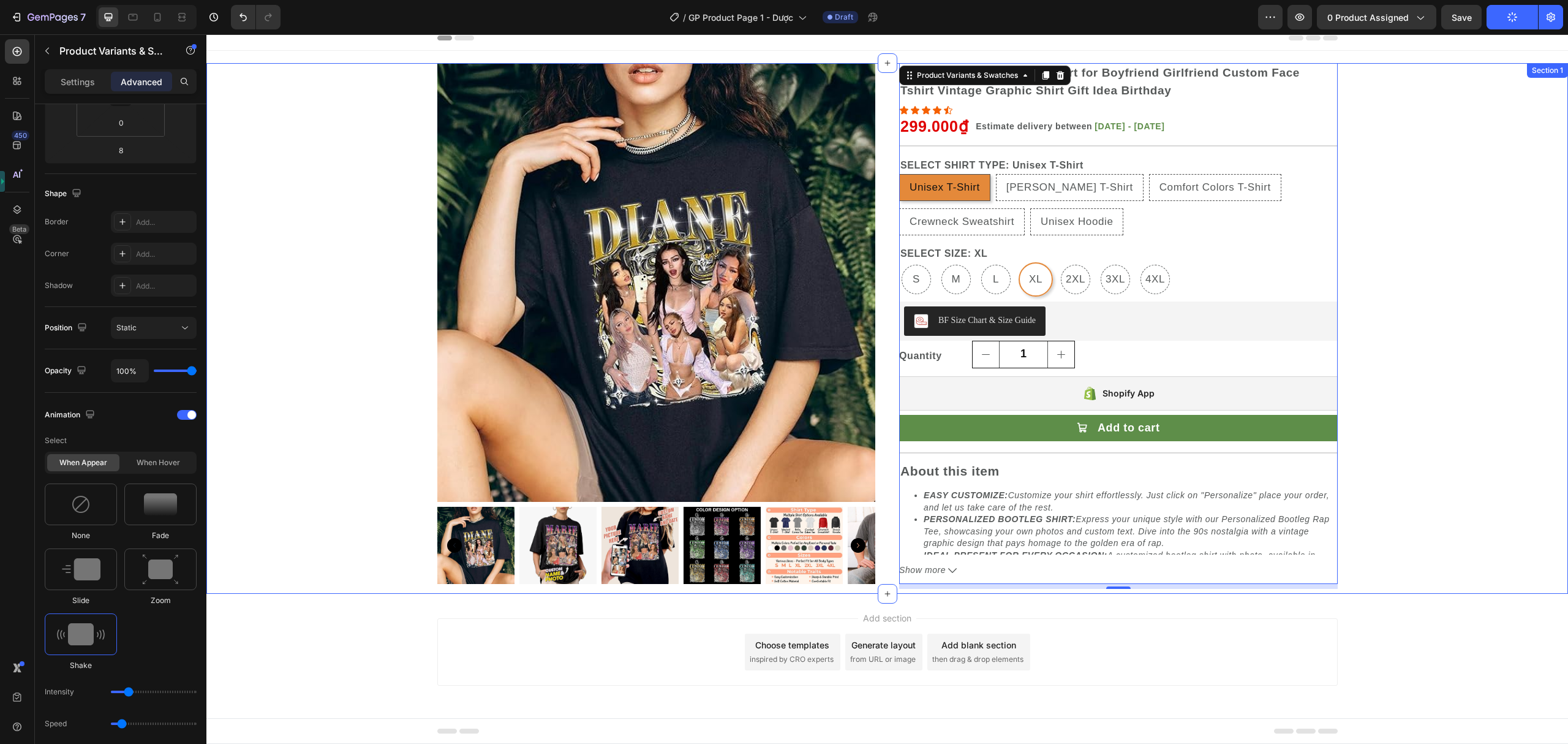
click at [1348, 322] on div "Product Images Product Images Custom Bootleg Rap Tee Shirt for Boyfriend Girlfr…" at bounding box center [887, 328] width 1362 height 531
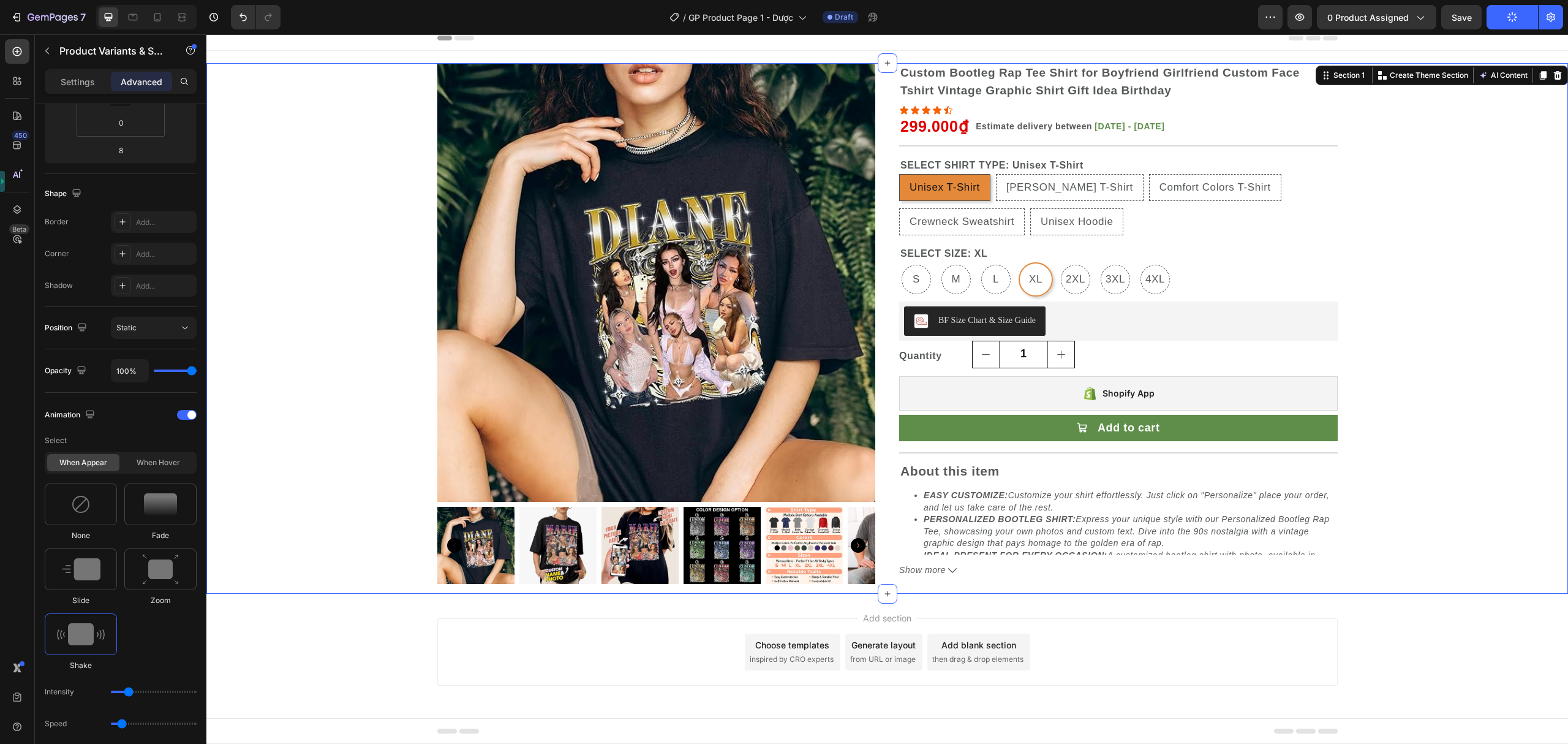
scroll to position [0, 0]
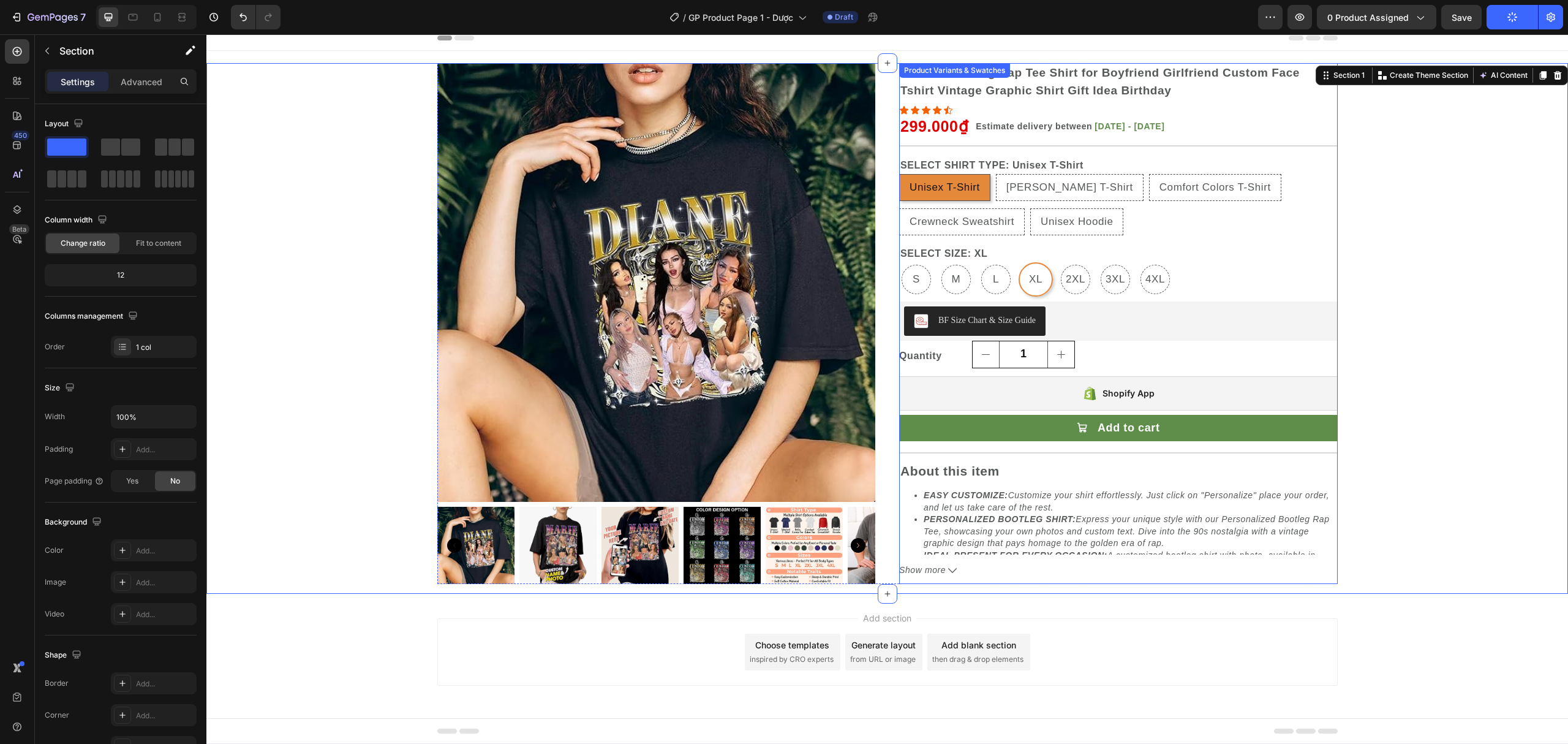
click at [1190, 250] on div "SELECT SIZE: XL S S S M M M L L L XL XL XL 2XL 2XL 2XL 3XL 3XL 3XL 4XL 4XL 4XL" at bounding box center [1118, 271] width 439 height 52
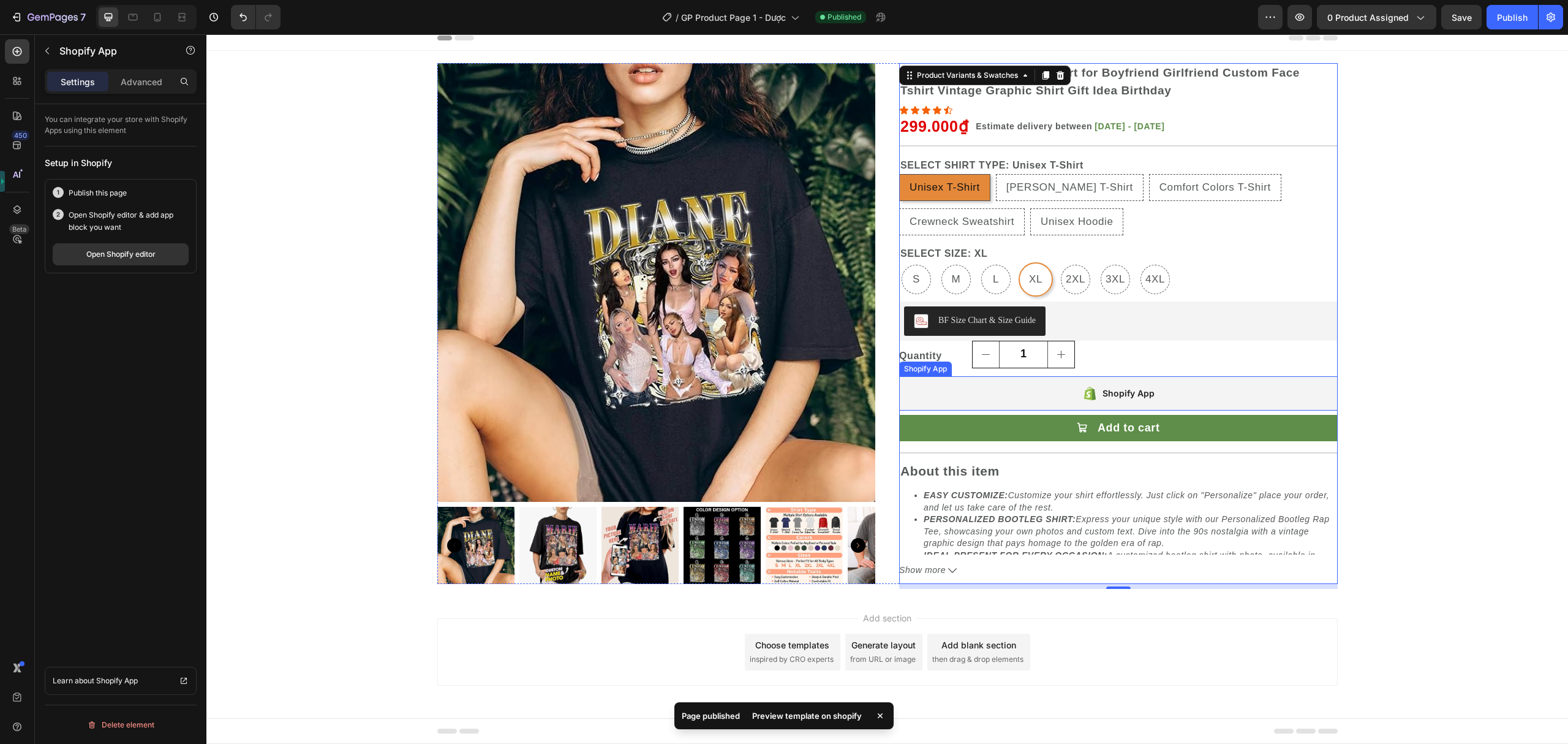
click at [1030, 396] on div "Shopify App" at bounding box center [1118, 393] width 439 height 35
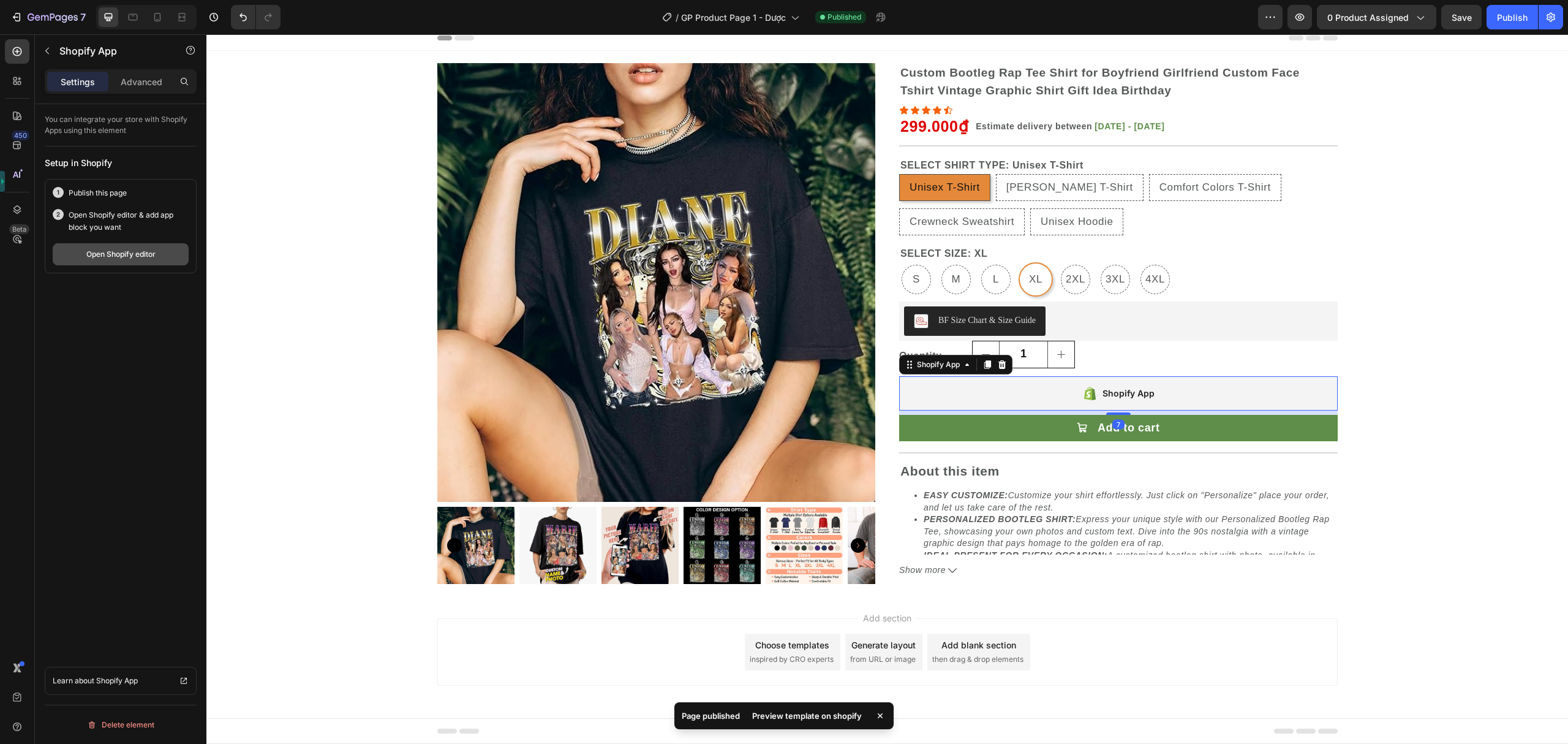
click at [130, 244] on button "Open Shopify editor" at bounding box center [121, 254] width 136 height 22
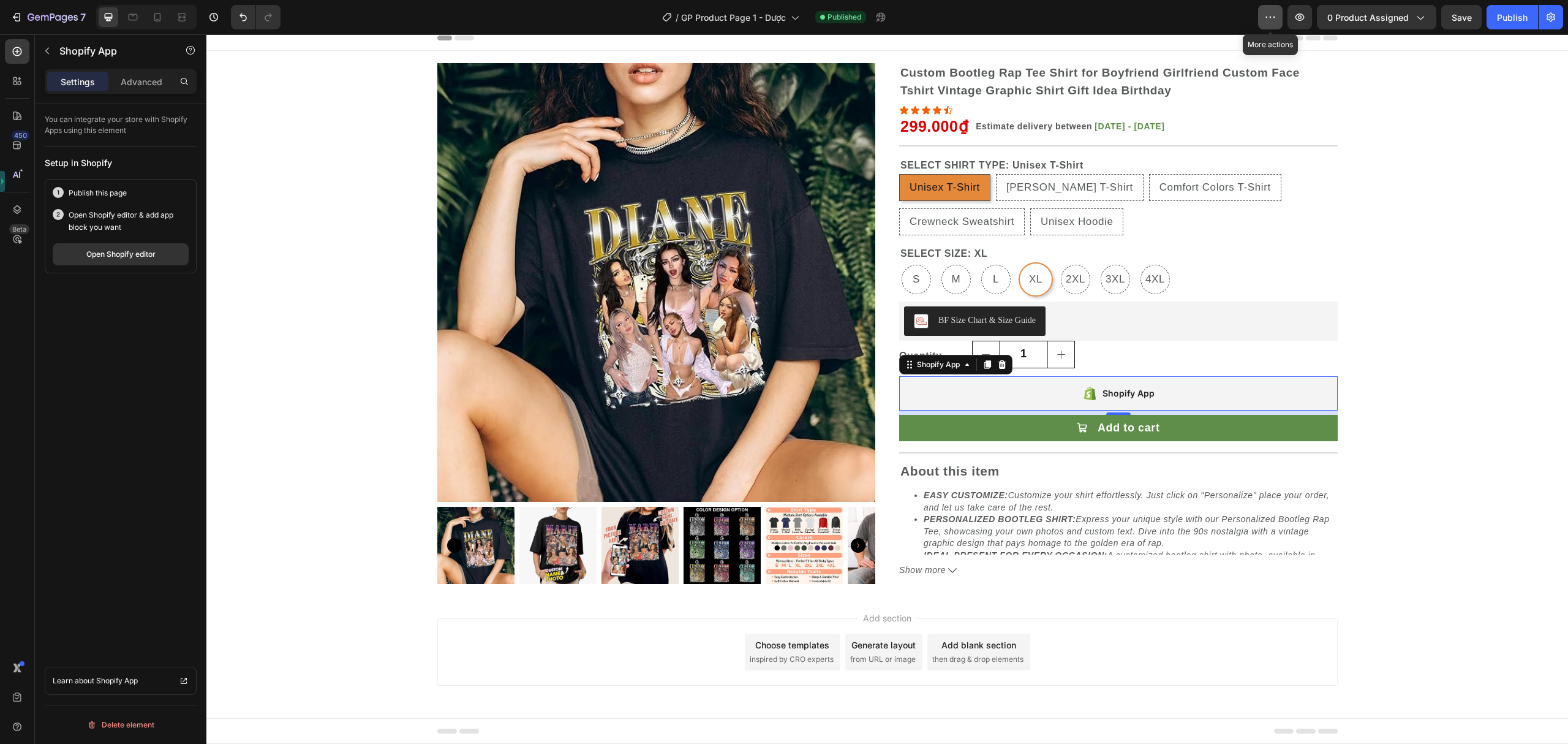
click at [1267, 22] on icon "button" at bounding box center [1270, 17] width 12 height 12
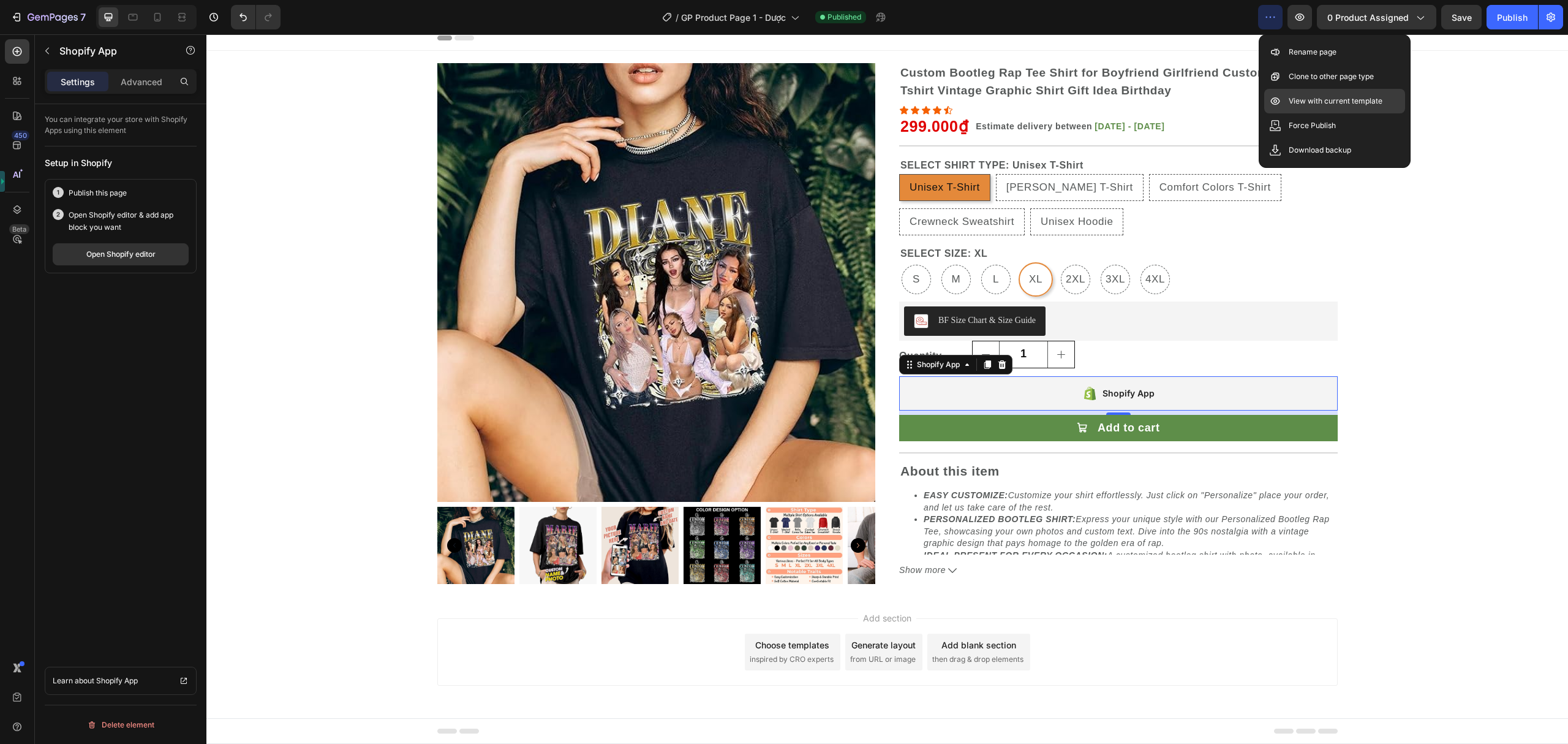
click at [1287, 113] on div "View with current template" at bounding box center [1335, 125] width 141 height 25
click at [108, 57] on p "Shopify App" at bounding box center [111, 50] width 104 height 14
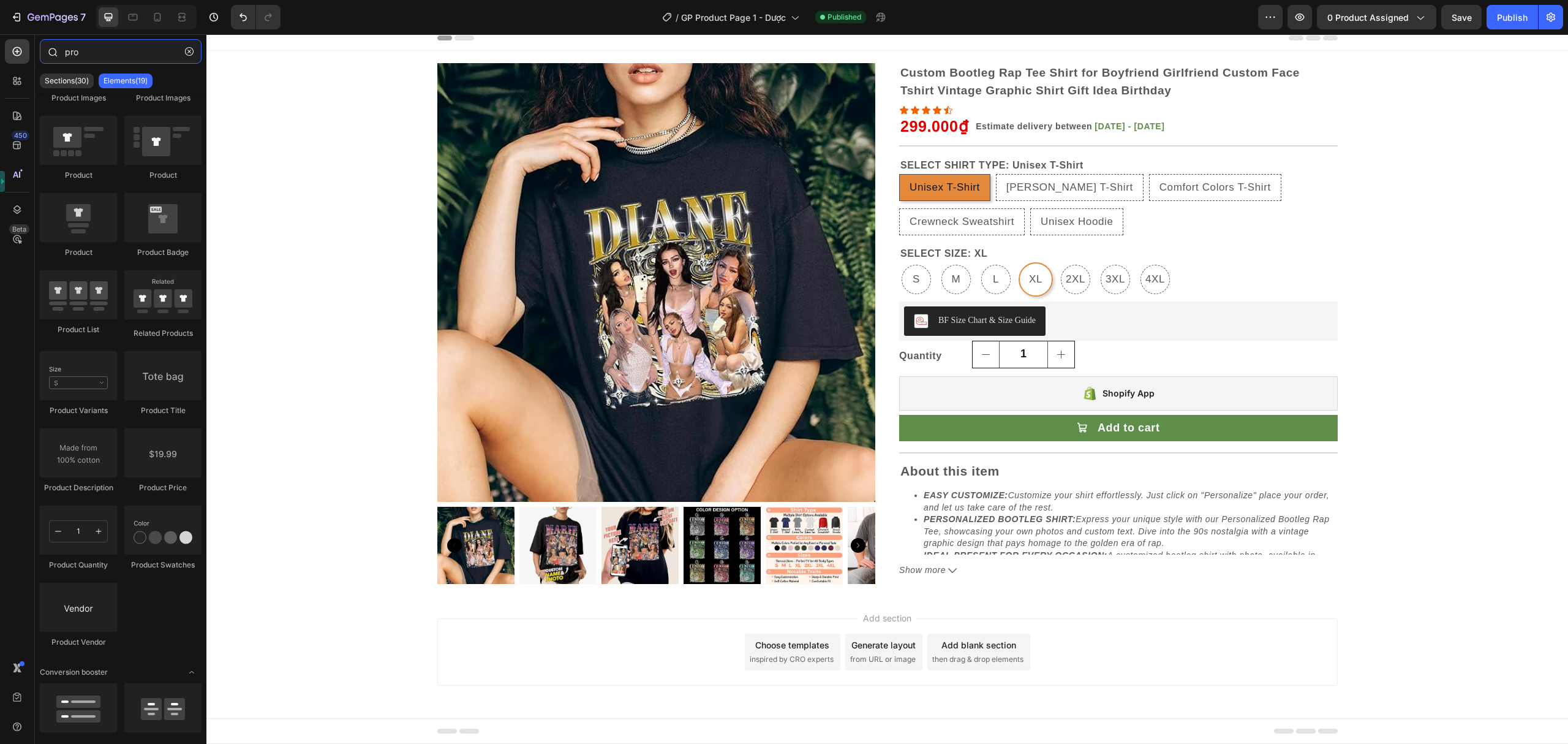
click at [113, 55] on input "pro" at bounding box center [120, 51] width 162 height 25
type input "p"
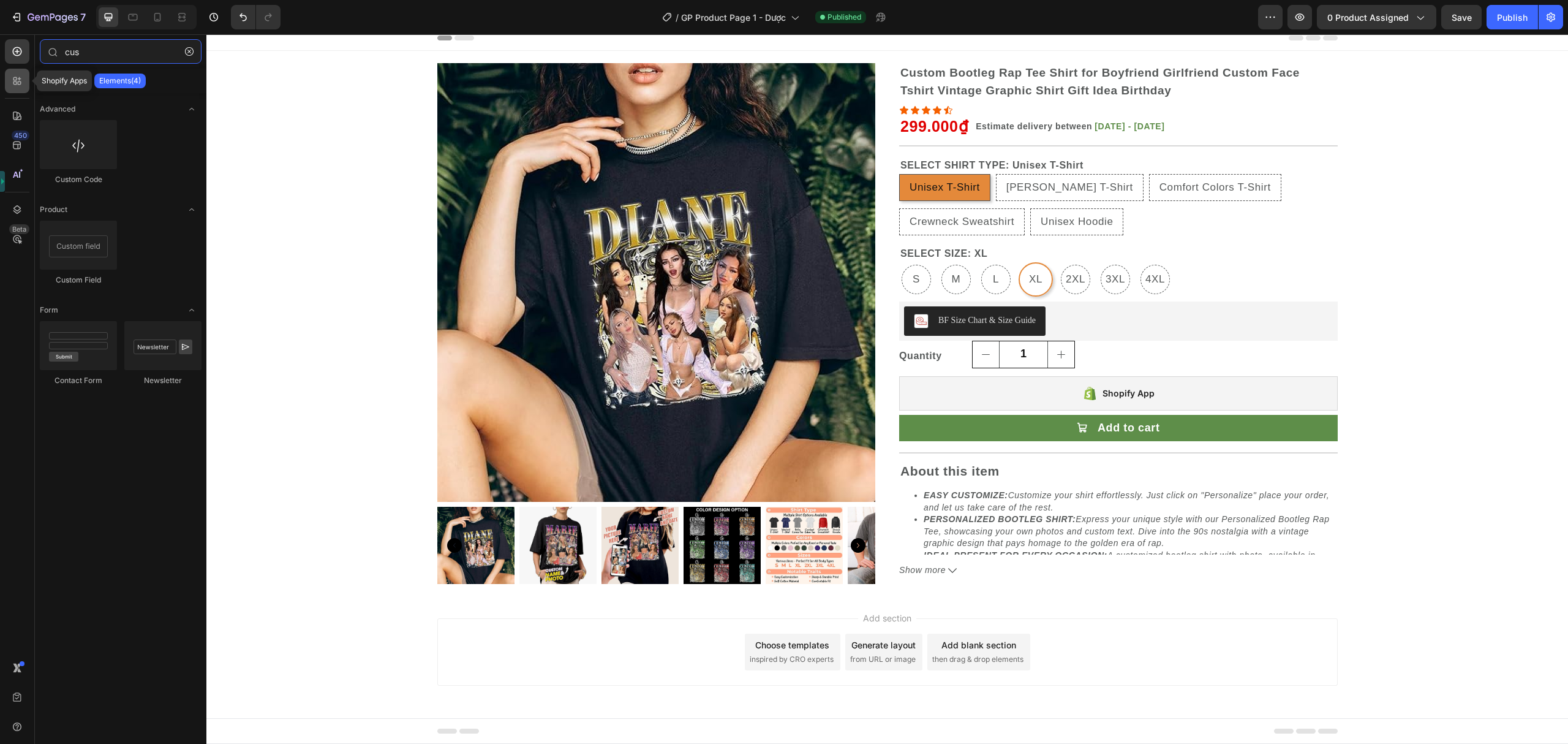
type input "cus"
click at [17, 91] on div at bounding box center [17, 81] width 25 height 25
radio input "false"
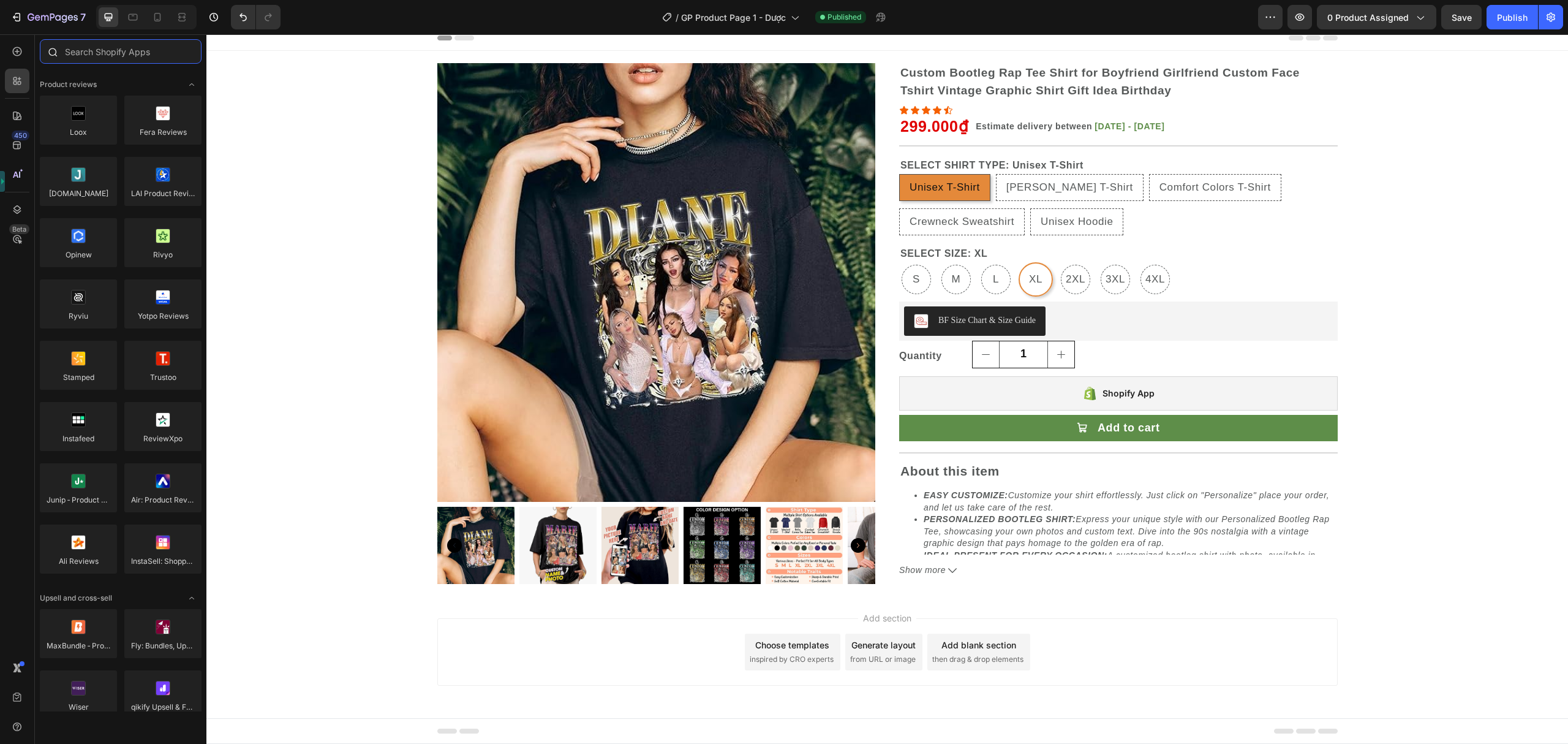
click at [96, 61] on input "text" at bounding box center [120, 51] width 162 height 25
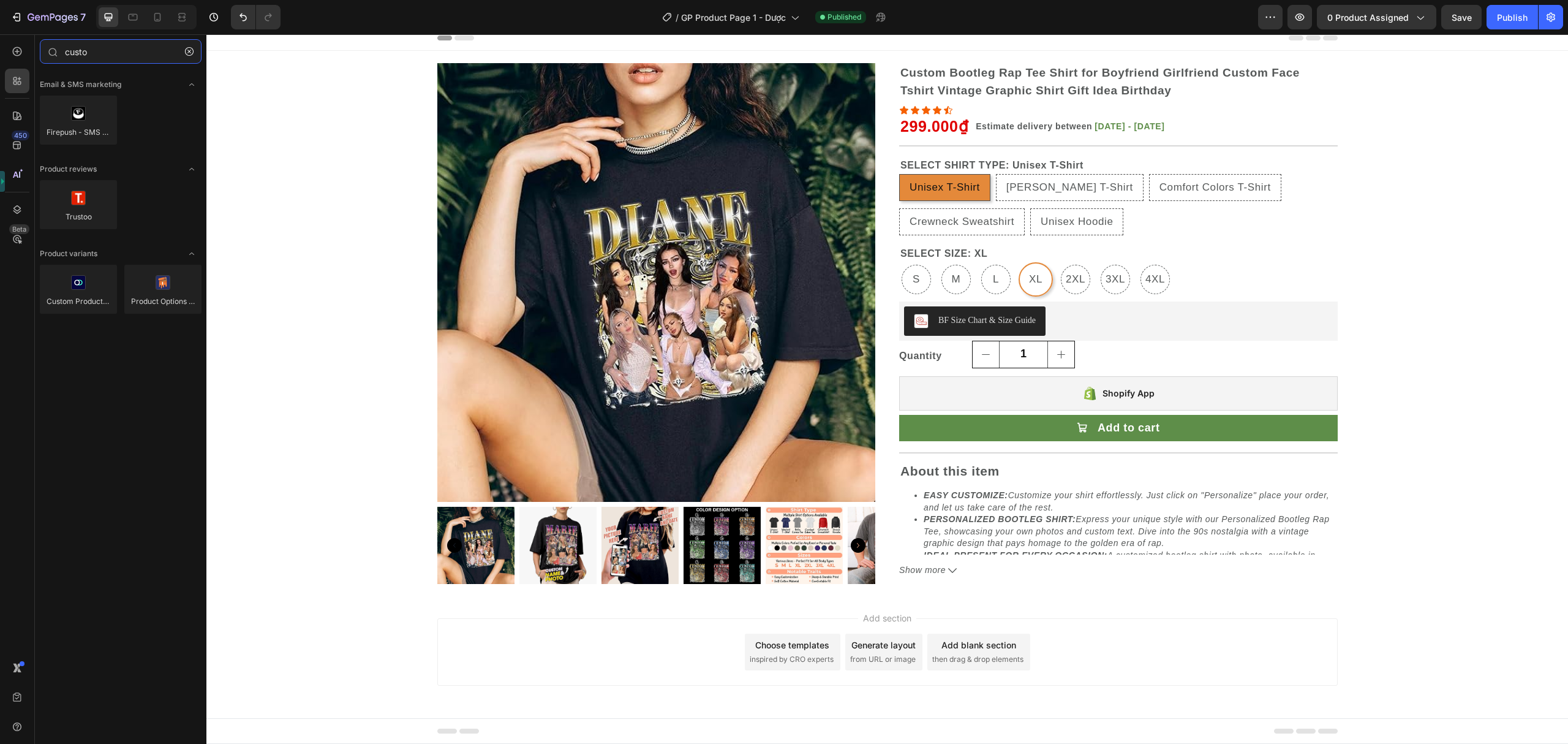
type input "custo"
click at [42, 23] on icon "button" at bounding box center [53, 18] width 50 height 11
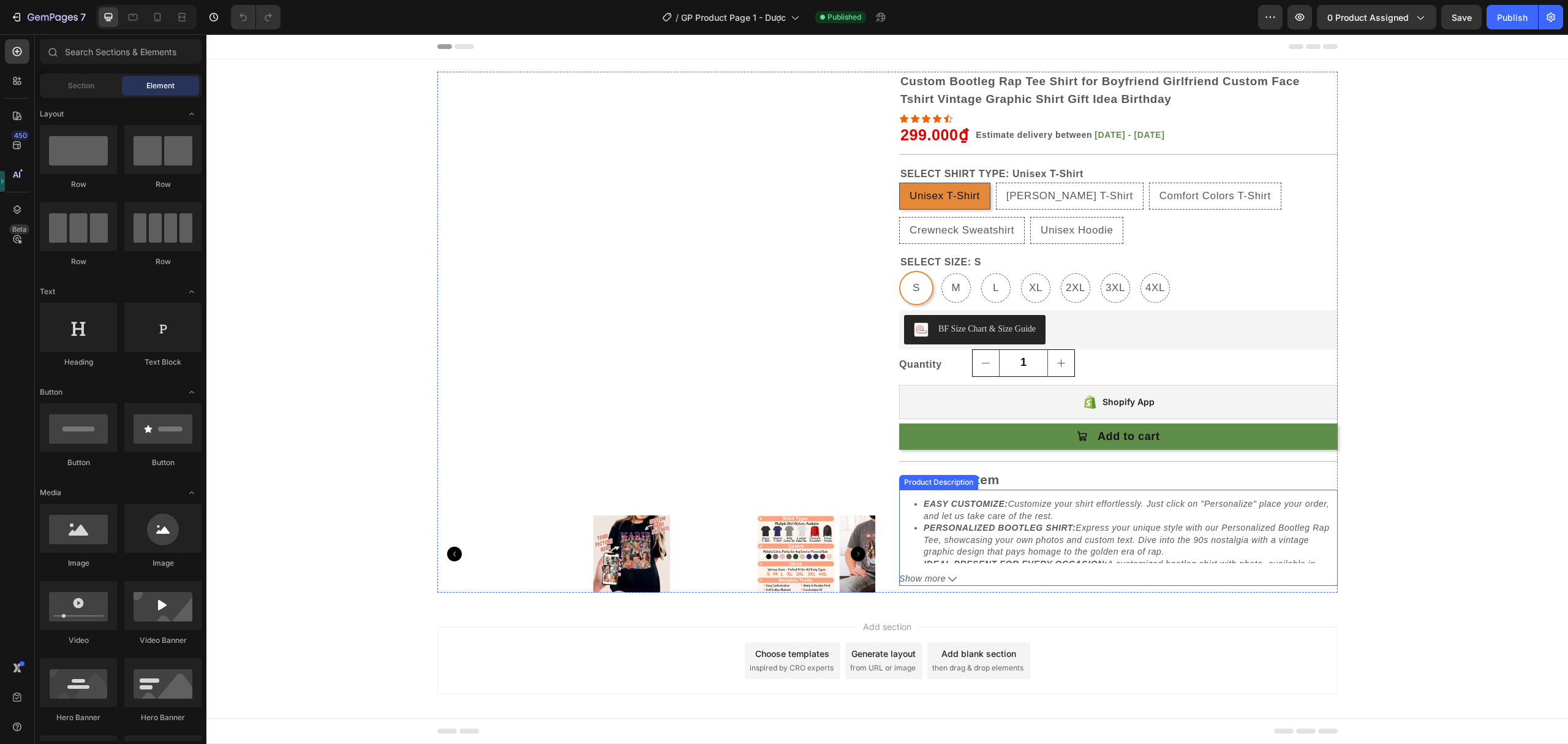
radio input "false"
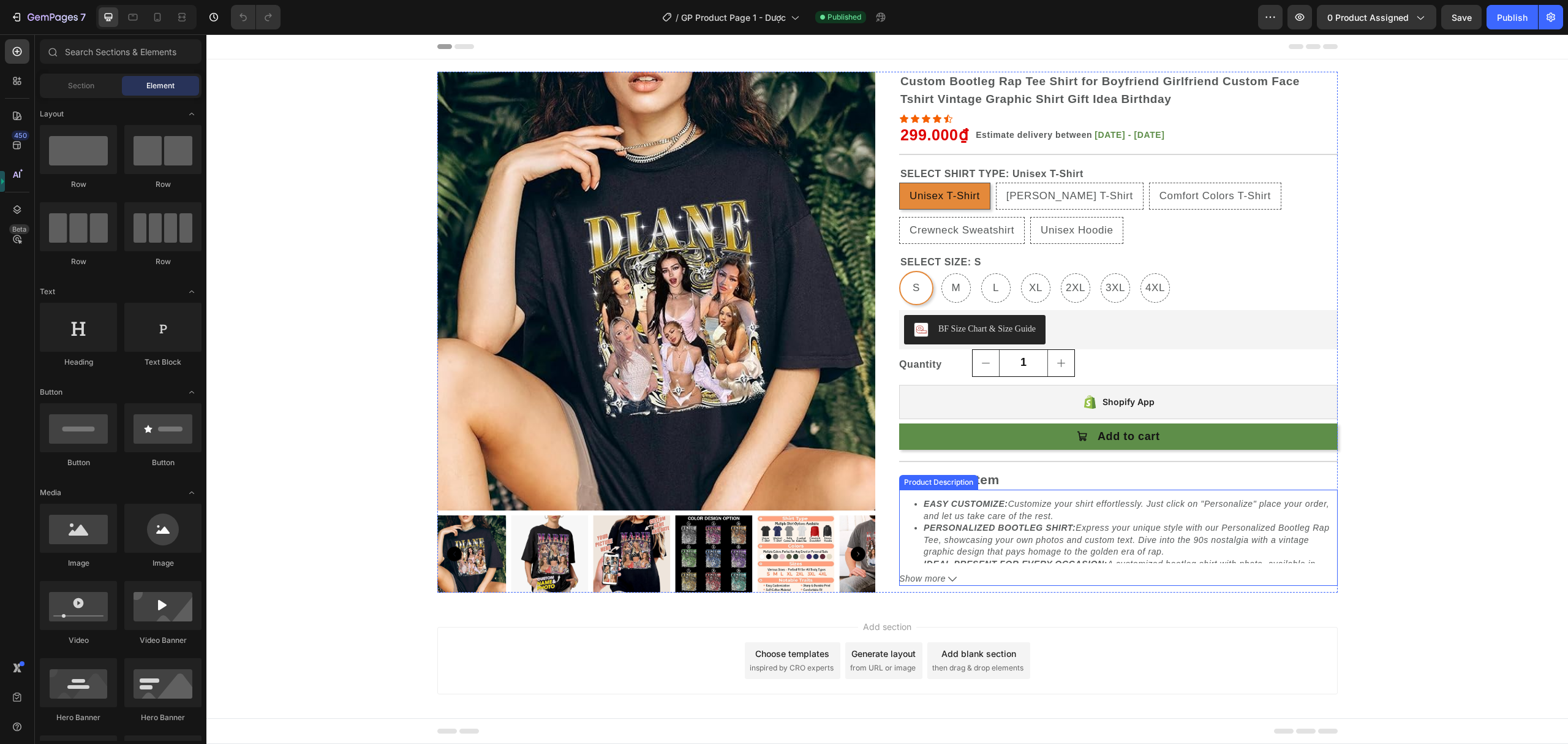
radio input "false"
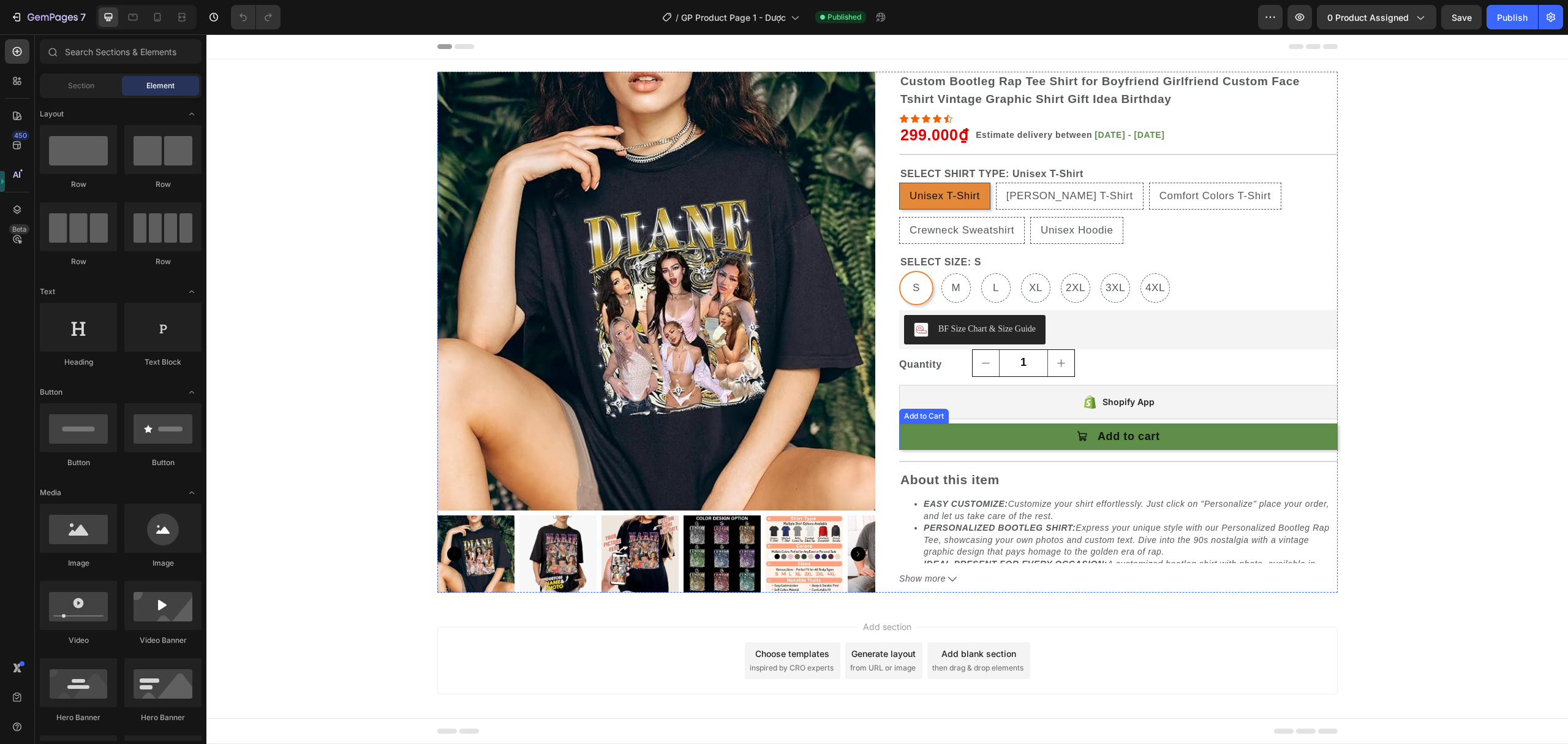
click at [1039, 434] on button "Add to cart" at bounding box center [1118, 437] width 439 height 26
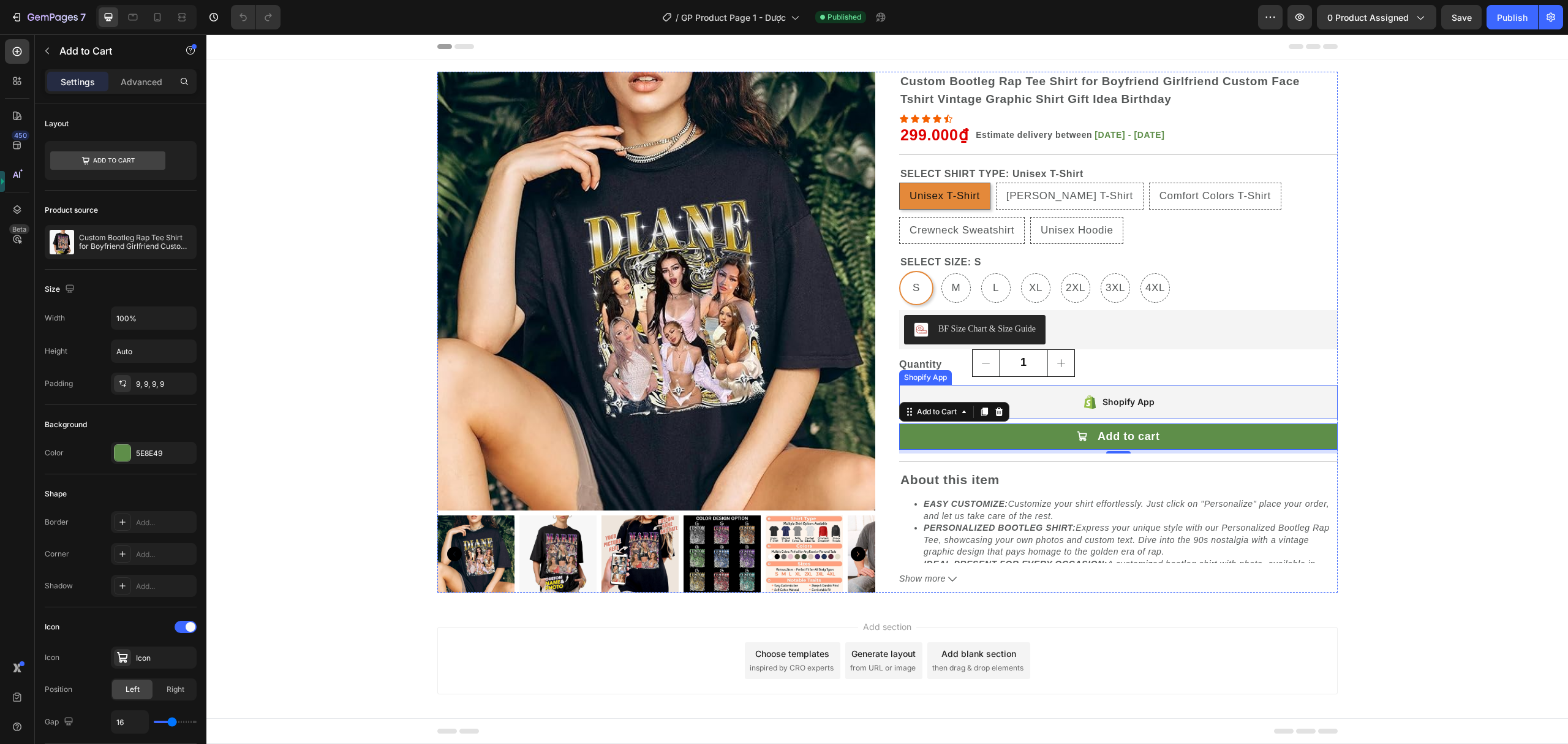
click at [968, 388] on div "Shopify App" at bounding box center [1118, 402] width 439 height 35
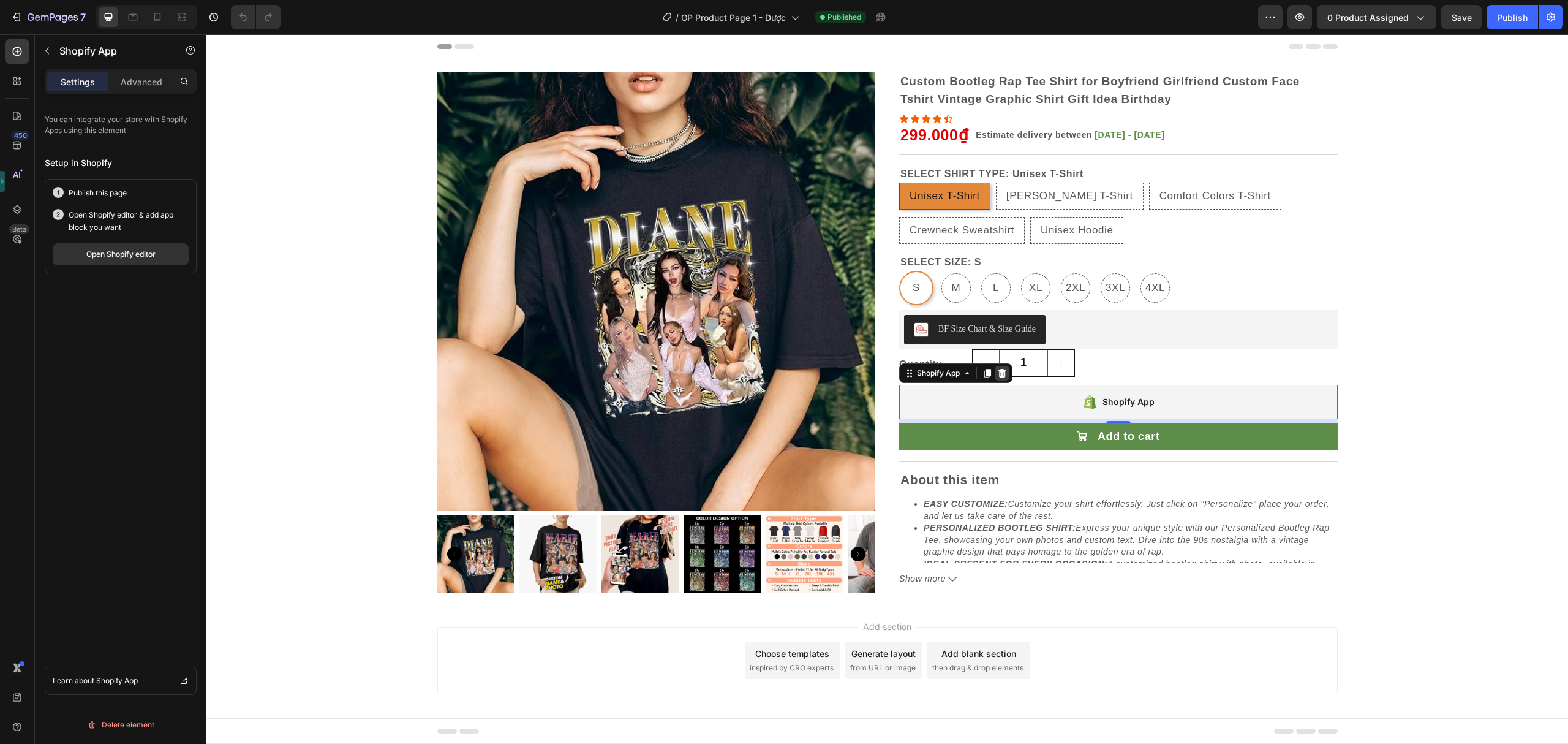
click at [999, 369] on icon at bounding box center [1002, 373] width 10 height 10
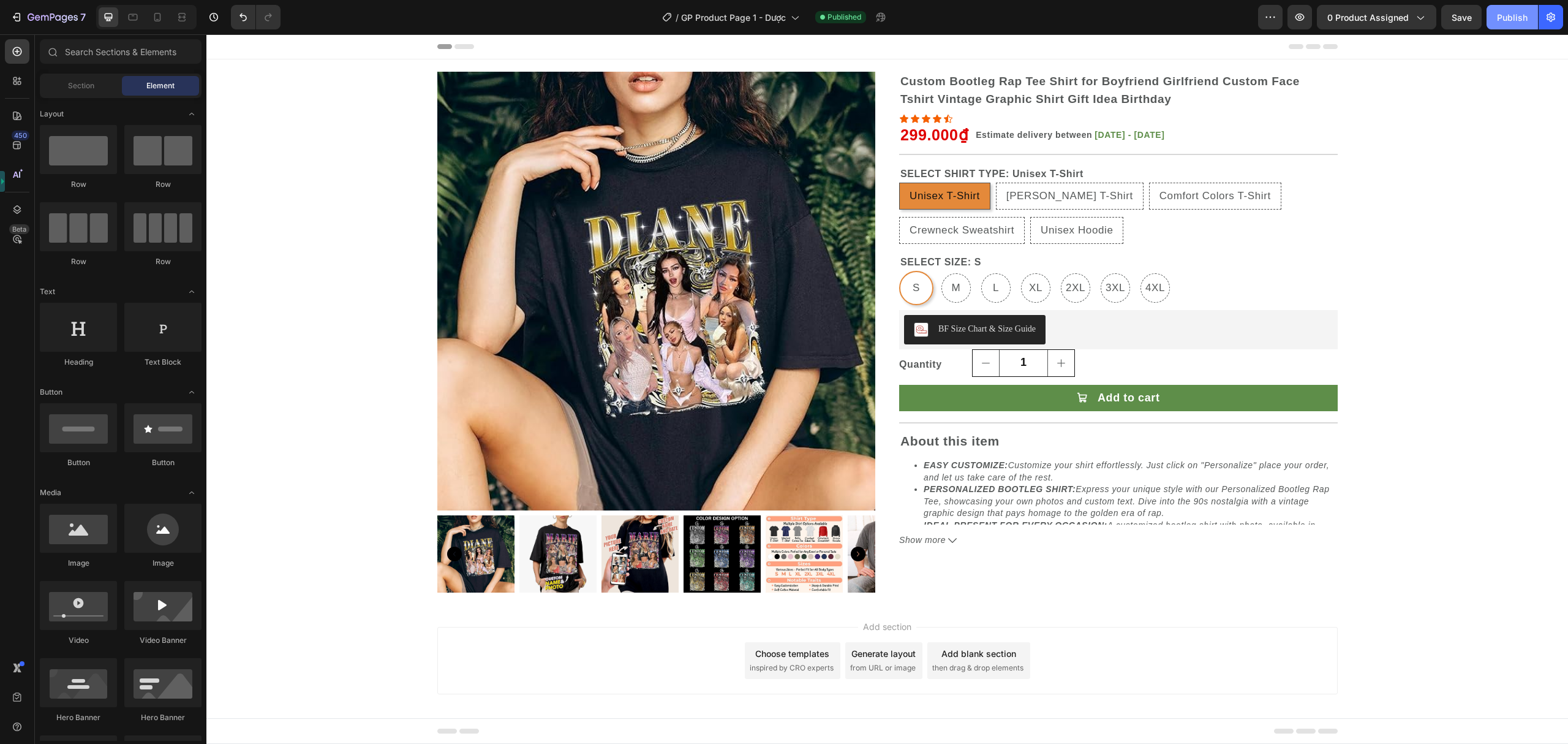
click at [1503, 15] on div "Publish" at bounding box center [1512, 18] width 31 height 13
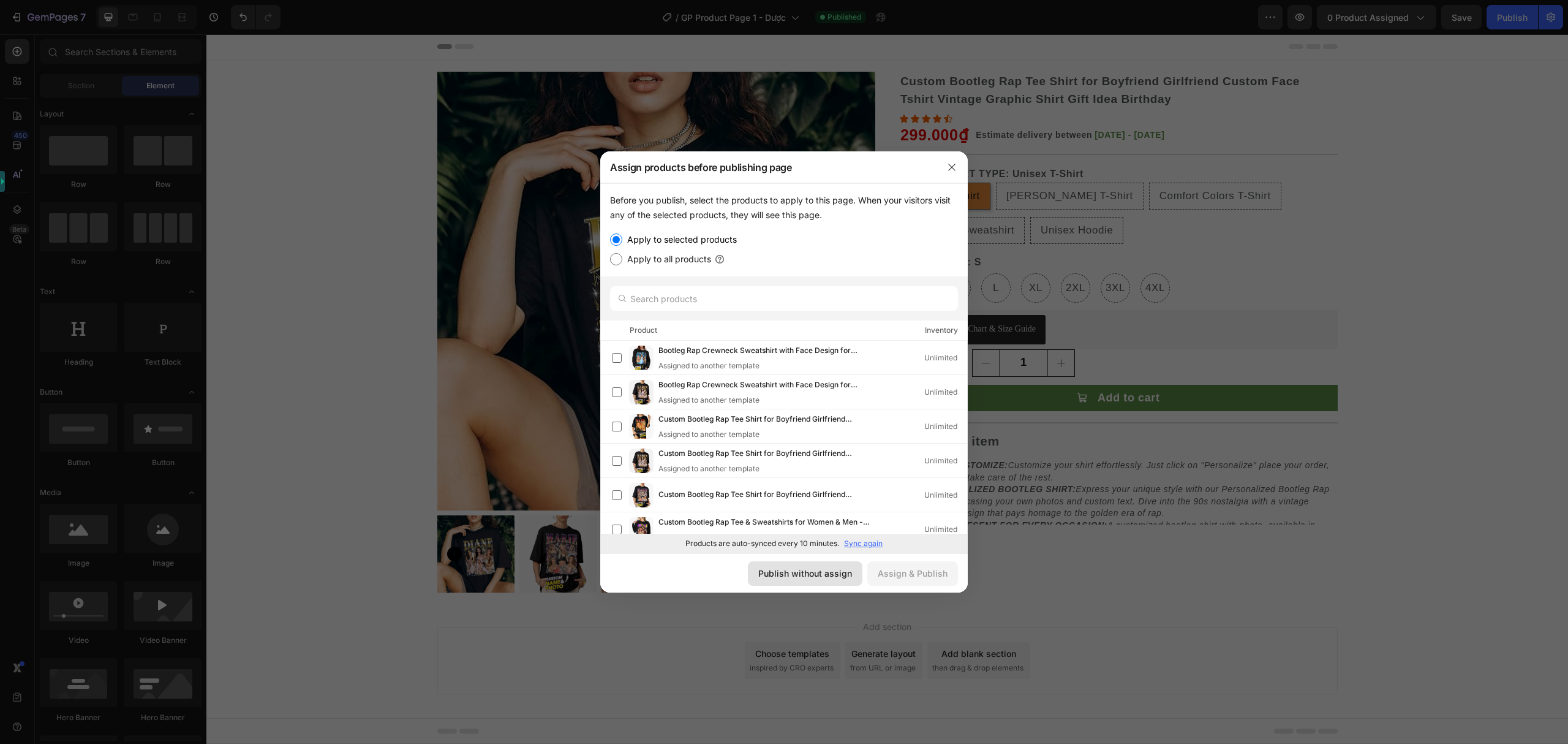
click at [793, 569] on div "Publish without assign" at bounding box center [805, 573] width 94 height 13
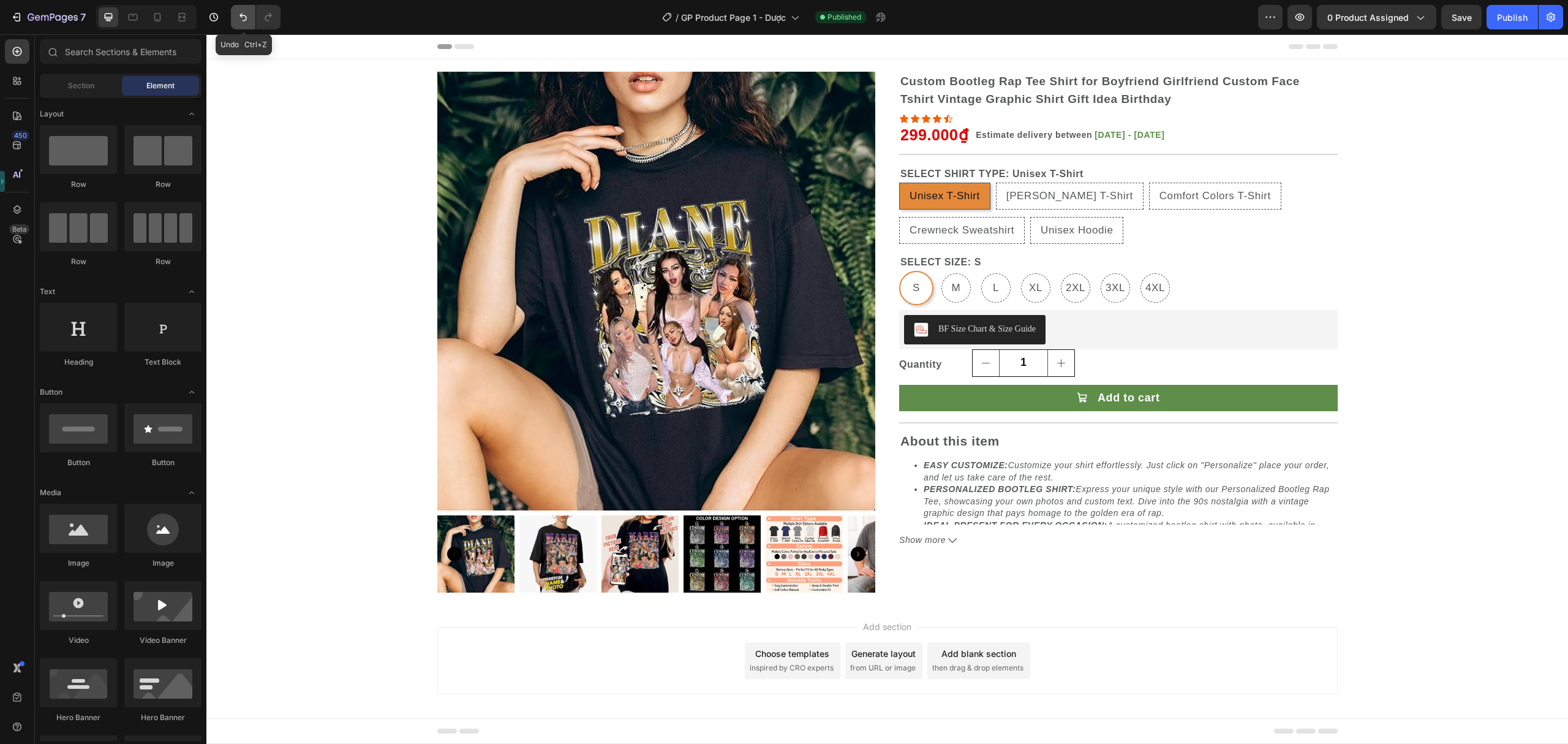
click at [243, 20] on icon "Undo/Redo" at bounding box center [243, 17] width 12 height 12
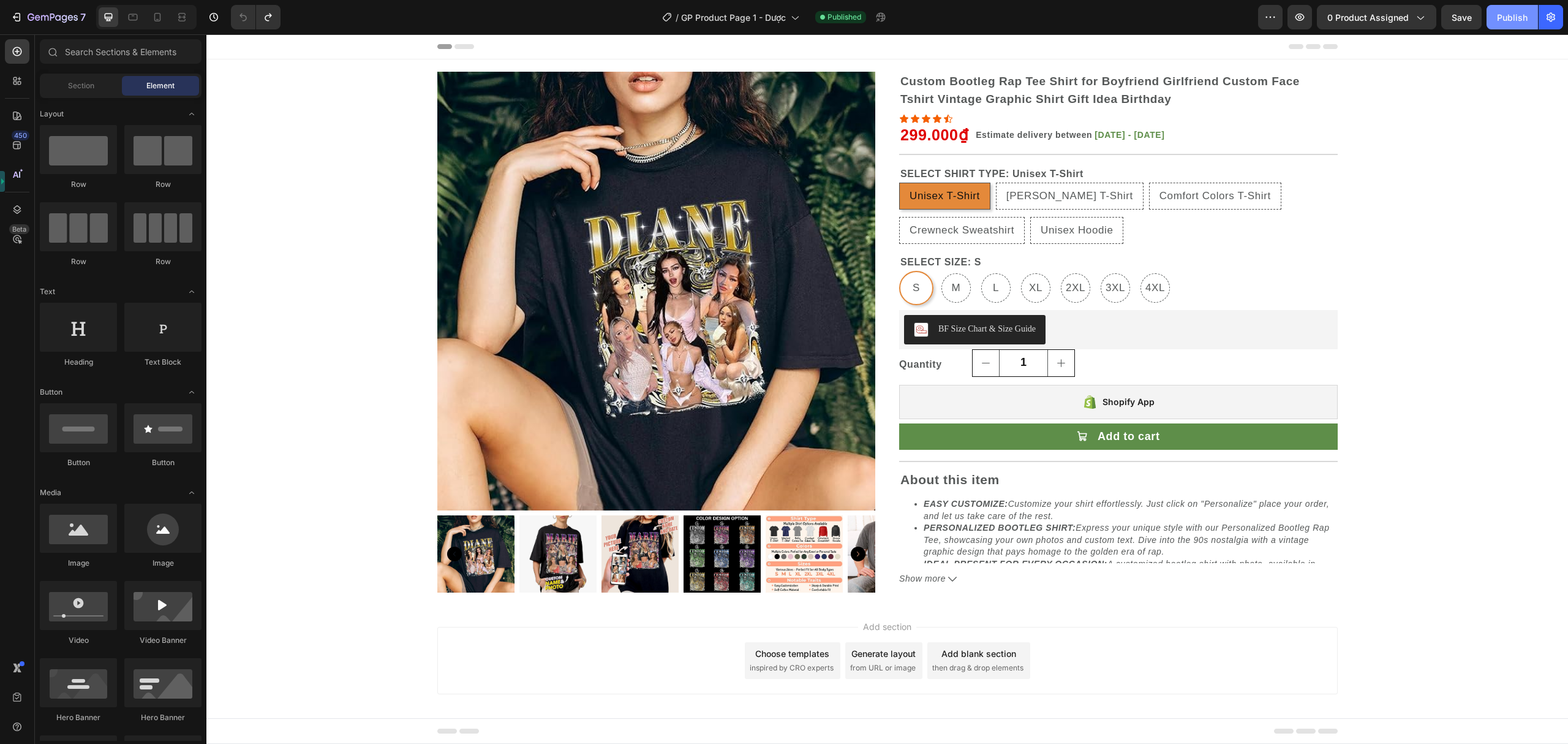
click at [1517, 23] on div "Publish" at bounding box center [1512, 18] width 31 height 13
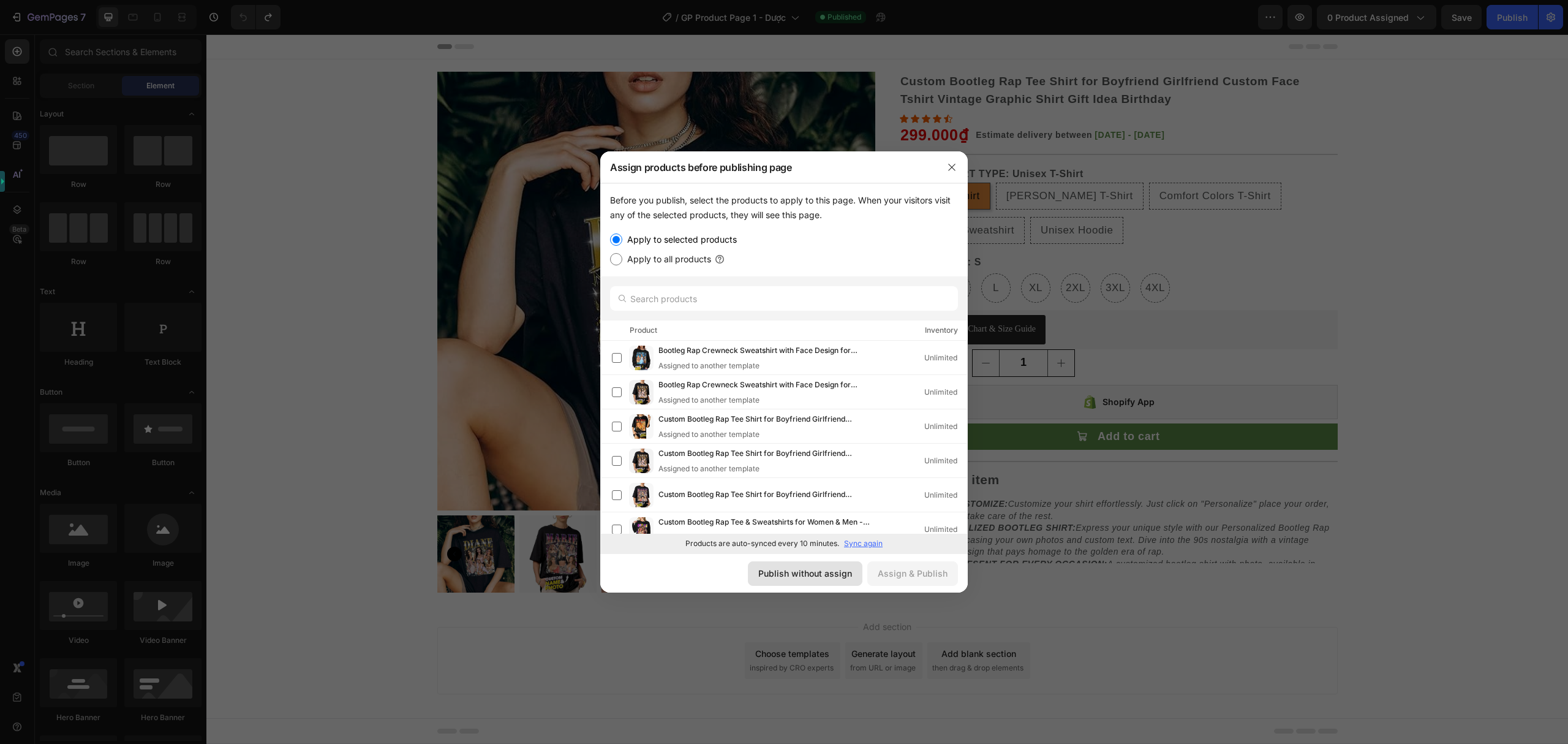
click at [812, 575] on div "Publish without assign" at bounding box center [805, 573] width 94 height 13
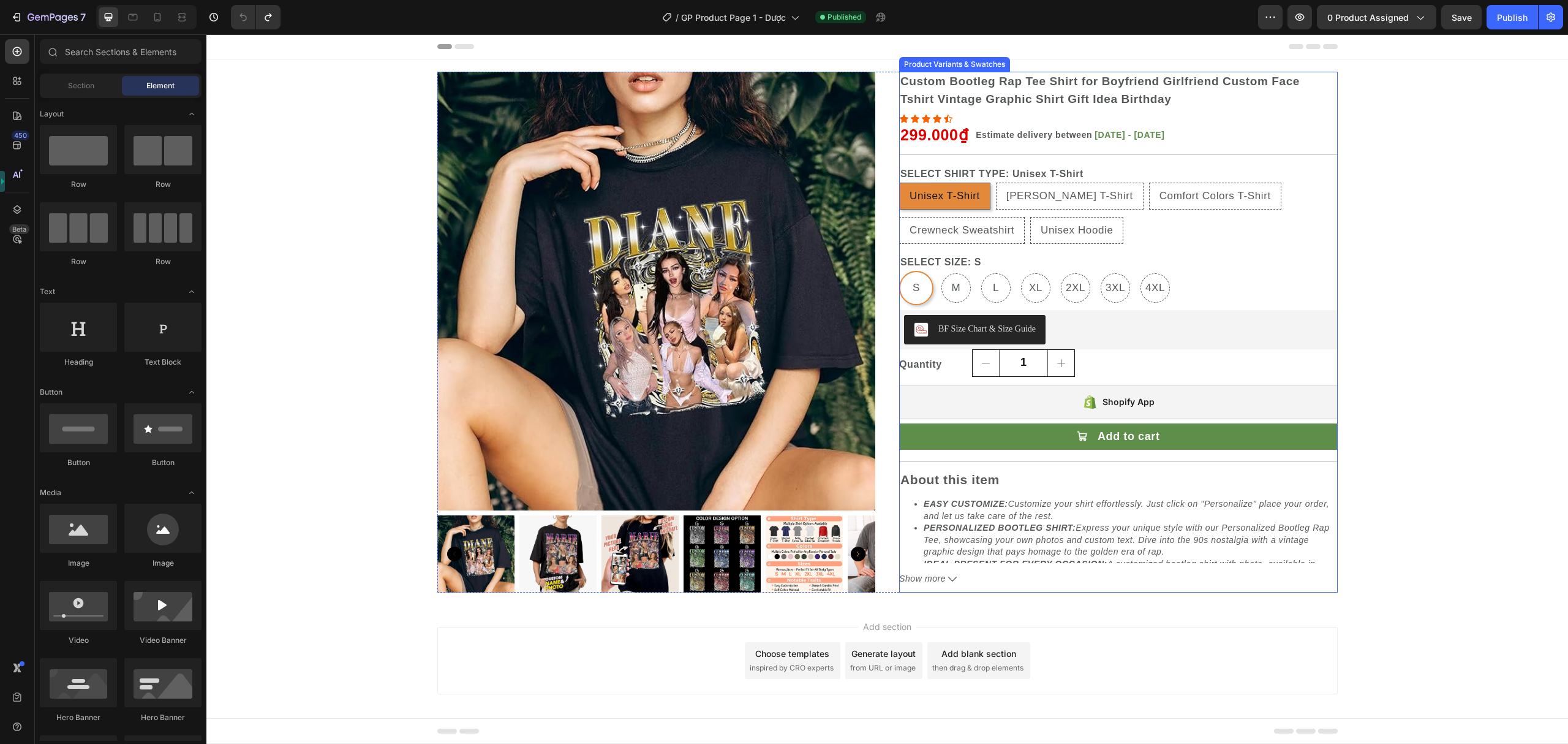
click at [1137, 254] on div "SELECT SIZE: S S S S M M M L L L XL XL XL 2XL 2XL 2XL 3XL 3XL 3XL 4XL 4XL 4XL" at bounding box center [1118, 279] width 439 height 52
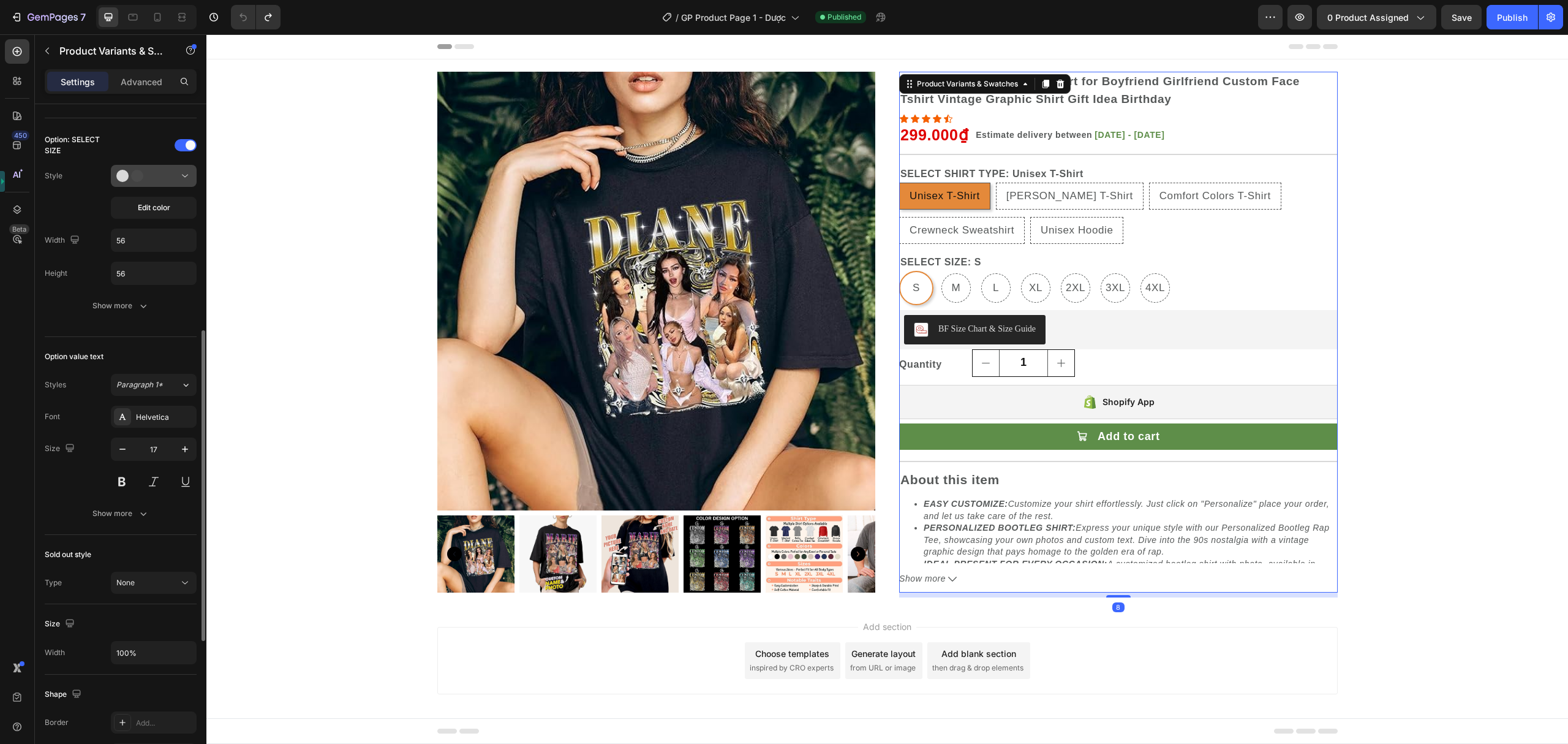
scroll to position [787, 0]
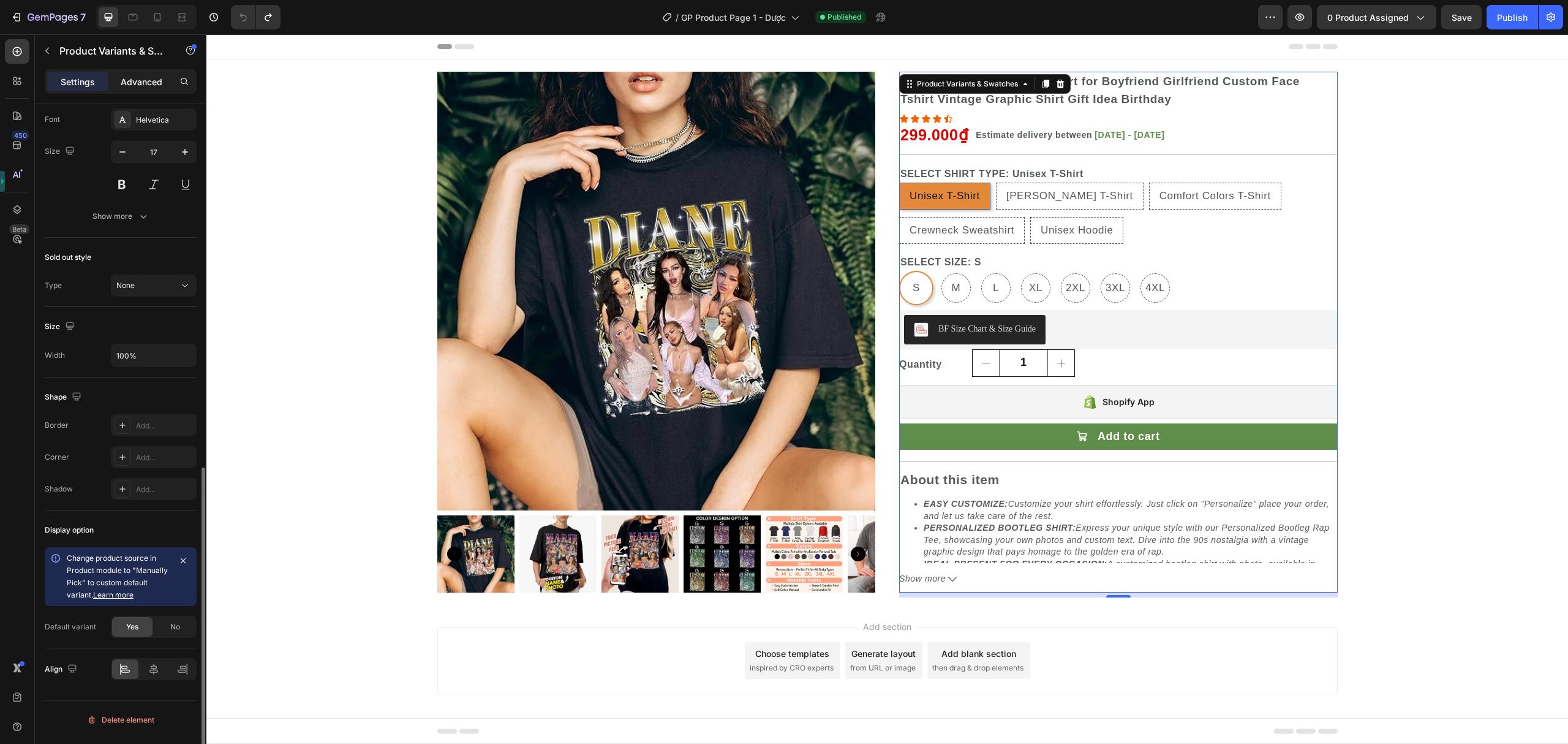
click at [135, 76] on p "Advanced" at bounding box center [142, 82] width 42 height 13
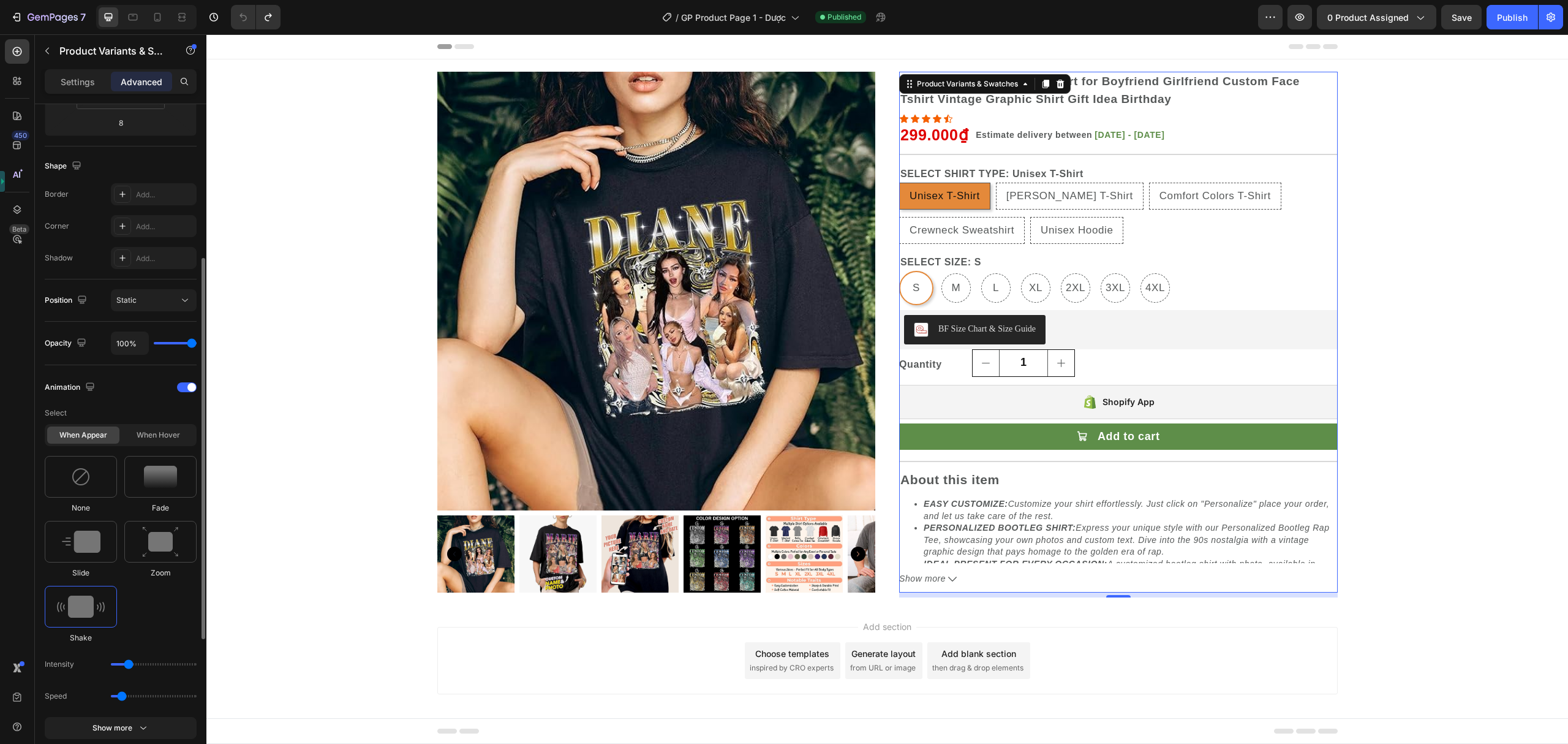
scroll to position [109, 0]
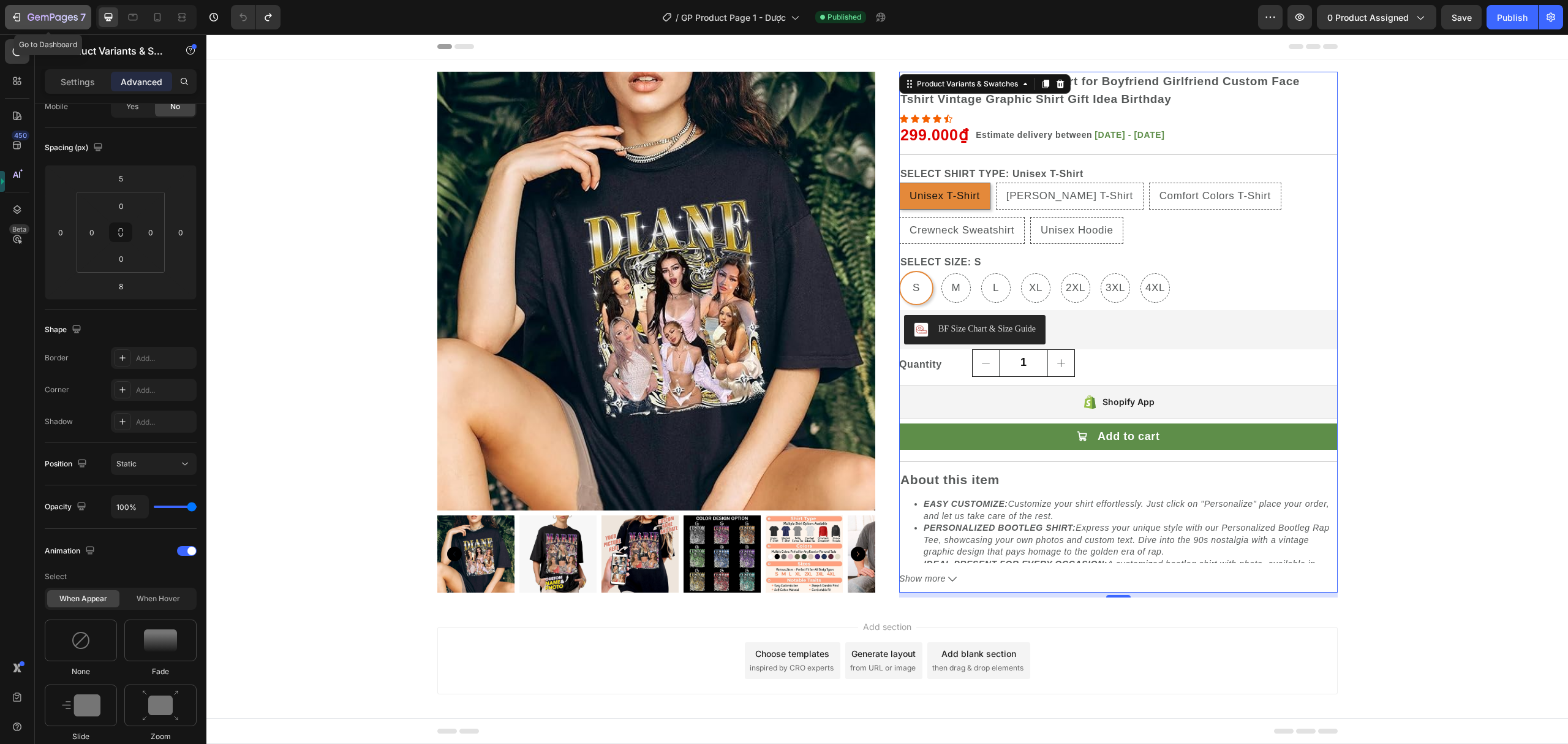
click at [53, 14] on icon "button" at bounding box center [53, 18] width 50 height 11
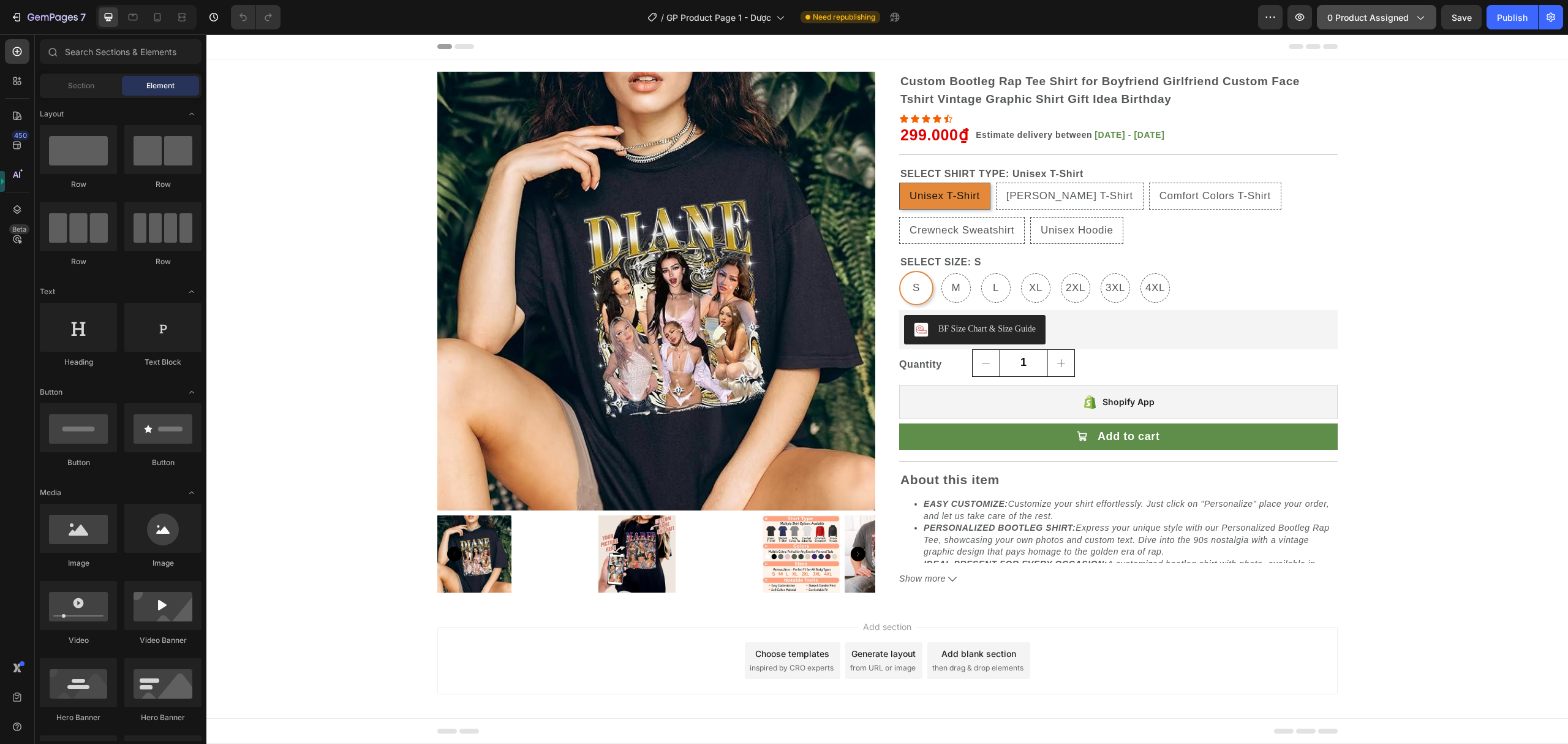
radio input "false"
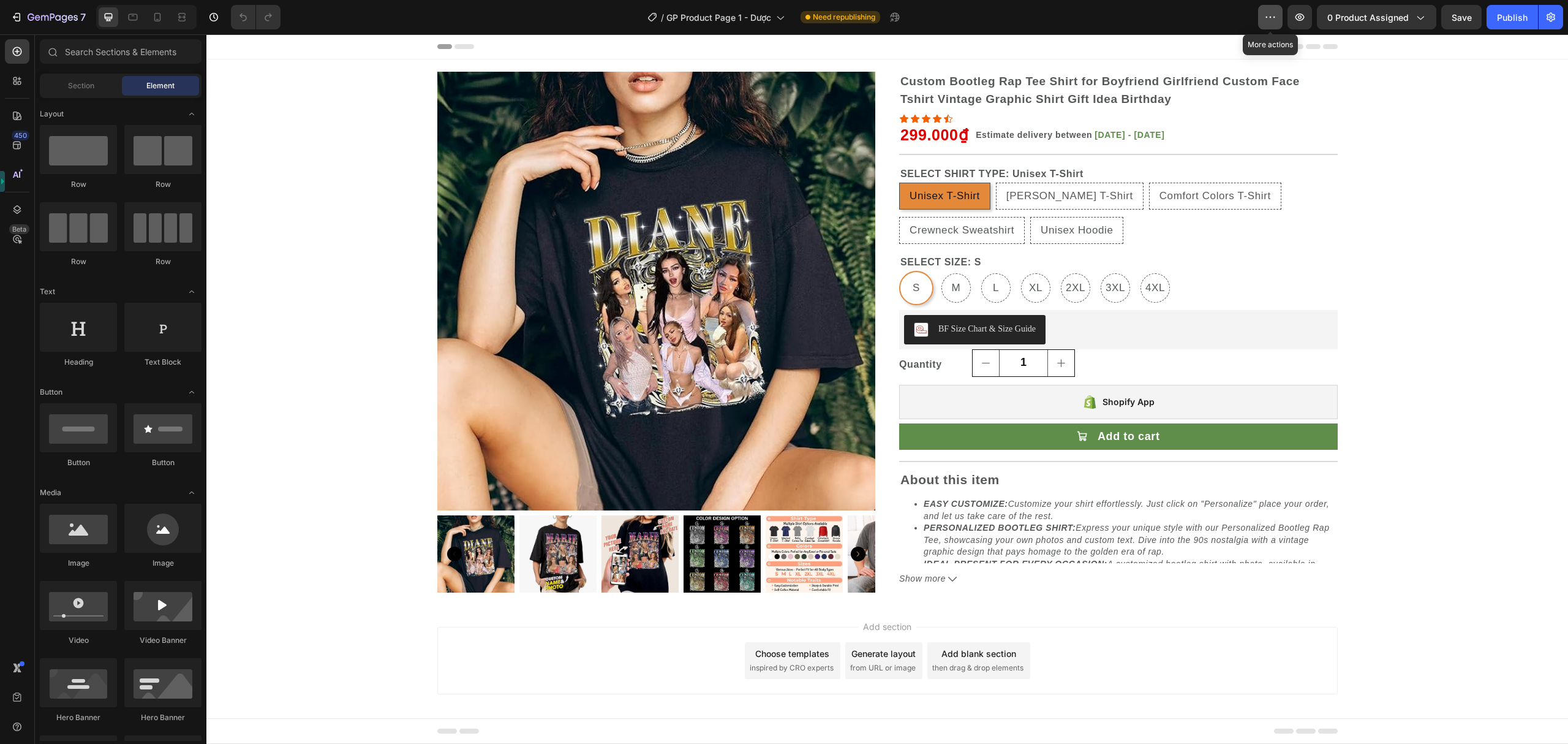
click at [1265, 13] on icon "button" at bounding box center [1270, 17] width 12 height 12
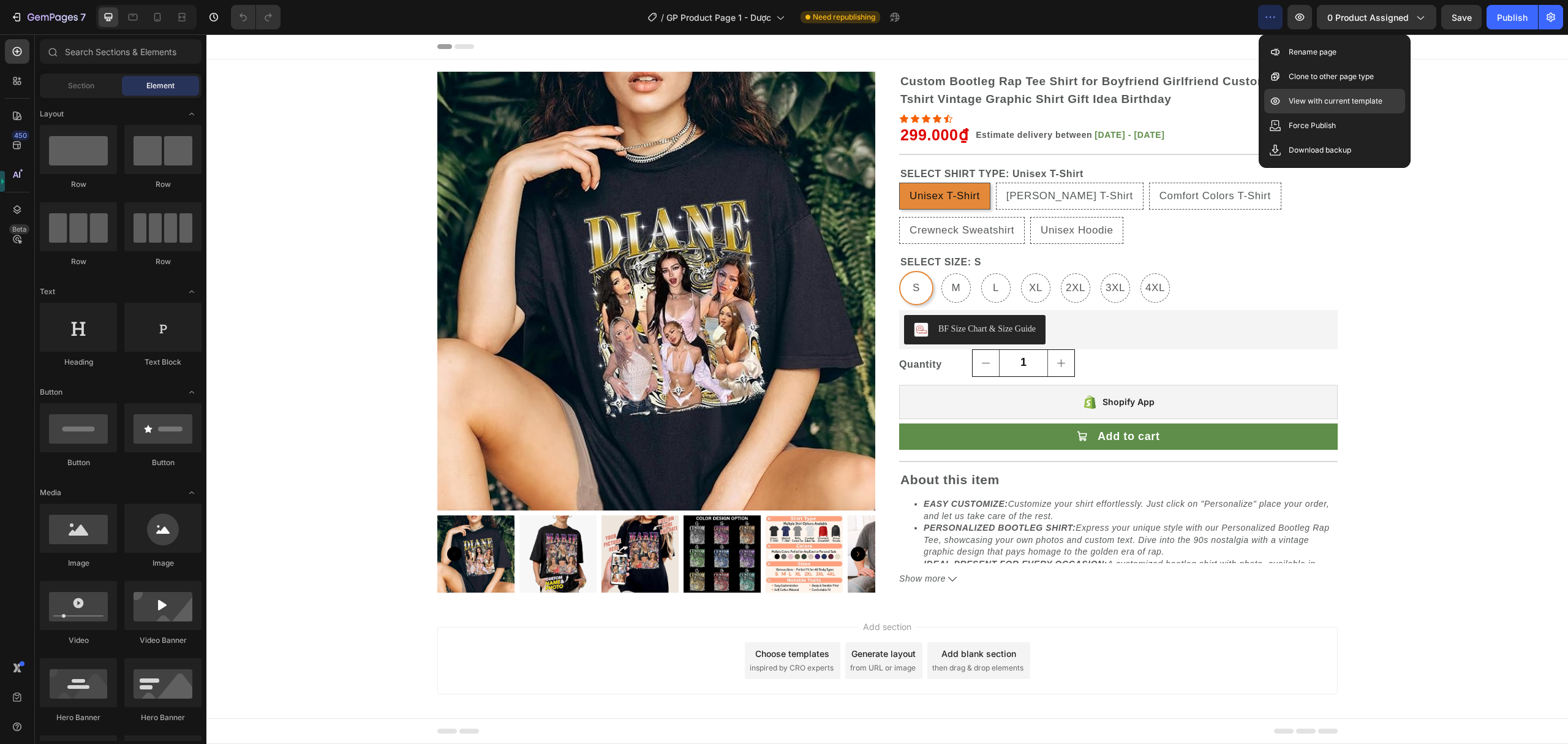
click at [1289, 113] on div "View with current template" at bounding box center [1335, 125] width 141 height 25
click at [74, 16] on icon "button" at bounding box center [53, 18] width 50 height 11
